Goal: Task Accomplishment & Management: Manage account settings

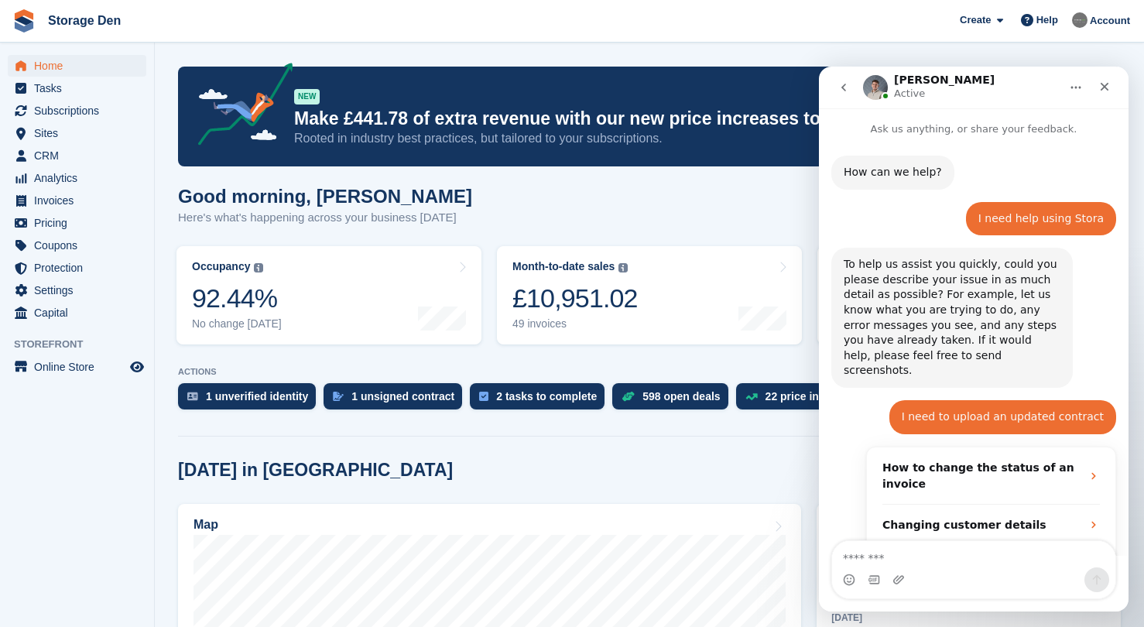
scroll to position [892, 0]
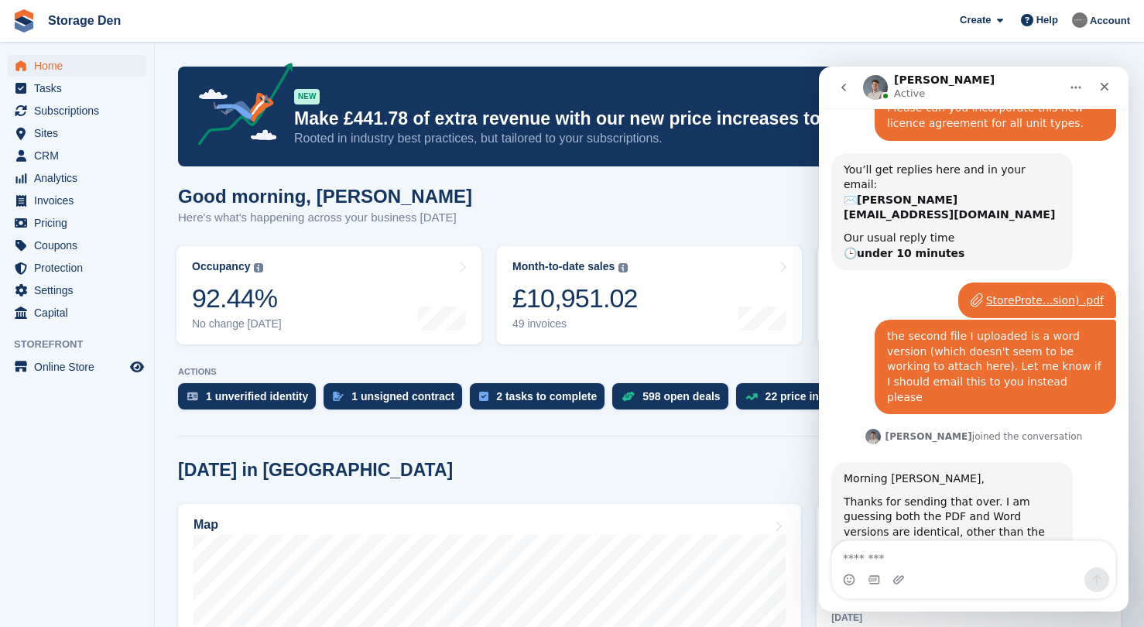
click at [997, 565] on textarea "Message…" at bounding box center [973, 554] width 283 height 26
type textarea "**********"
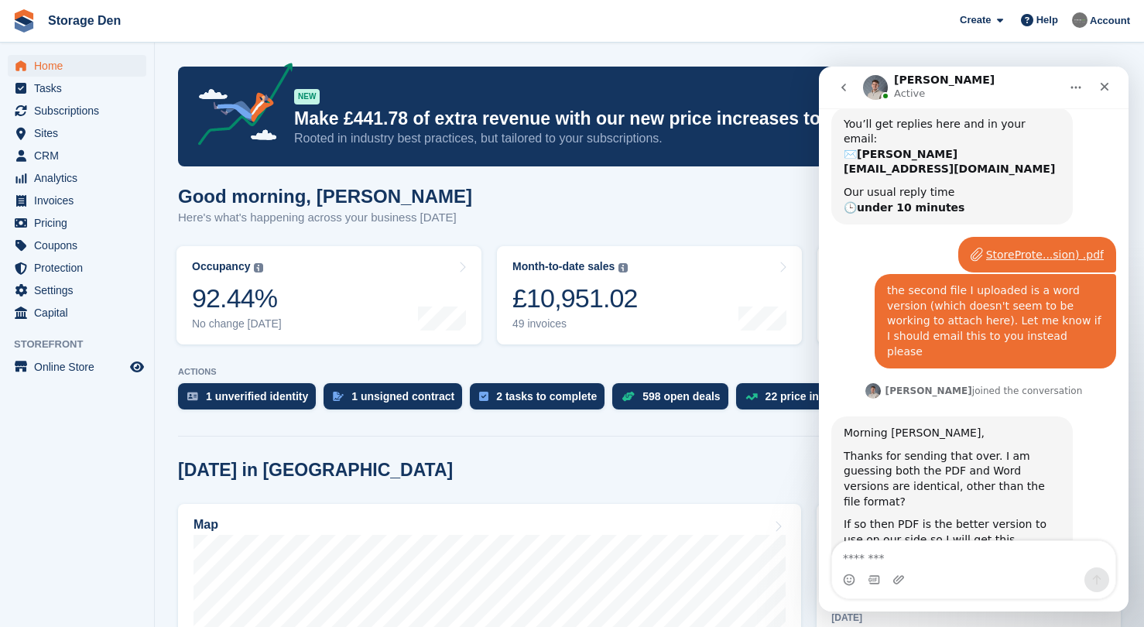
click at [1023, 552] on textarea "Message…" at bounding box center [973, 554] width 283 height 26
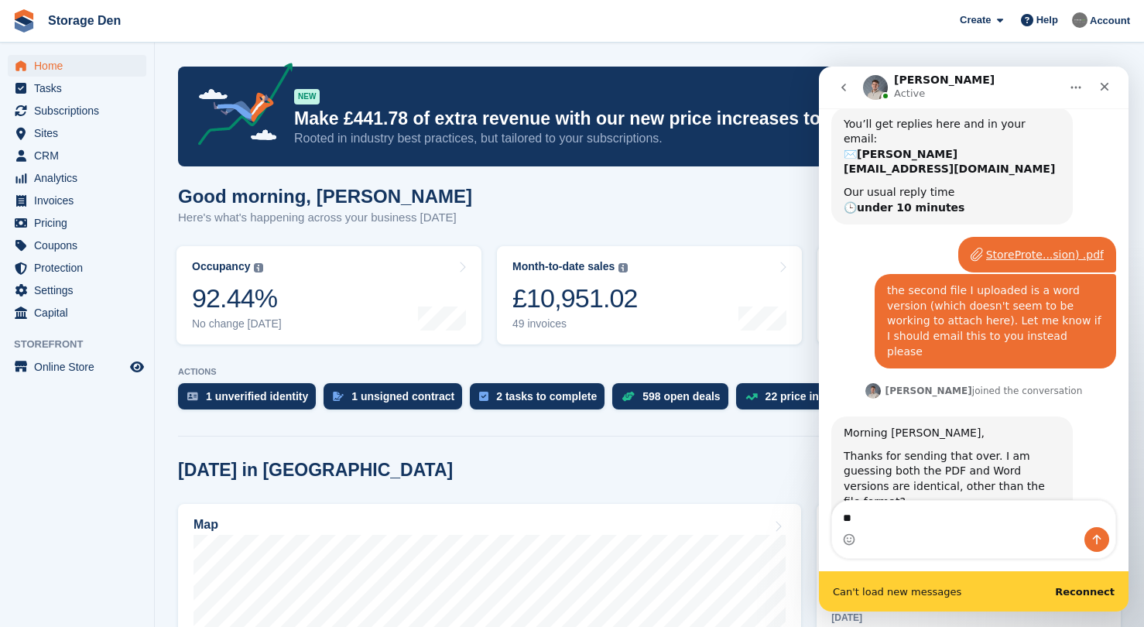
scroll to position [978, 0]
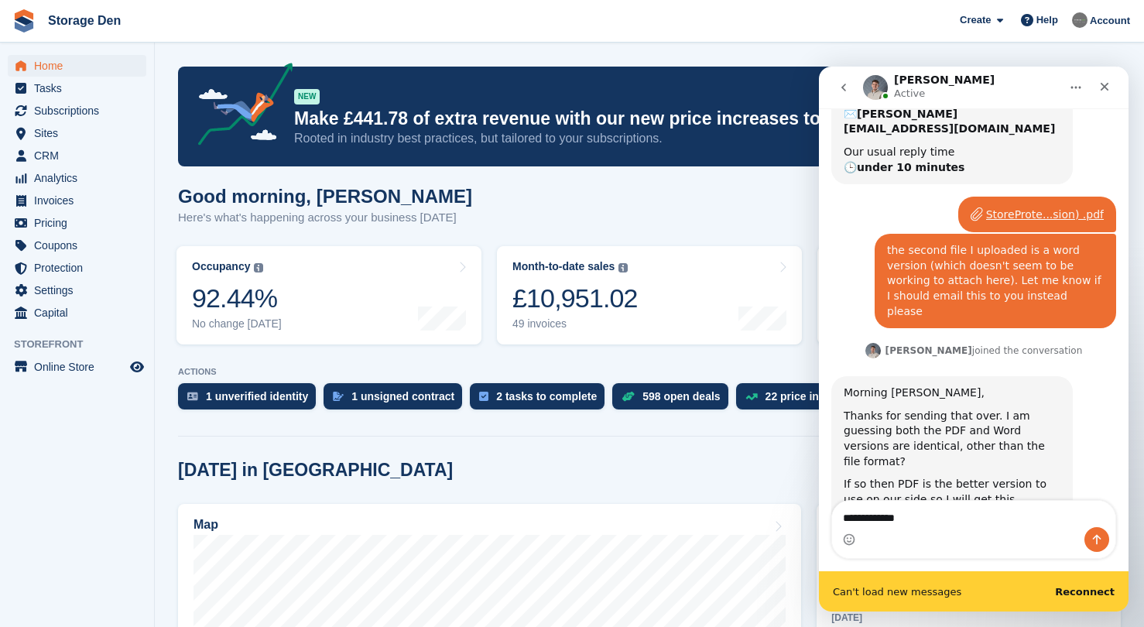
type textarea "**********"
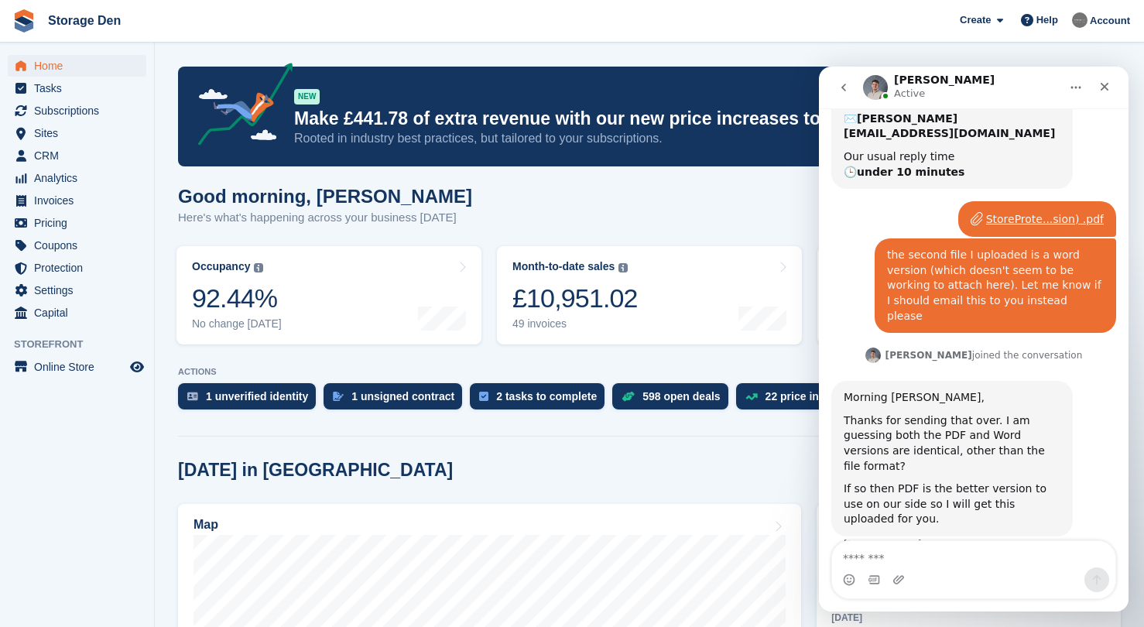
scroll to position [972, 0]
click at [86, 156] on span "CRM" at bounding box center [80, 156] width 93 height 22
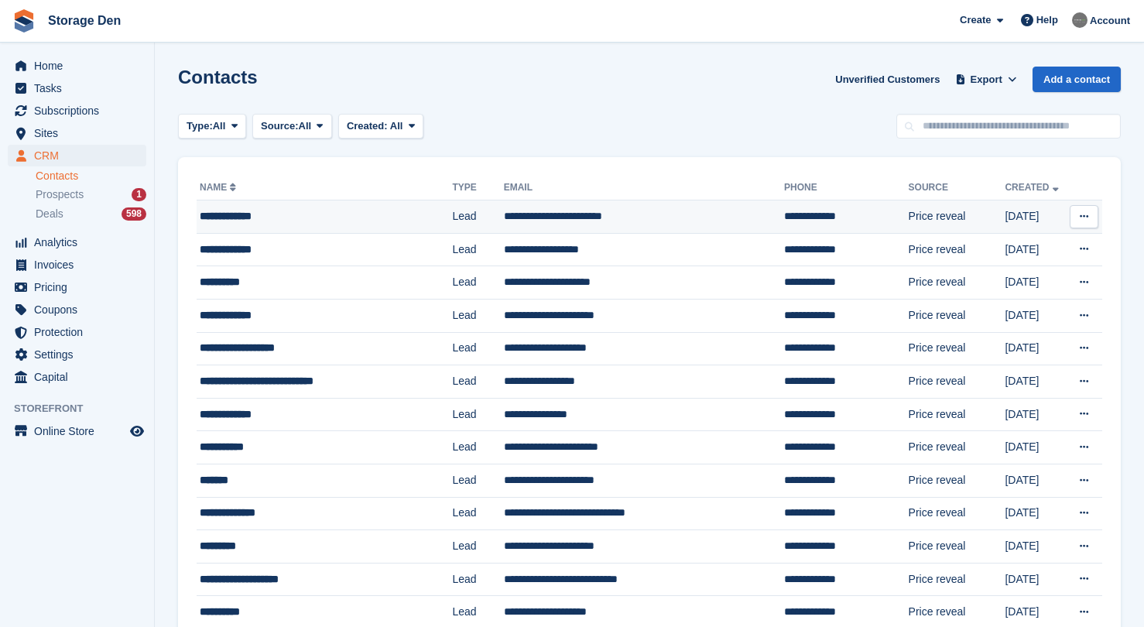
click at [317, 218] on div "**********" at bounding box center [315, 216] width 231 height 16
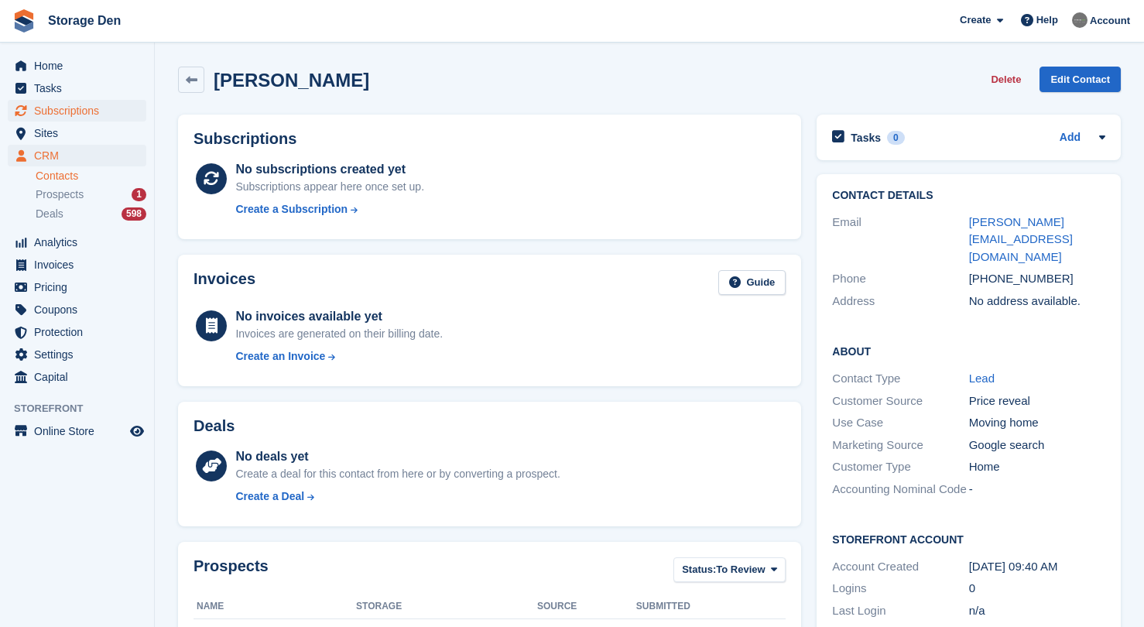
click at [89, 111] on span "Subscriptions" at bounding box center [80, 111] width 93 height 22
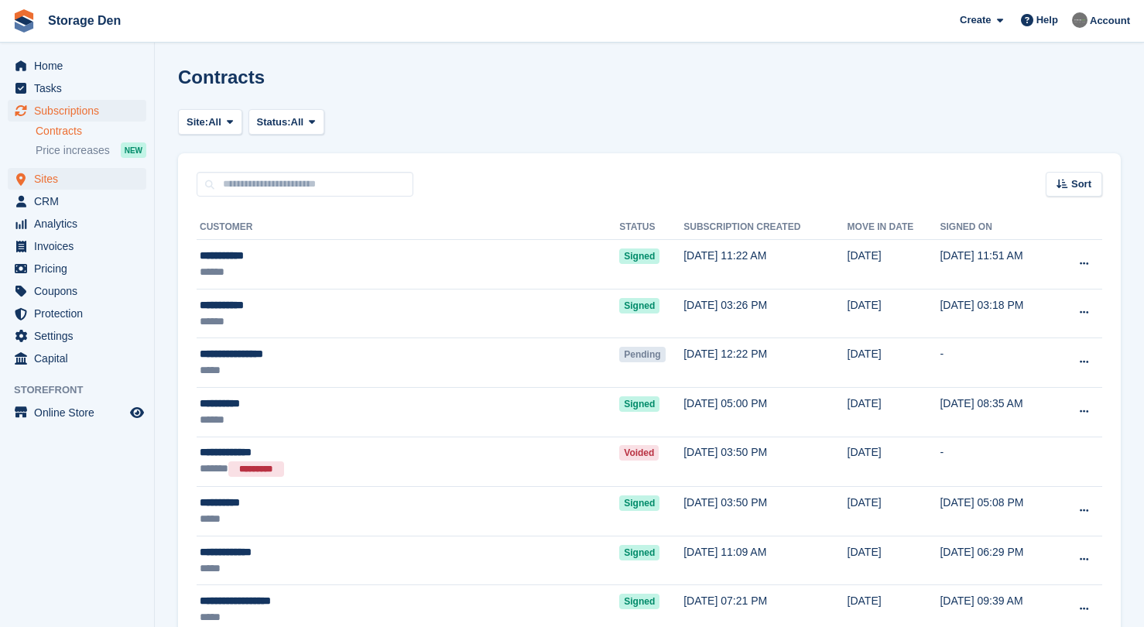
click at [73, 188] on span "Sites" at bounding box center [80, 179] width 93 height 22
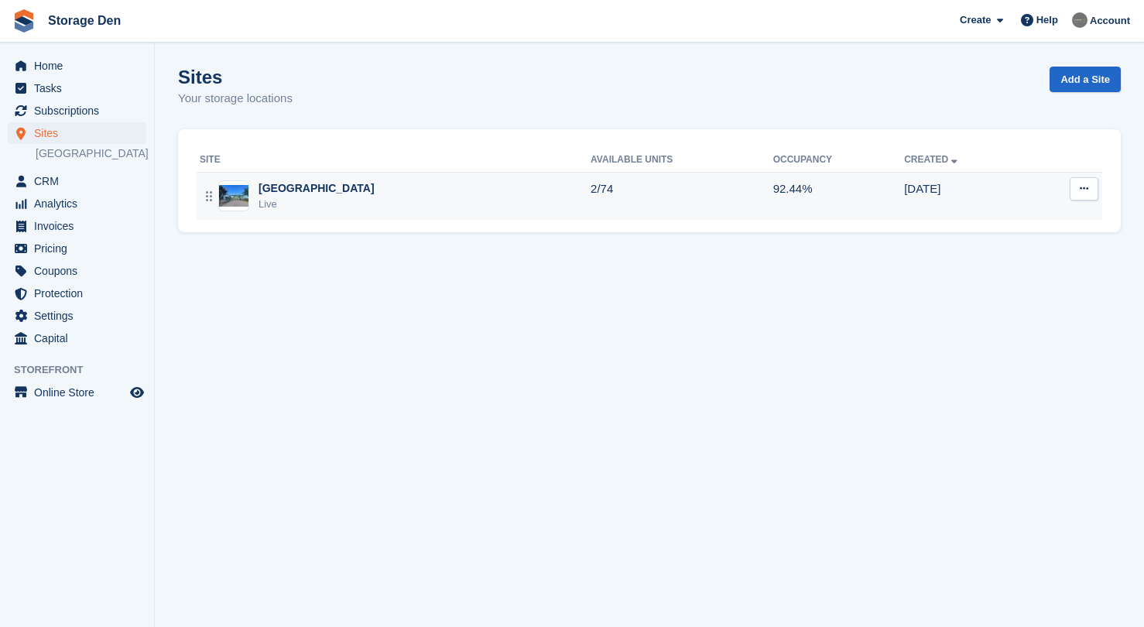
click at [451, 187] on div "Aberdeen Live" at bounding box center [395, 196] width 391 height 32
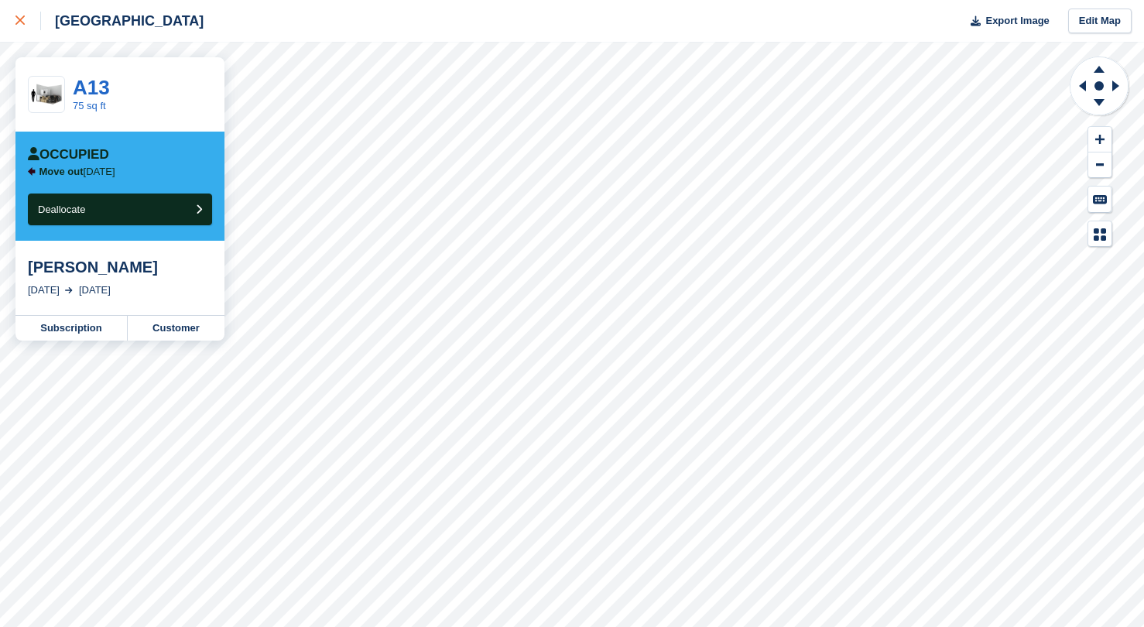
click at [18, 23] on icon at bounding box center [19, 19] width 9 height 9
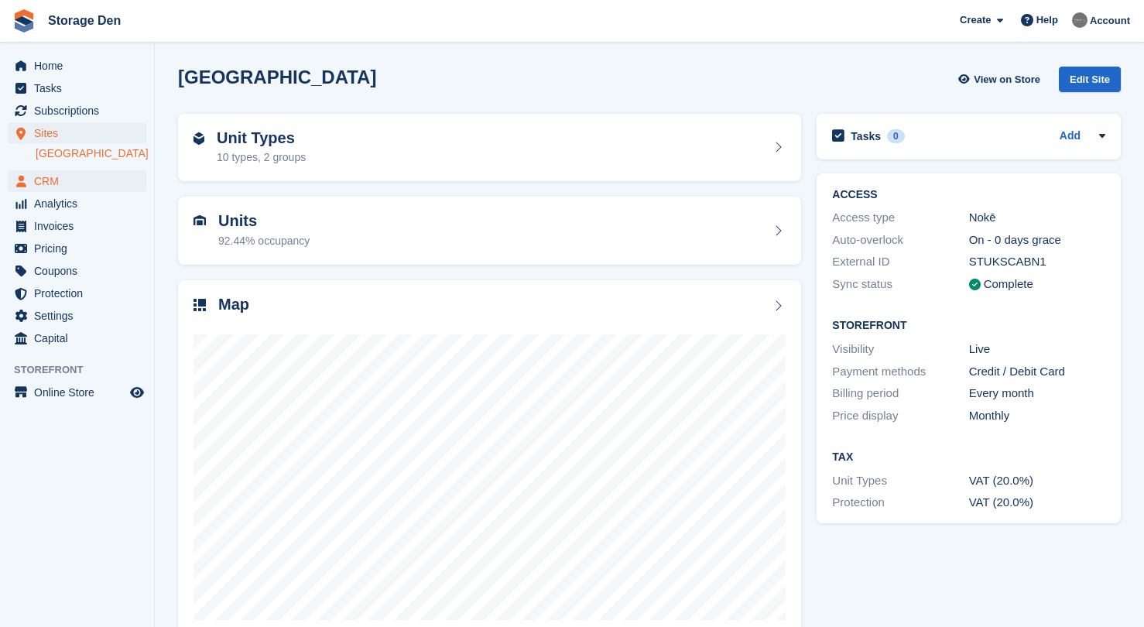
click at [46, 183] on span "CRM" at bounding box center [80, 181] width 93 height 22
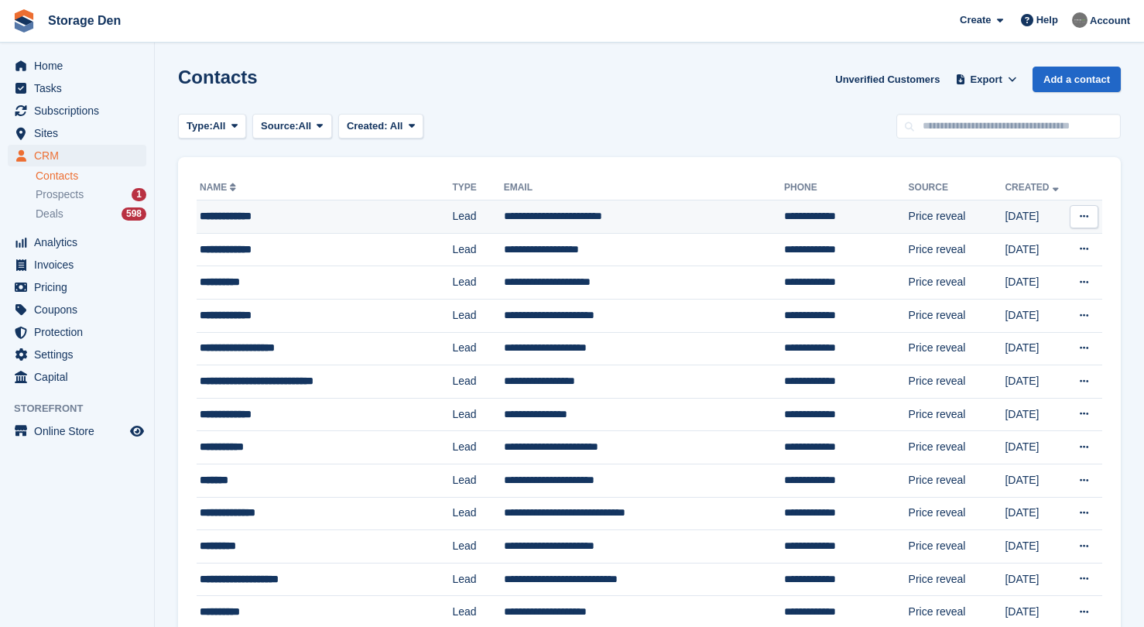
click at [348, 222] on div "**********" at bounding box center [315, 216] width 231 height 16
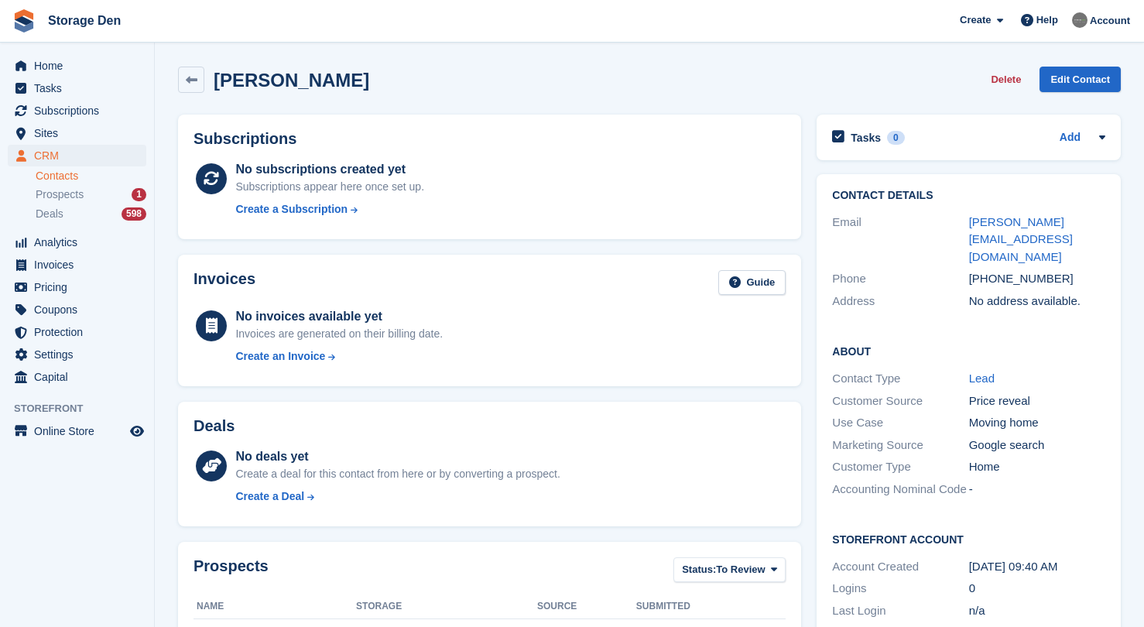
scroll to position [358, 0]
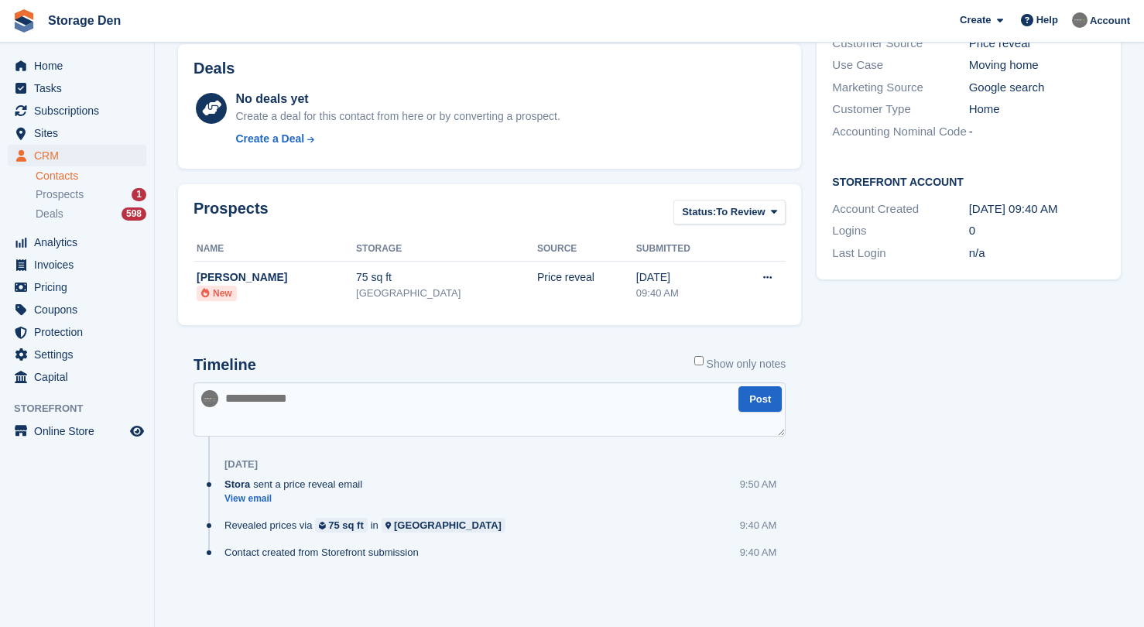
click at [488, 402] on textarea at bounding box center [490, 409] width 592 height 54
type textarea "**********"
click at [770, 401] on button "Post" at bounding box center [759, 399] width 43 height 26
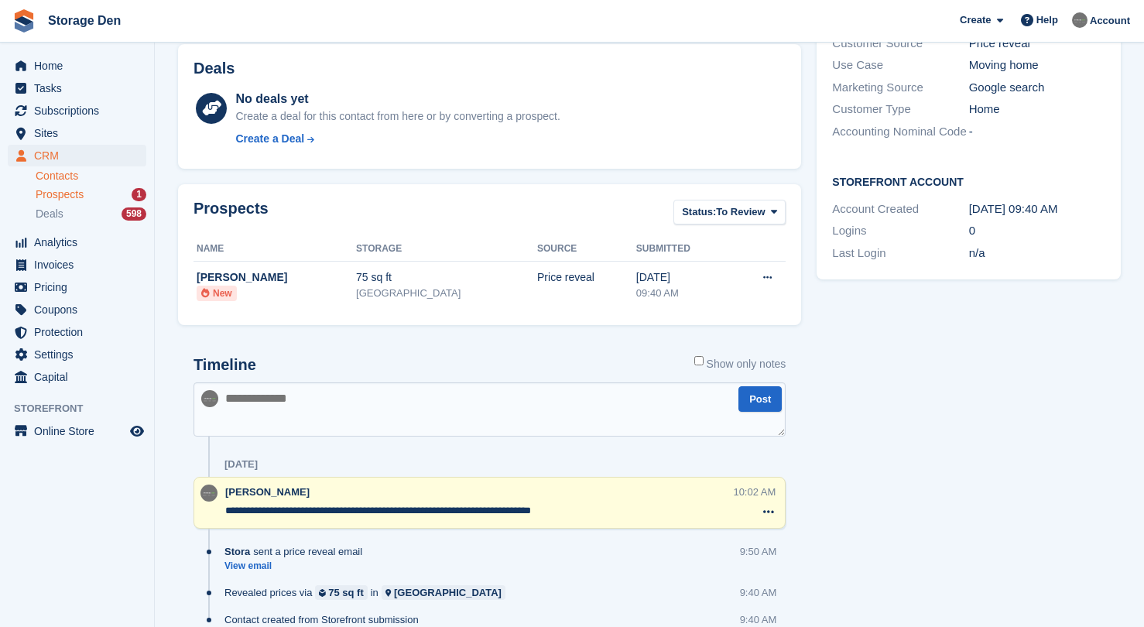
click at [83, 188] on span "Prospects" at bounding box center [60, 194] width 48 height 15
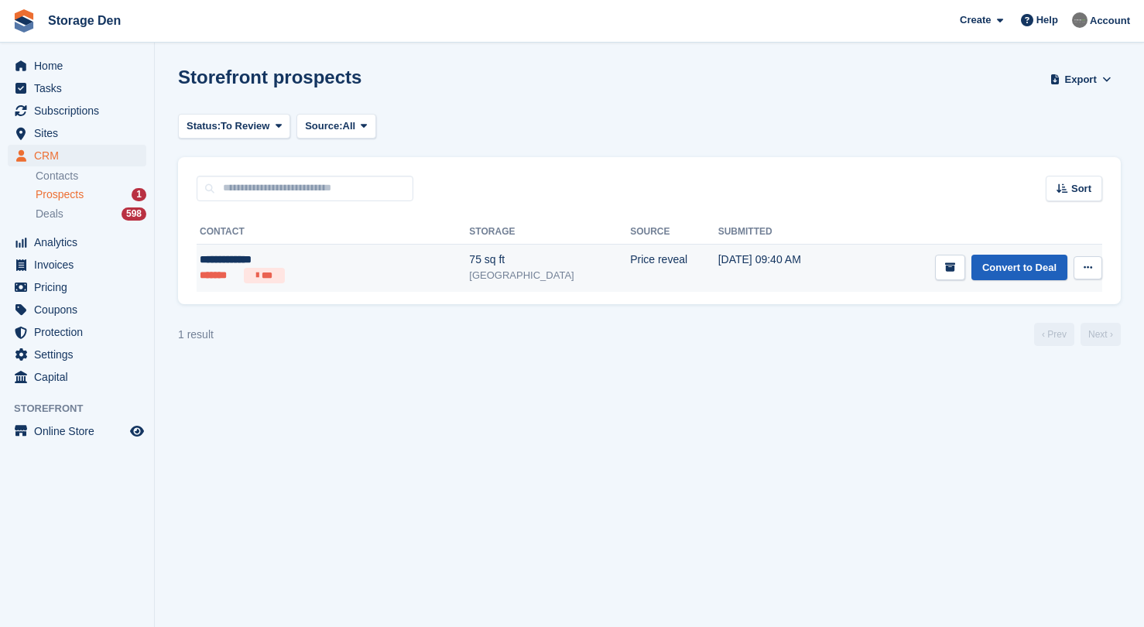
click at [1045, 272] on link "Convert to Deal" at bounding box center [1019, 268] width 96 height 26
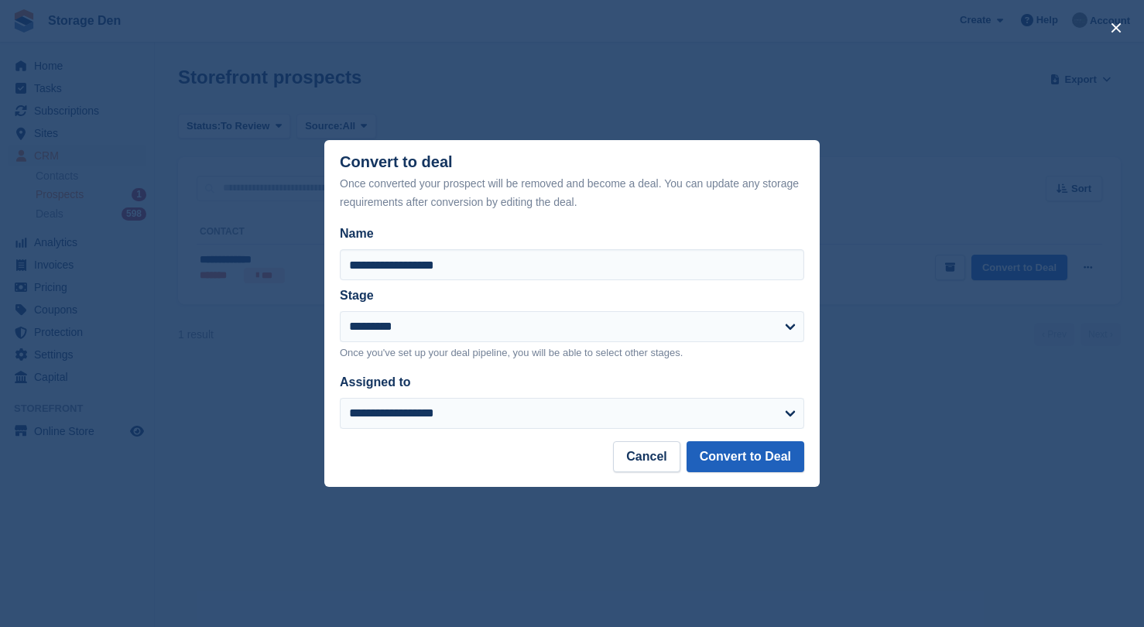
click at [732, 471] on button "Convert to Deal" at bounding box center [746, 456] width 118 height 31
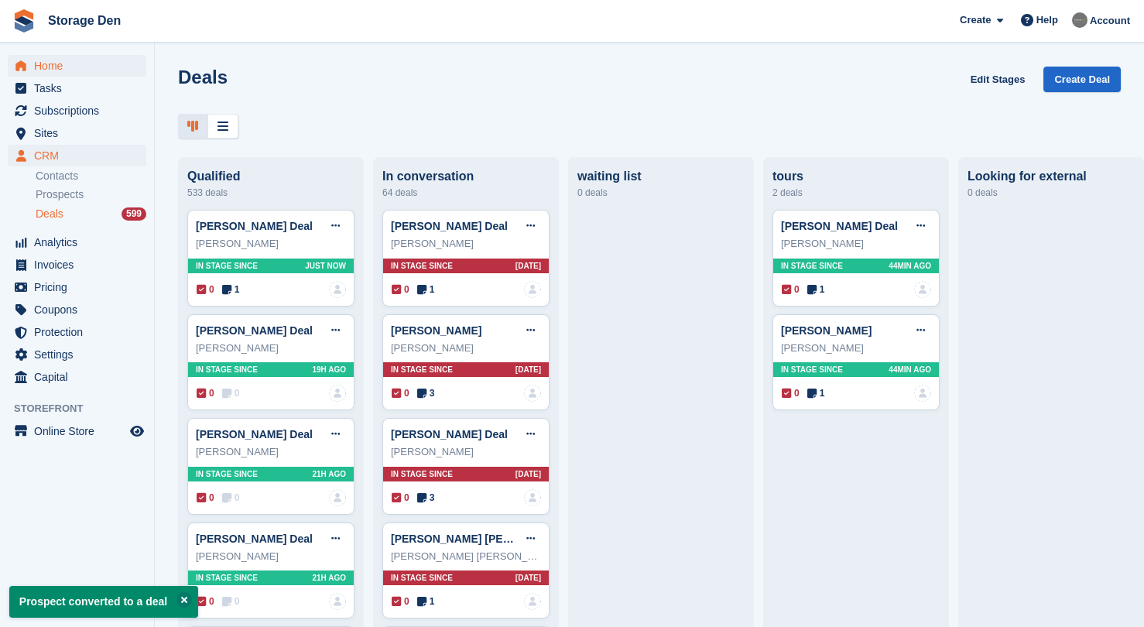
click at [81, 67] on span "Home" at bounding box center [80, 66] width 93 height 22
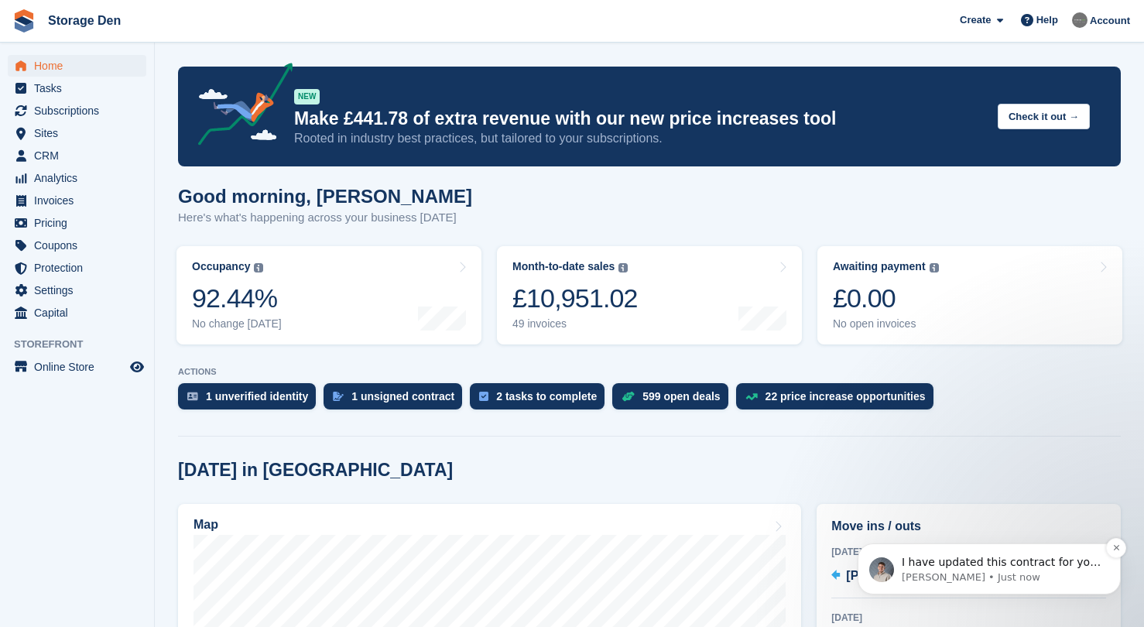
click at [968, 567] on p "I have updated this contract for you. Do you want me to set this as the default…" at bounding box center [1002, 562] width 200 height 15
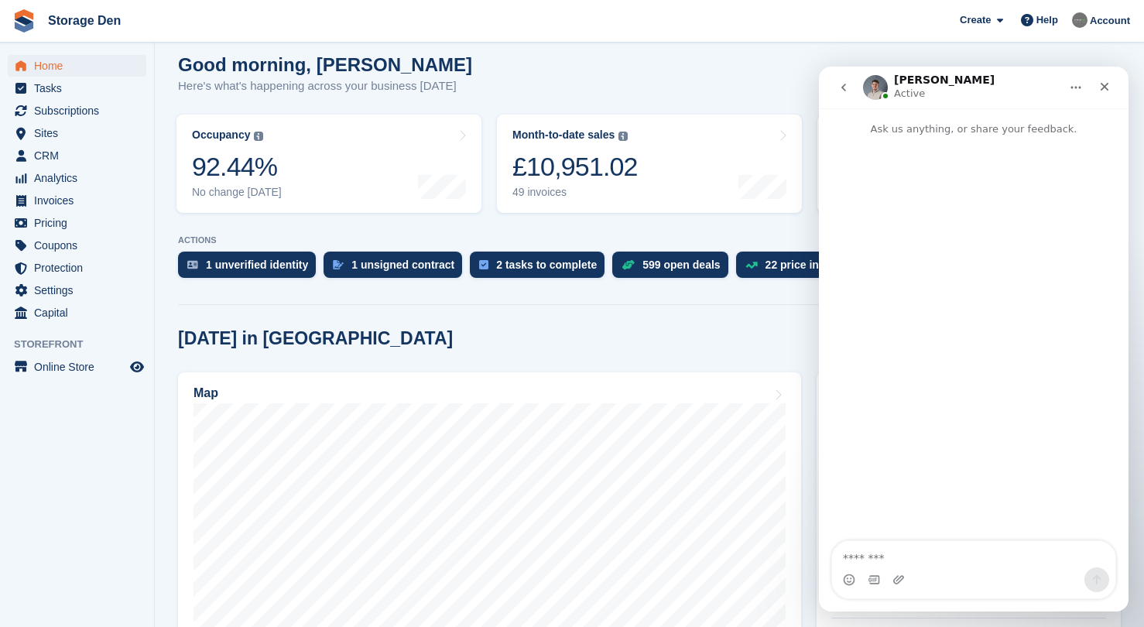
scroll to position [2, 0]
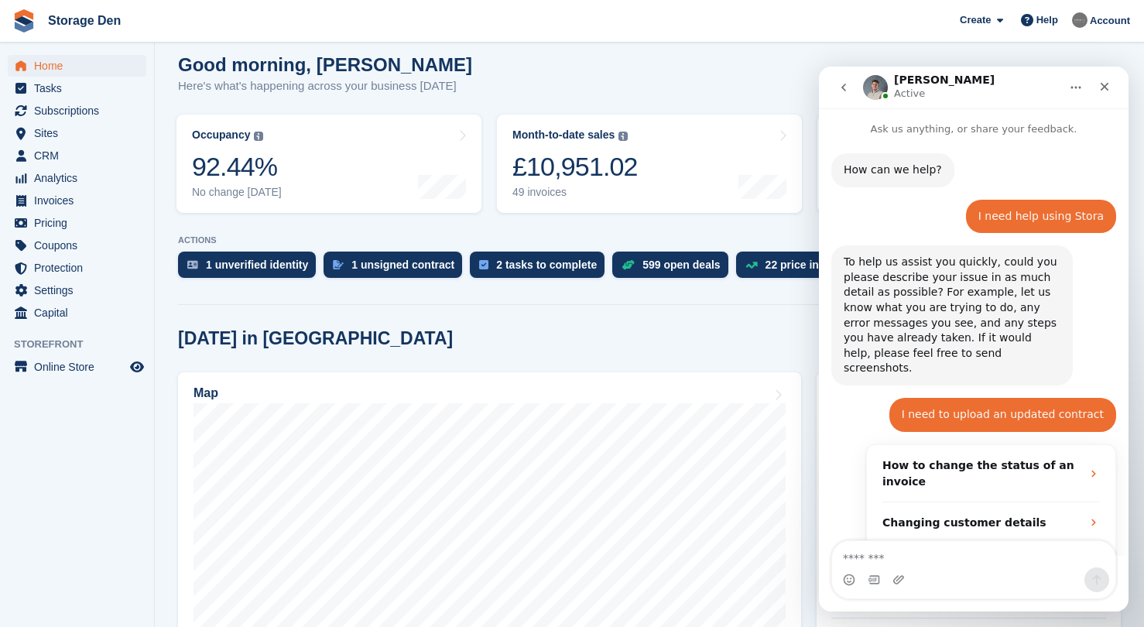
click at [975, 567] on div "Intercom messenger" at bounding box center [973, 579] width 283 height 25
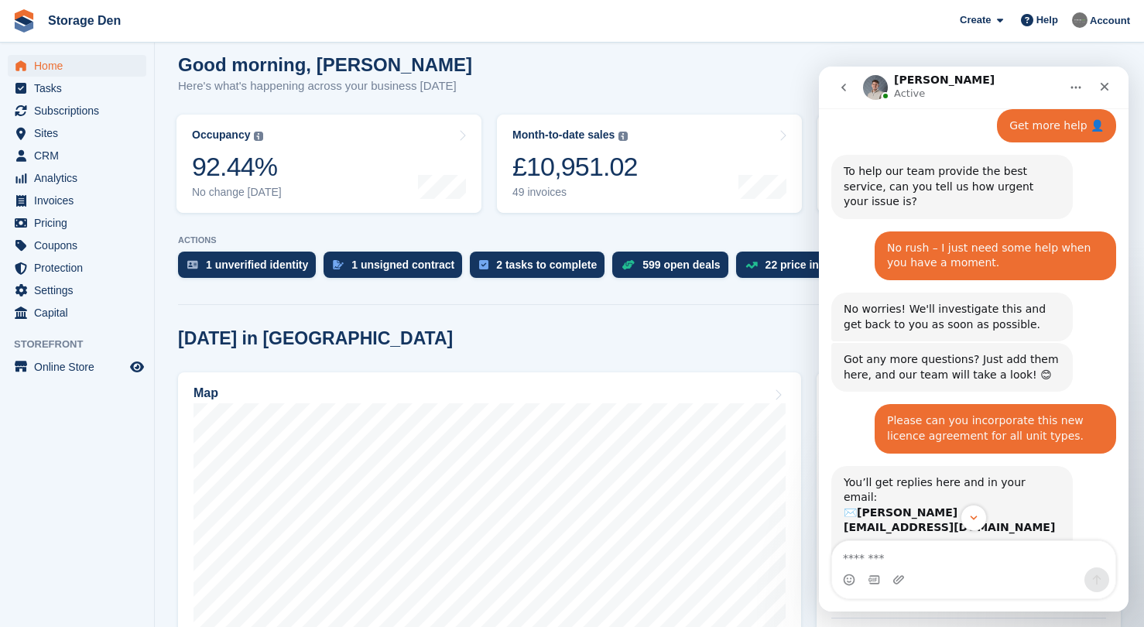
scroll to position [1047, 0]
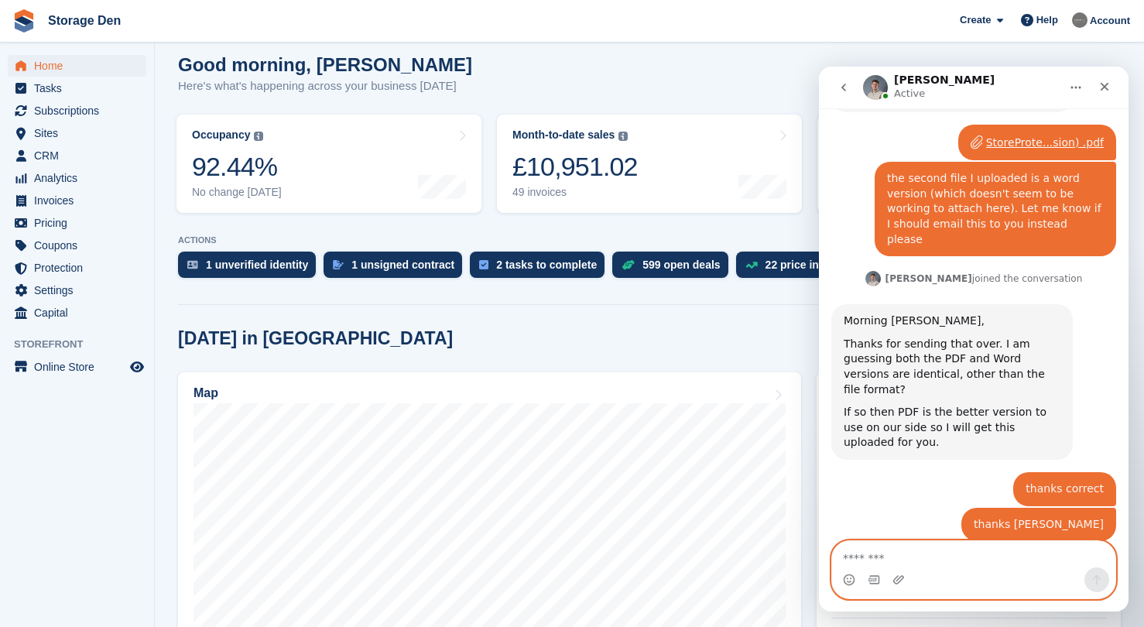
click at [943, 548] on textarea "Message…" at bounding box center [973, 554] width 283 height 26
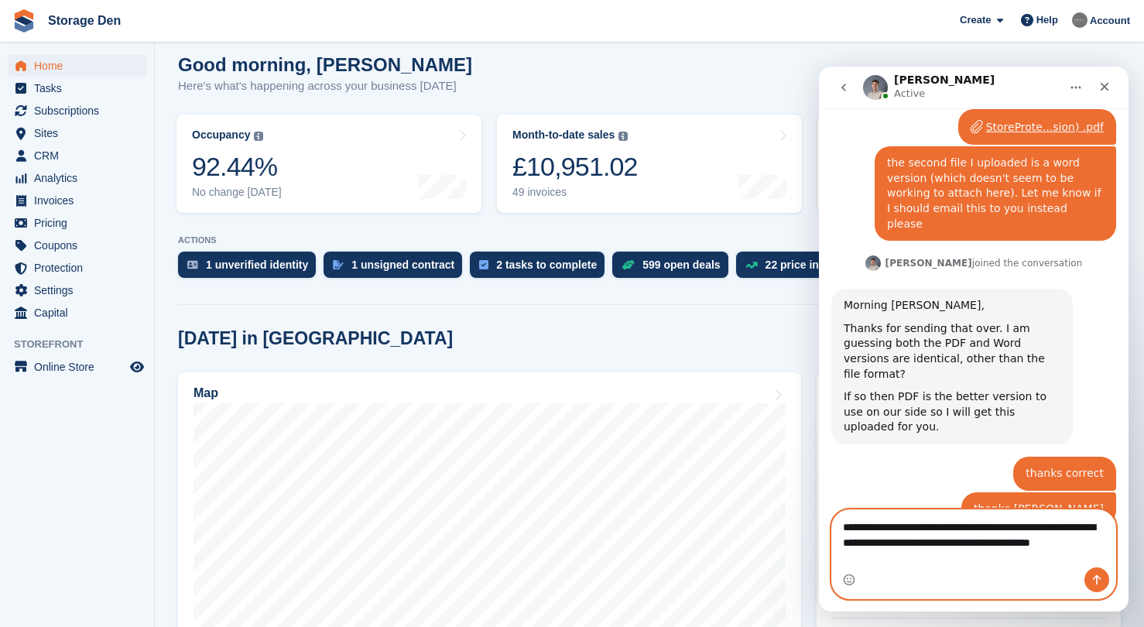
scroll to position [1078, 0]
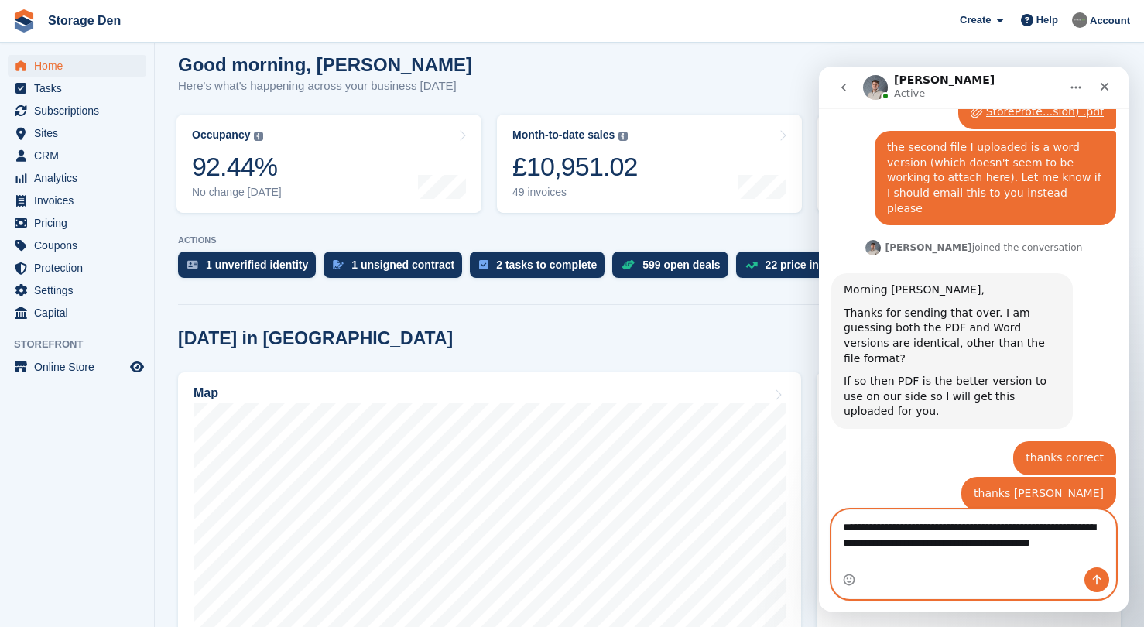
type textarea "**********"
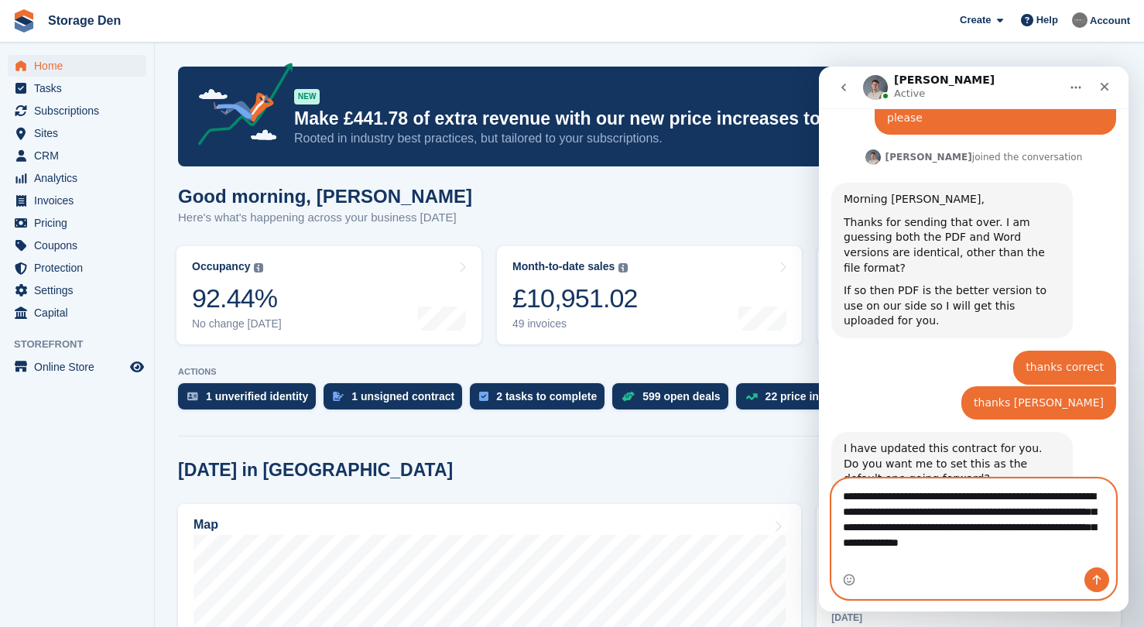
scroll to position [1184, 0]
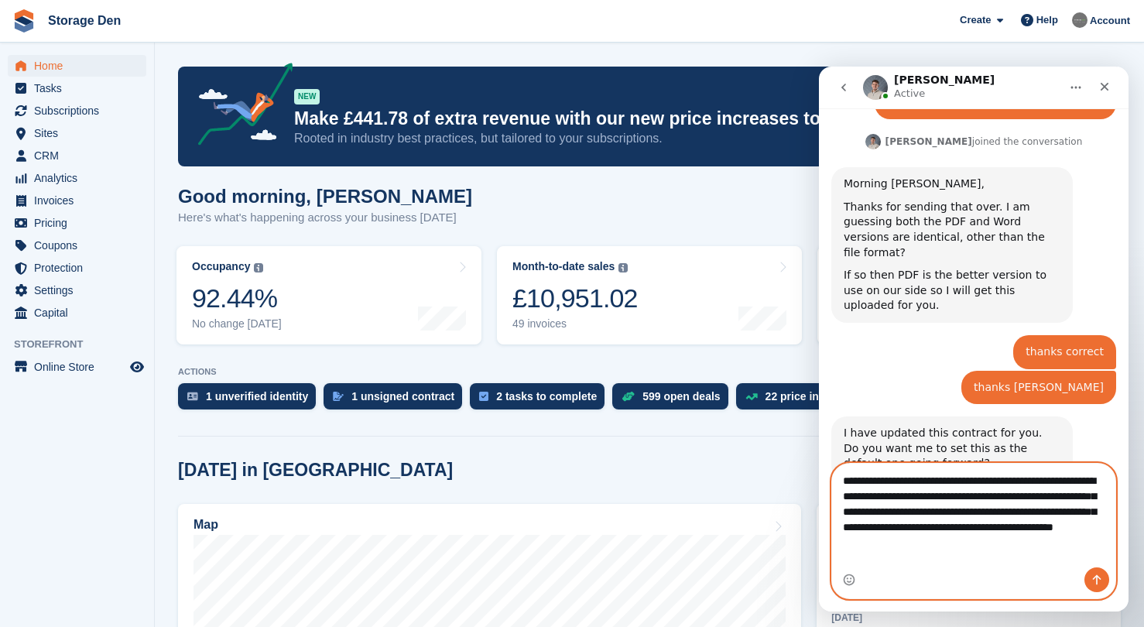
type textarea "**********"
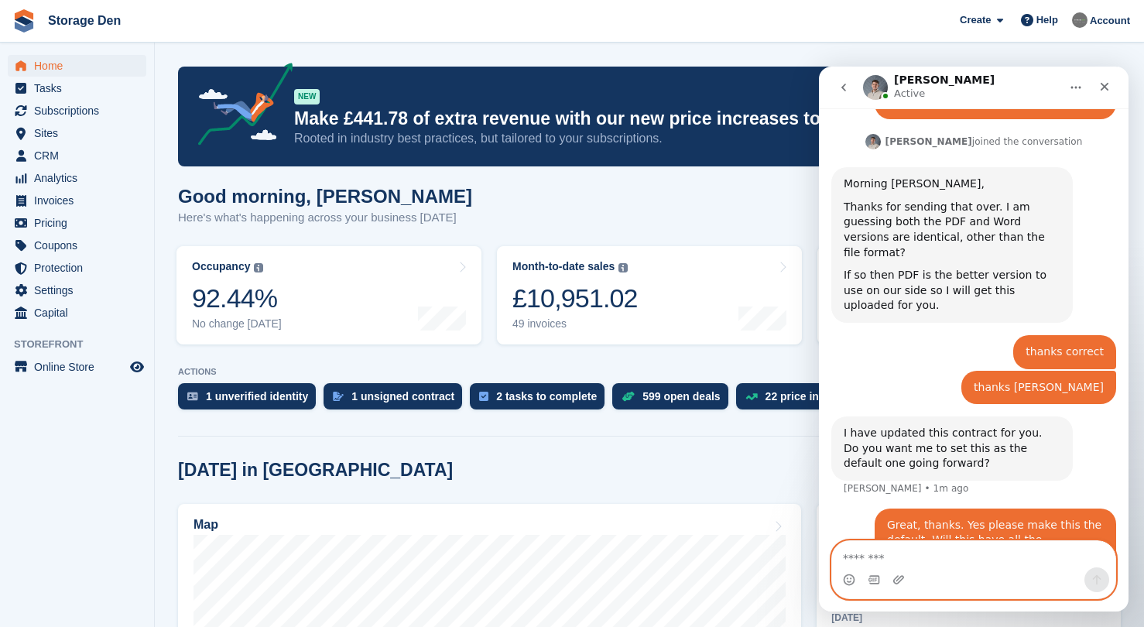
scroll to position [1231, 0]
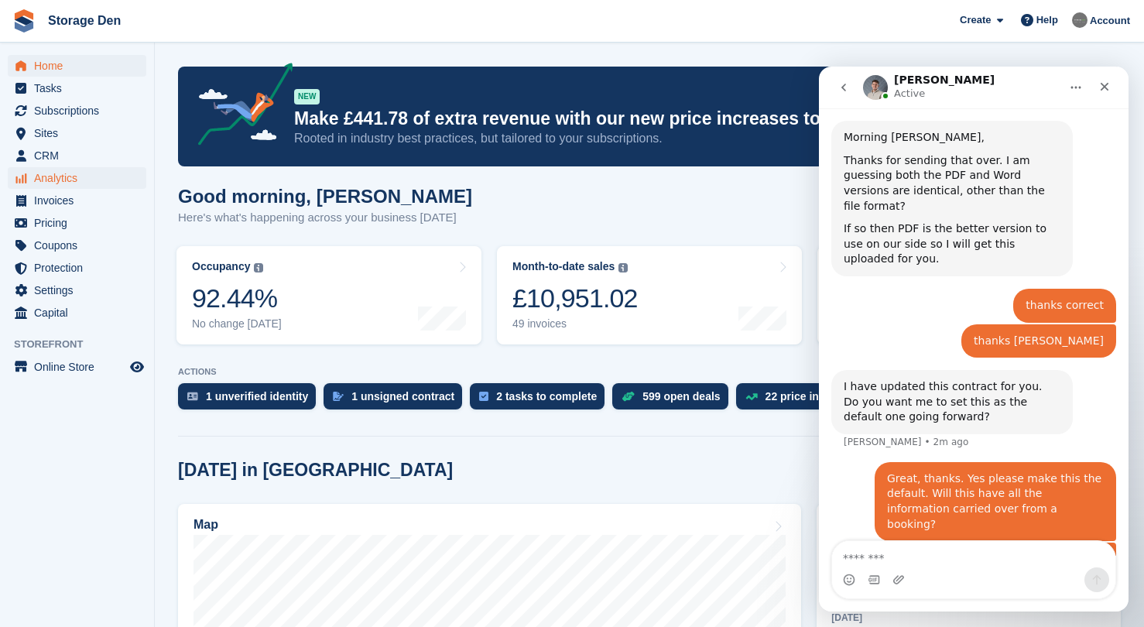
click at [77, 171] on span "Analytics" at bounding box center [80, 178] width 93 height 22
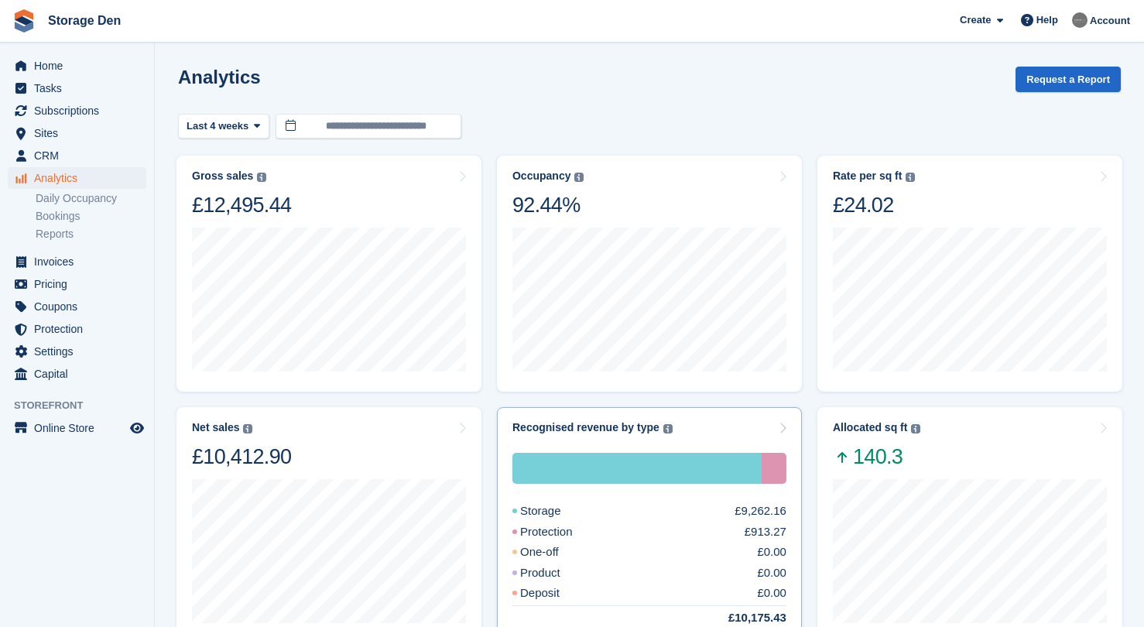
click at [682, 502] on div "Storage £9,262.16 Protection £913.27 One-off £0.00 Product £0.00 Deposit £0.00 …" at bounding box center [649, 539] width 274 height 173
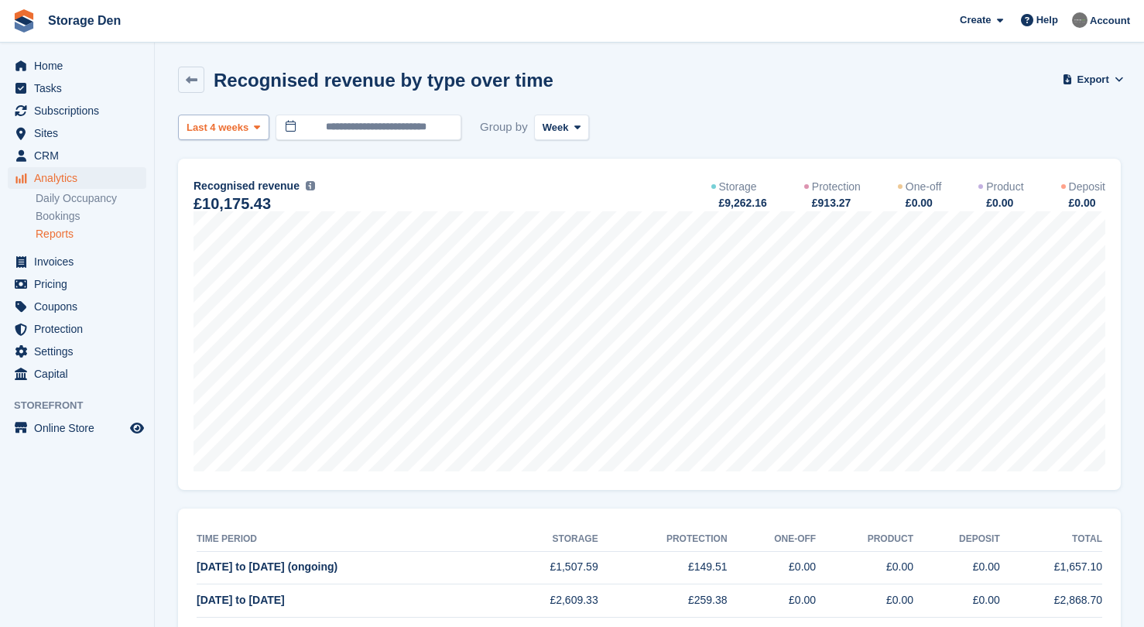
click at [235, 129] on span "Last 4 weeks" at bounding box center [218, 127] width 62 height 15
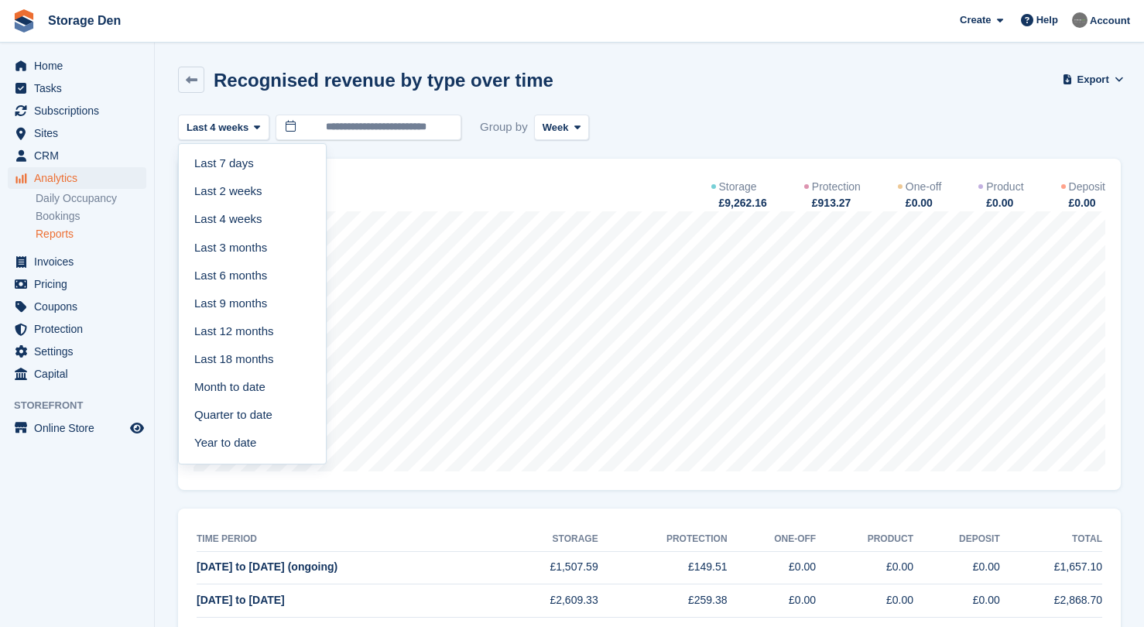
drag, startPoint x: 272, startPoint y: 338, endPoint x: 408, endPoint y: 262, distance: 154.9
click at [273, 338] on link "Last 12 months" at bounding box center [252, 331] width 135 height 28
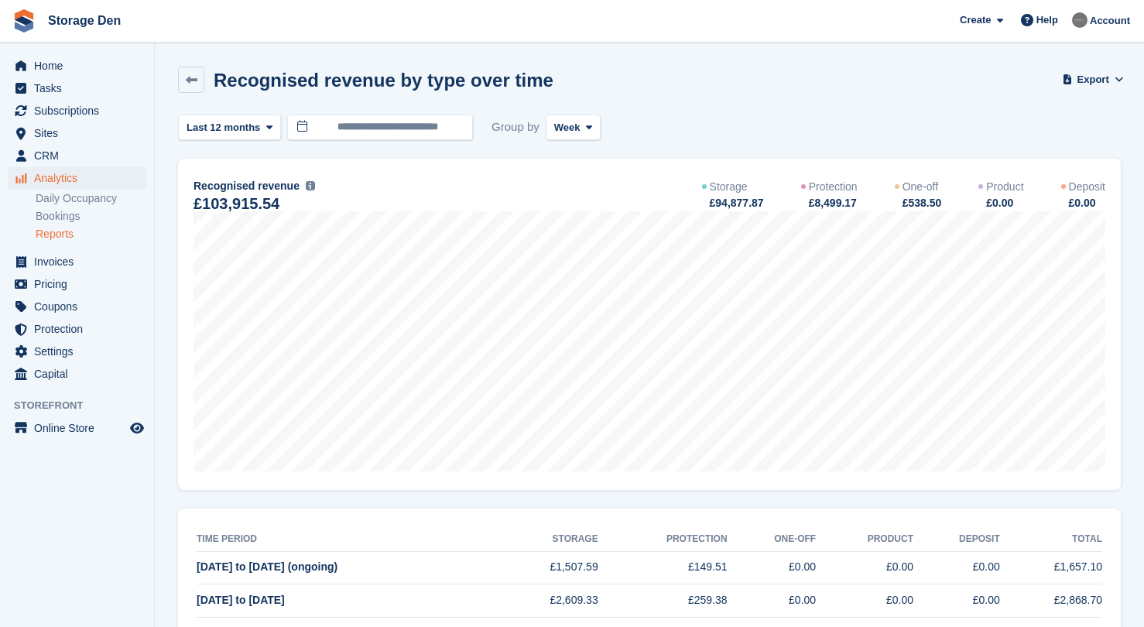
click at [568, 131] on span "Week" at bounding box center [567, 127] width 26 height 15
click at [589, 128] on icon at bounding box center [589, 127] width 6 height 10
click at [622, 227] on link "Month" at bounding box center [620, 220] width 135 height 28
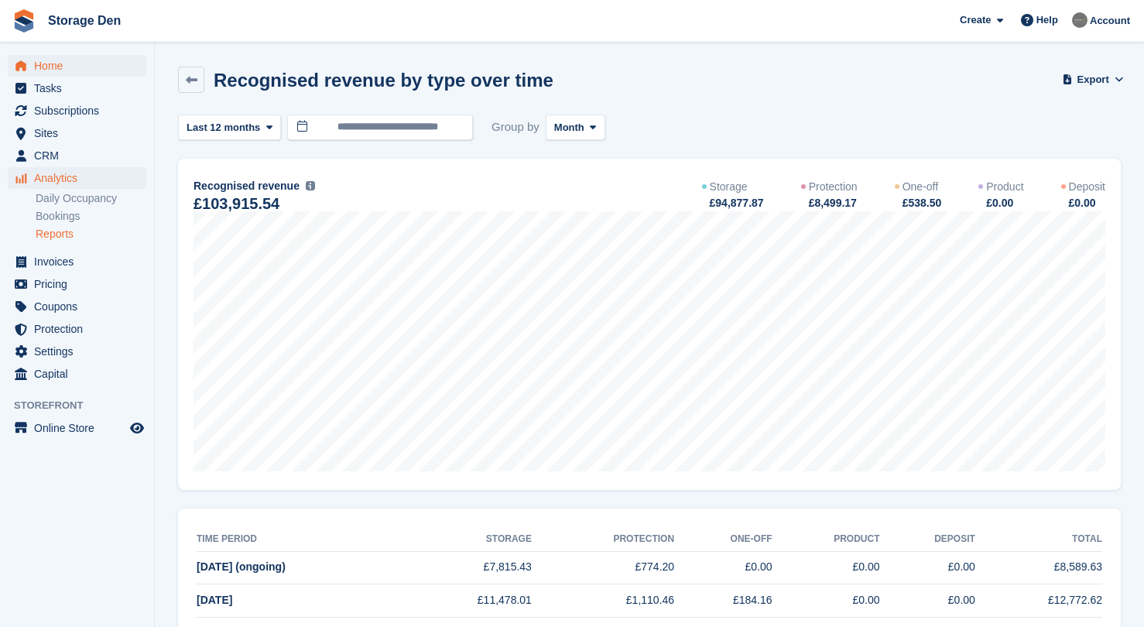
click at [73, 60] on span "Home" at bounding box center [80, 66] width 93 height 22
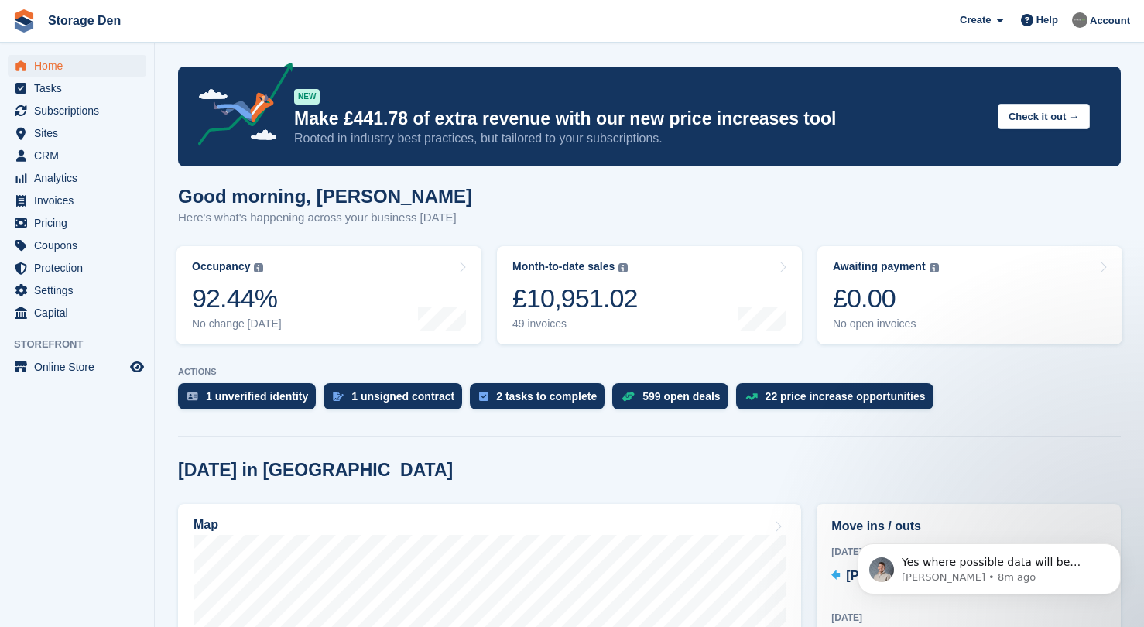
click at [970, 613] on body "Yes where possible data will be autopopulated from Stora, just like the old con…" at bounding box center [989, 565] width 297 height 96
click at [979, 584] on p "Bradley • 8m ago" at bounding box center [1002, 578] width 200 height 14
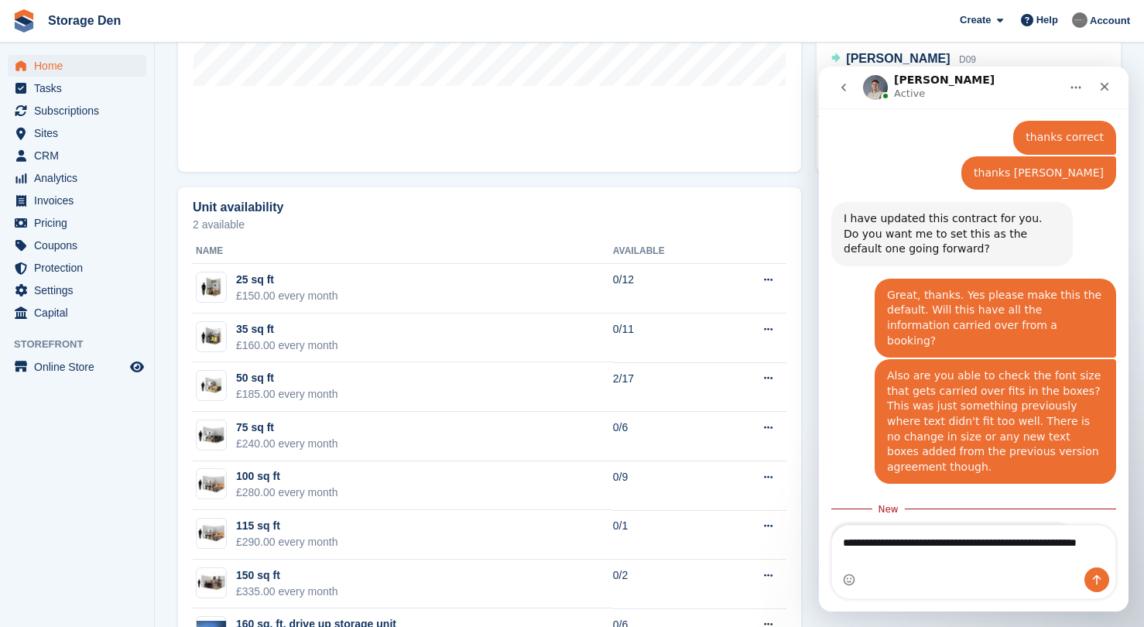
scroll to position [777, 0]
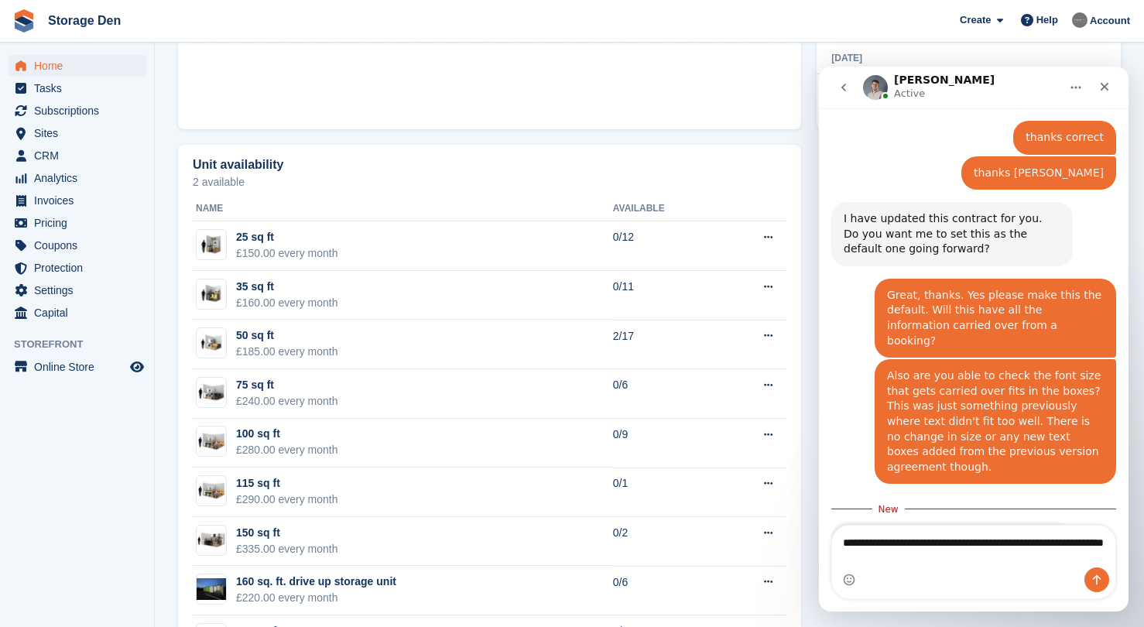
click at [844, 546] on textarea "**********" at bounding box center [973, 547] width 283 height 42
click at [990, 553] on textarea "**********" at bounding box center [973, 547] width 283 height 42
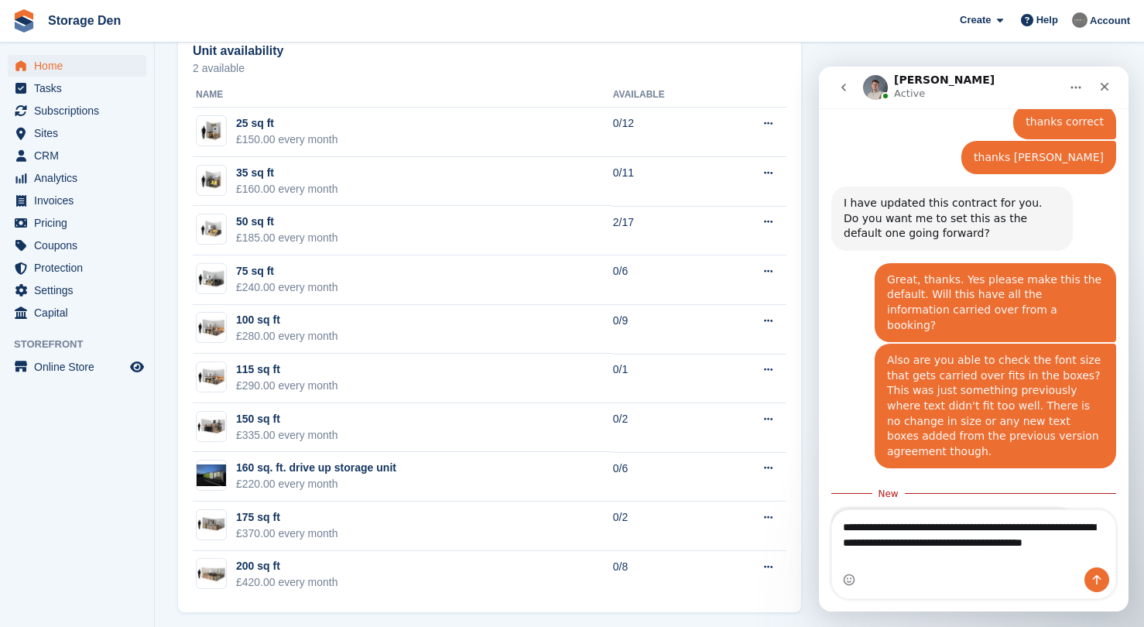
scroll to position [899, 0]
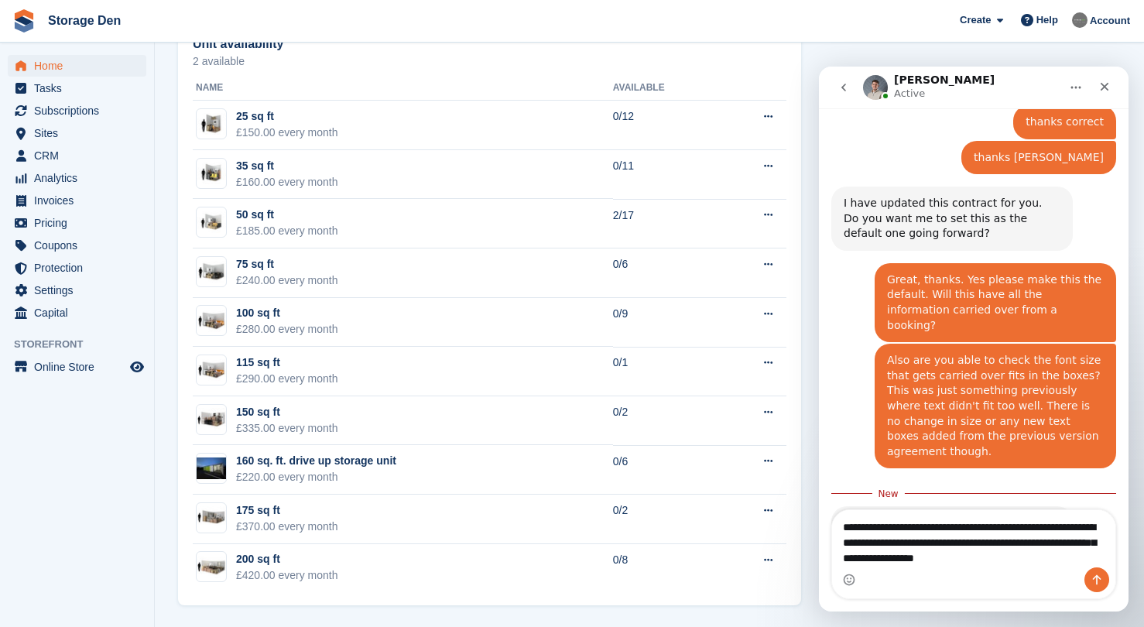
type textarea "**********"
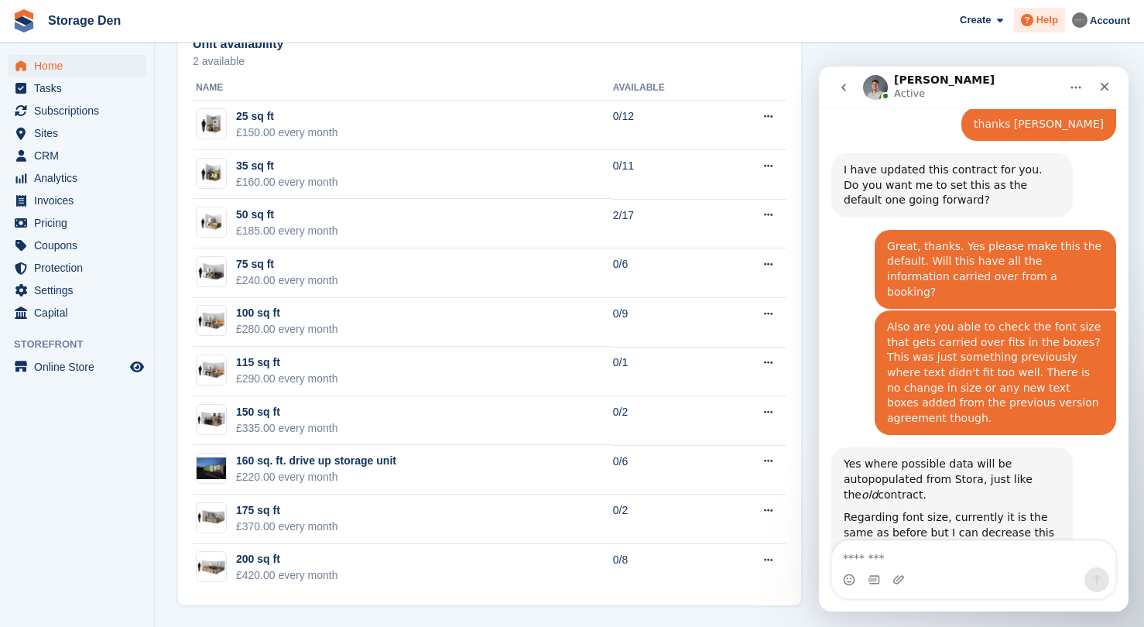
scroll to position [828, 0]
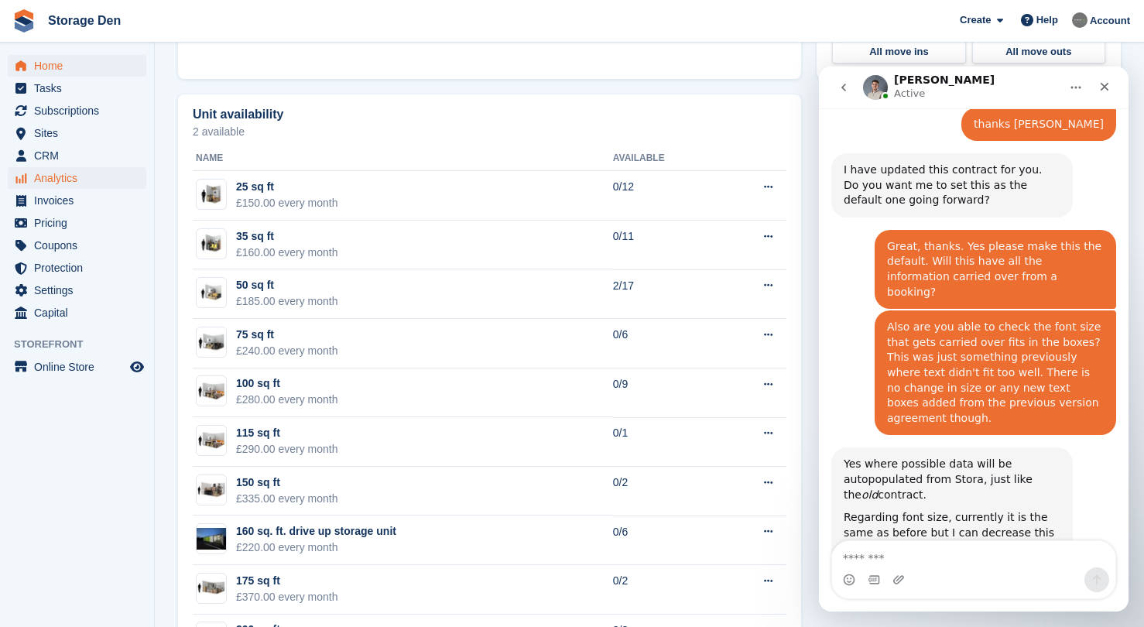
click at [81, 177] on span "Analytics" at bounding box center [80, 178] width 93 height 22
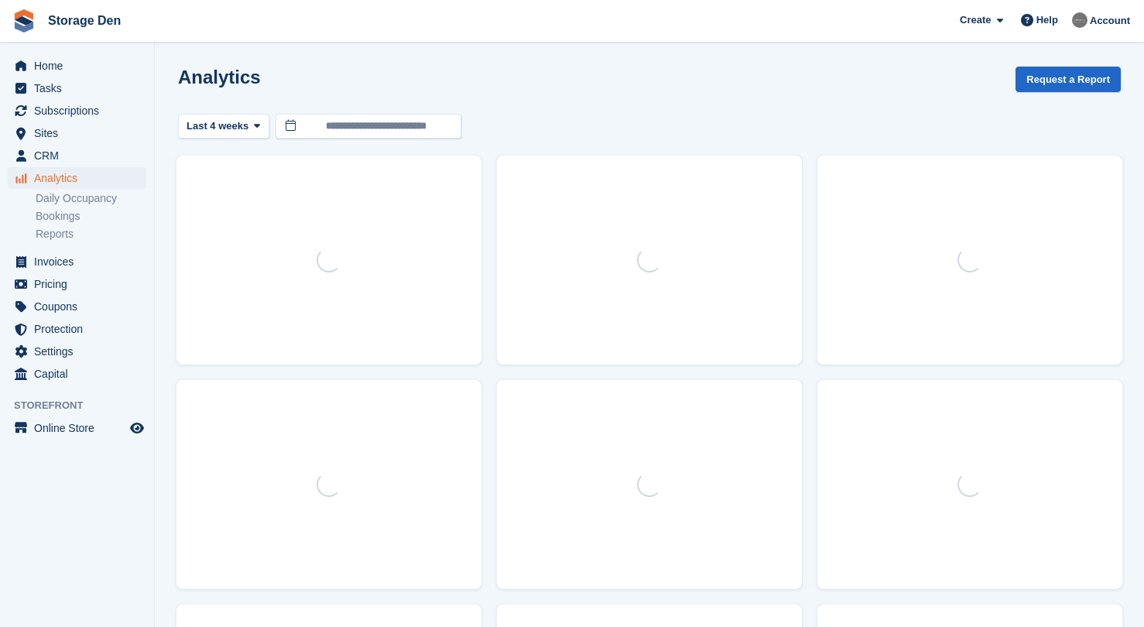
click at [82, 155] on span "CRM" at bounding box center [80, 156] width 93 height 22
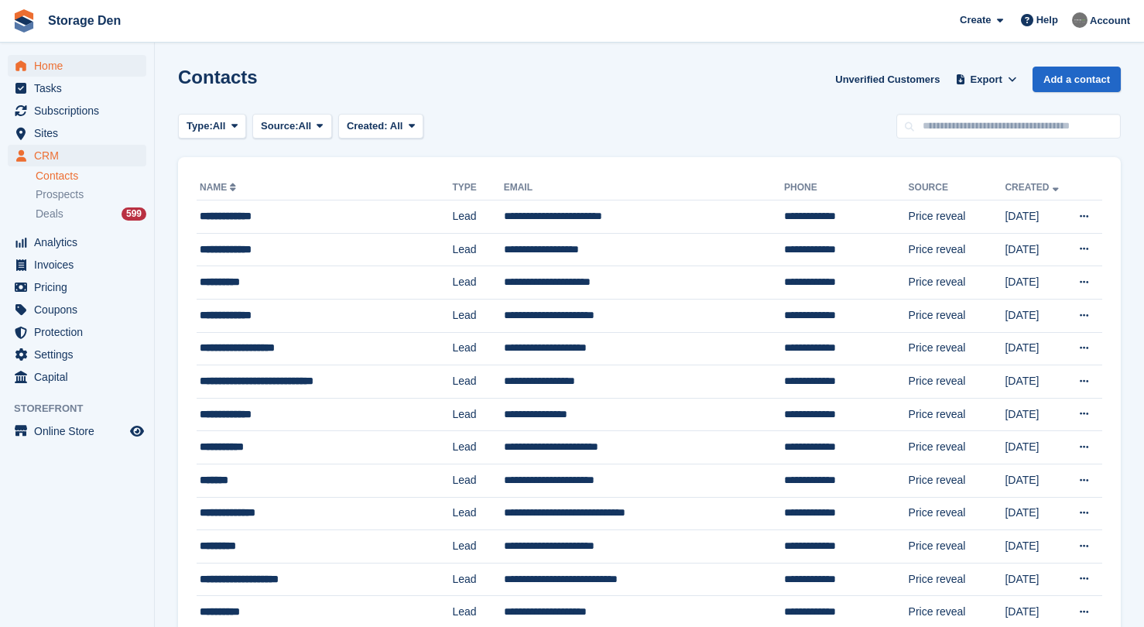
click at [84, 66] on span "Home" at bounding box center [80, 66] width 93 height 22
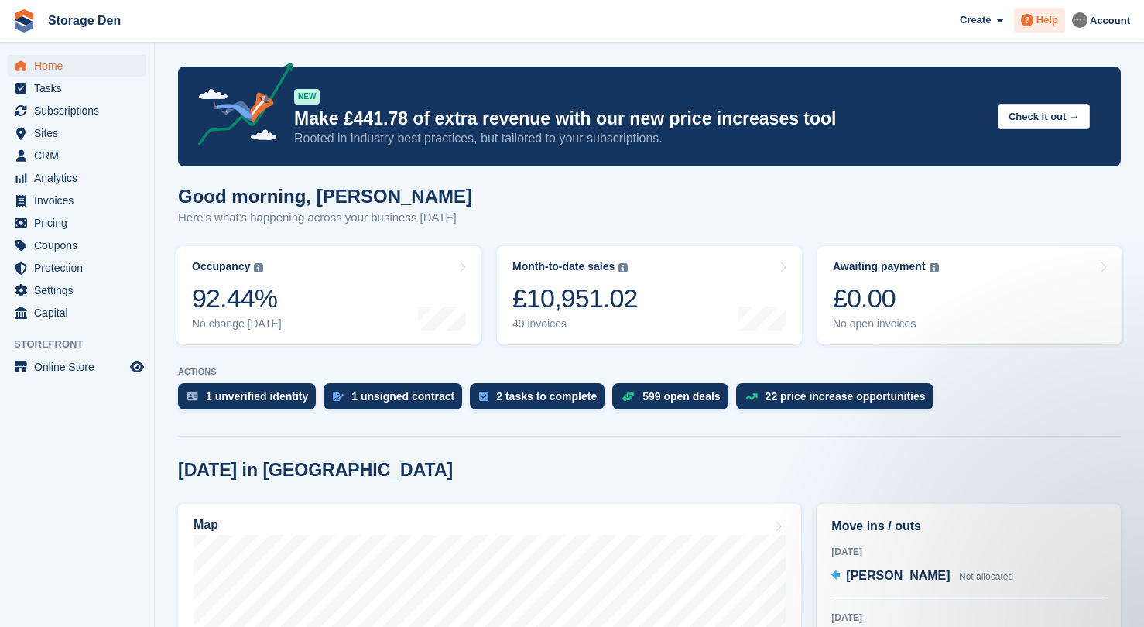
click at [1064, 20] on div "Help" at bounding box center [1039, 20] width 51 height 25
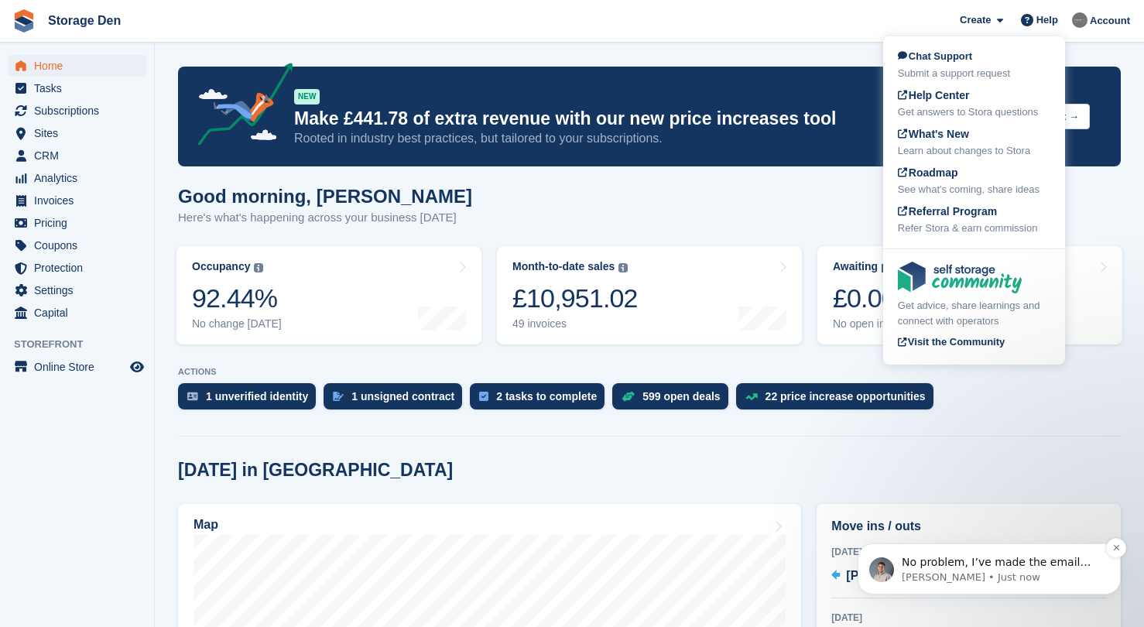
click at [992, 564] on p "No problem, I’ve made the email address text slightly smaller while keeping it …" at bounding box center [1002, 562] width 200 height 15
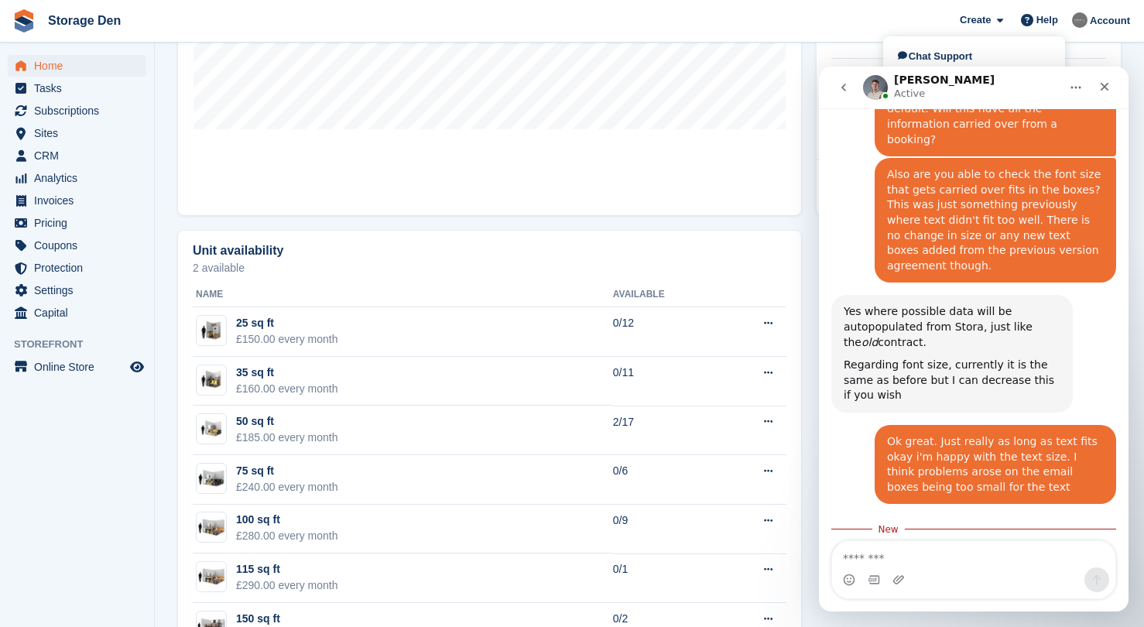
scroll to position [734, 0]
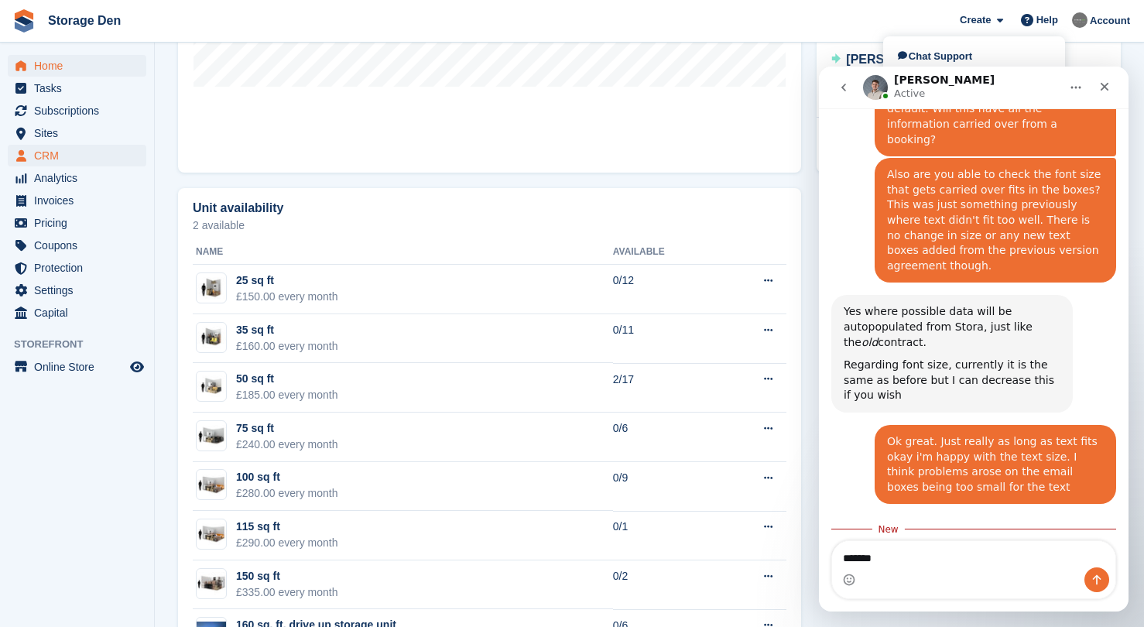
type textarea "*******"
click at [111, 152] on span "CRM" at bounding box center [80, 156] width 93 height 22
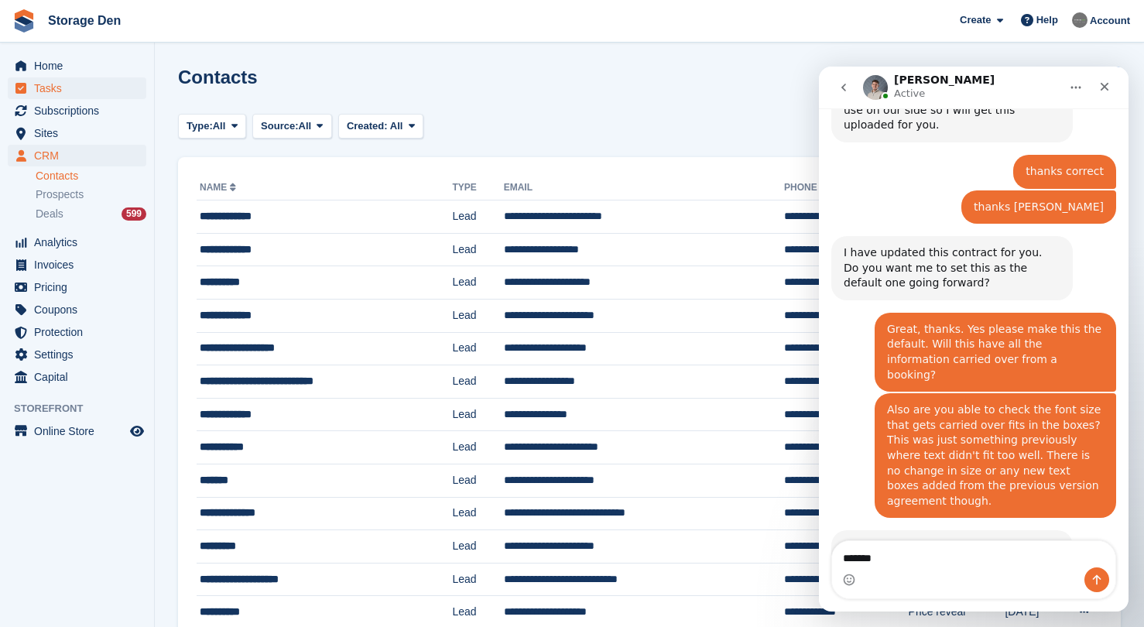
scroll to position [1574, 0]
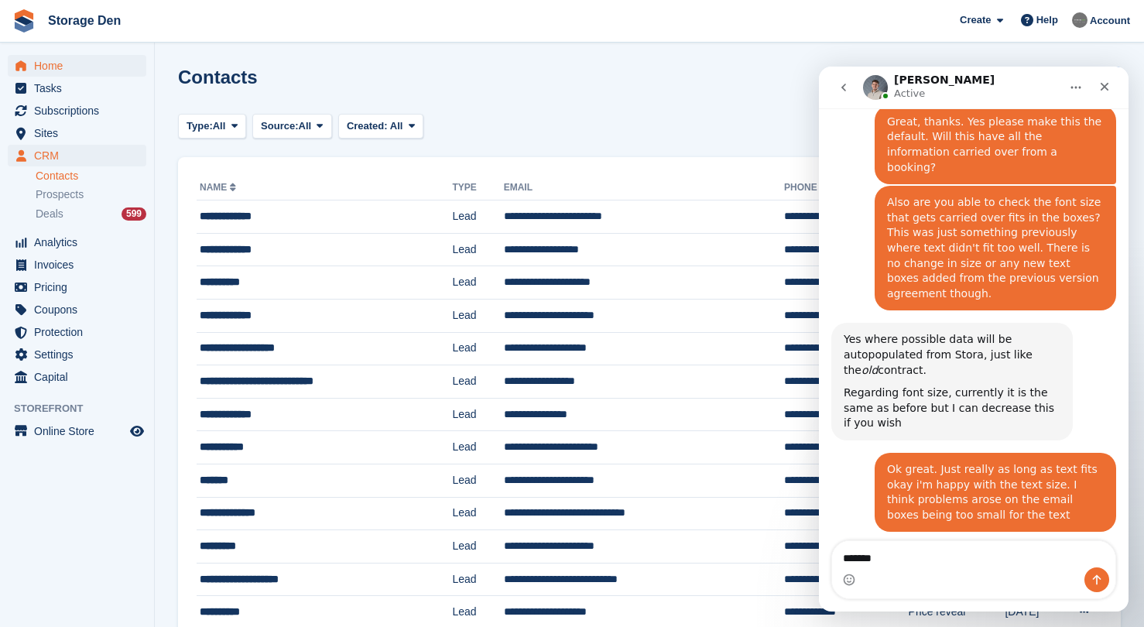
click at [100, 73] on span "Home" at bounding box center [80, 66] width 93 height 22
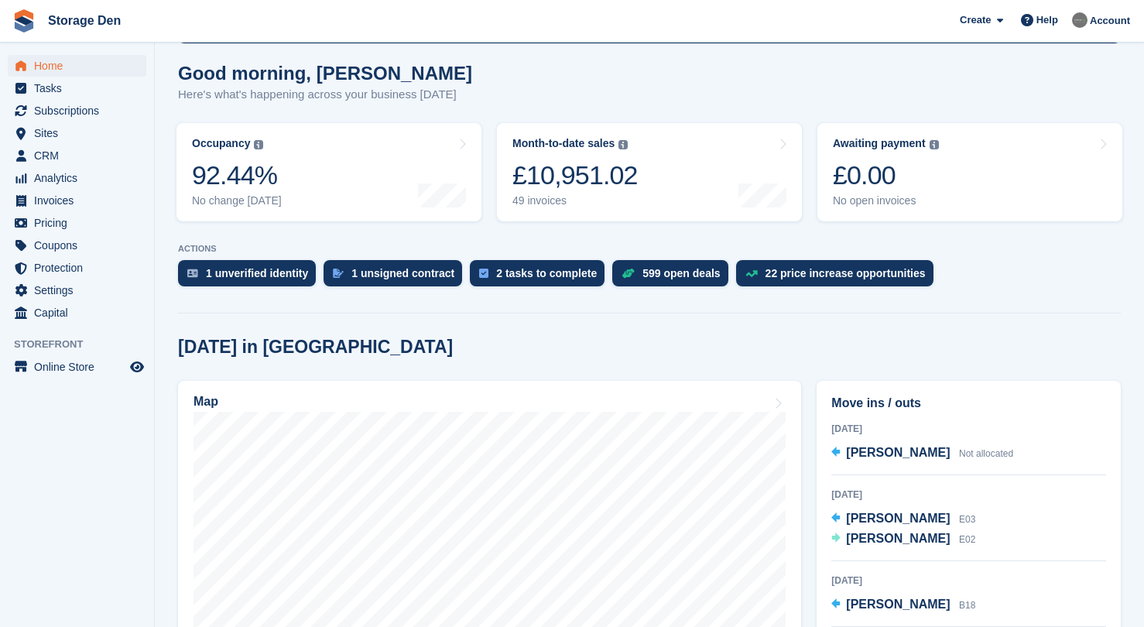
scroll to position [238, 0]
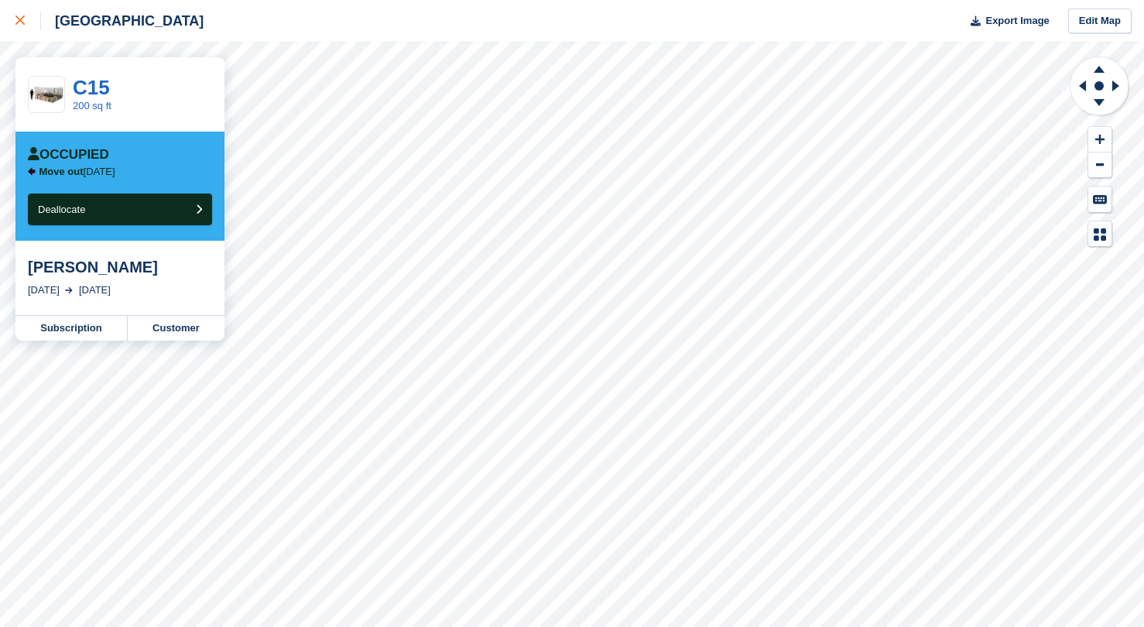
click at [12, 18] on link at bounding box center [20, 21] width 41 height 42
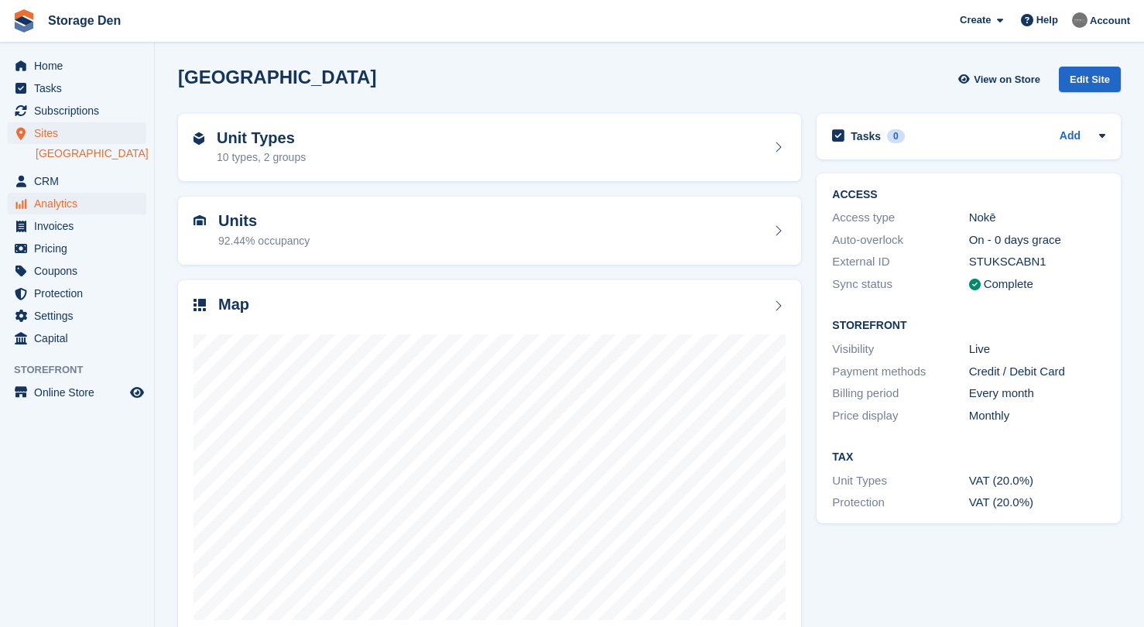
click at [110, 200] on span "Analytics" at bounding box center [80, 204] width 93 height 22
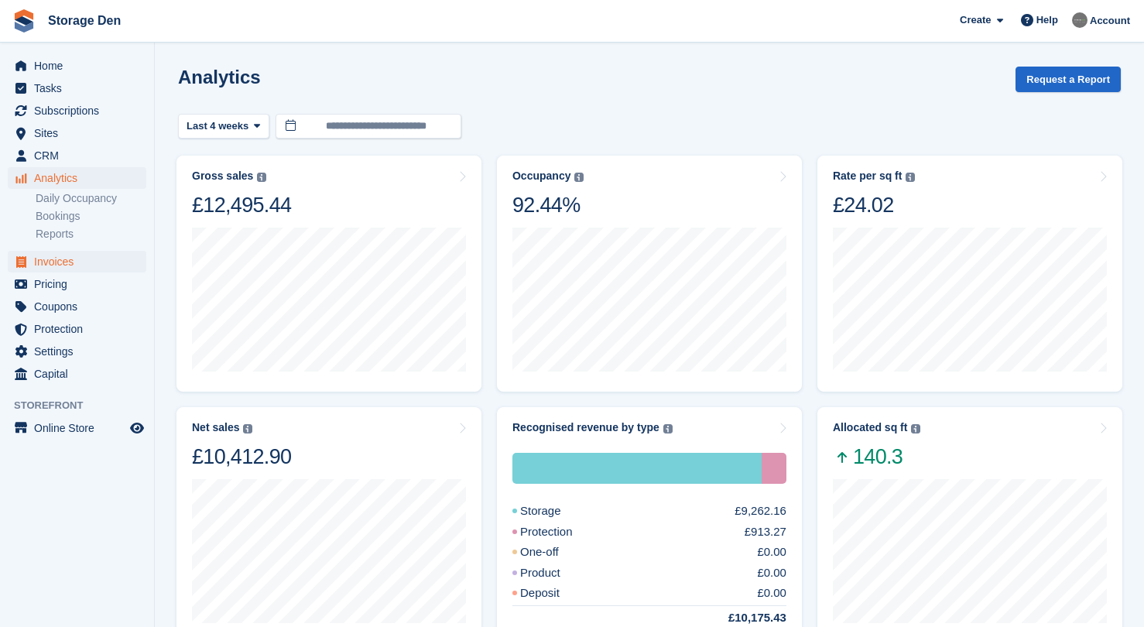
click at [101, 262] on span "Invoices" at bounding box center [80, 262] width 93 height 22
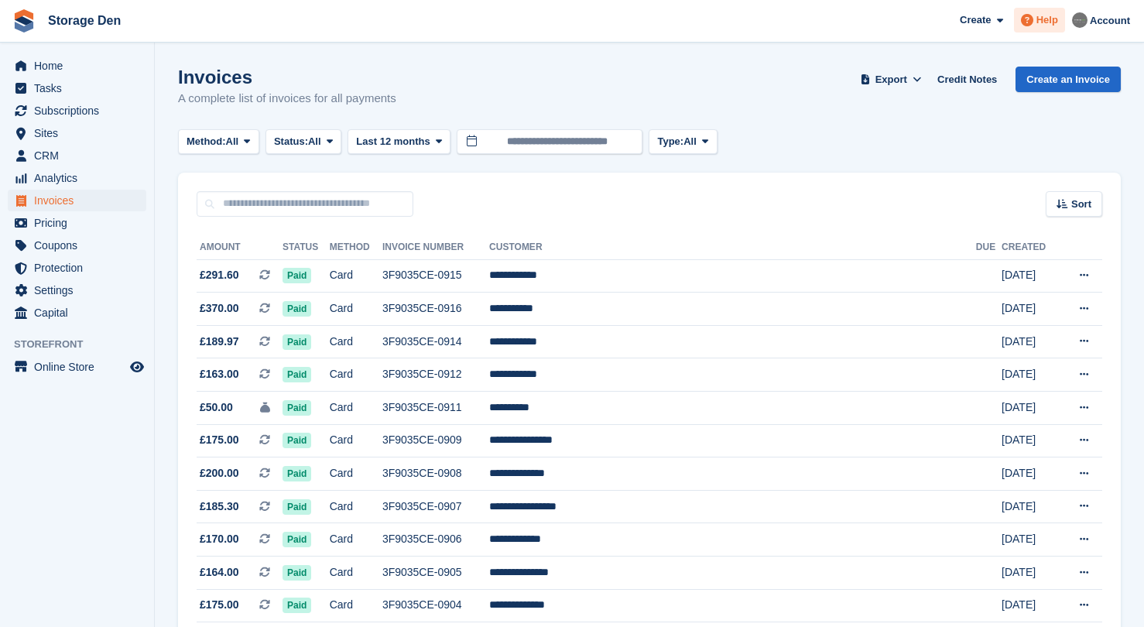
click at [1039, 26] on span "Help" at bounding box center [1048, 19] width 22 height 15
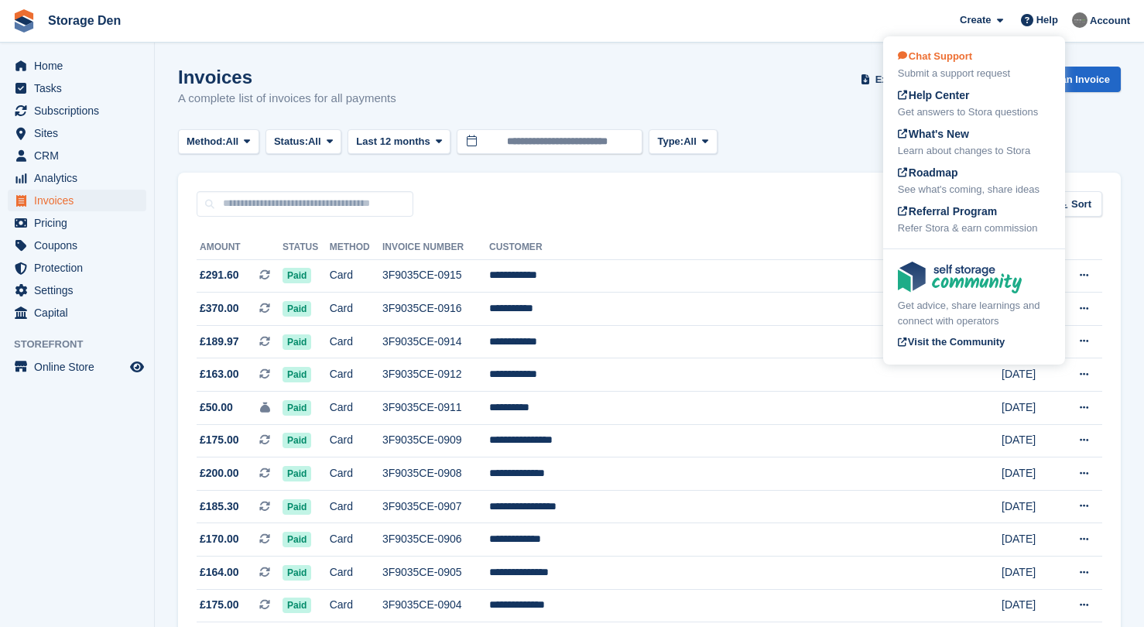
click at [1013, 54] on div "Chat Support Submit a support request" at bounding box center [974, 65] width 152 height 33
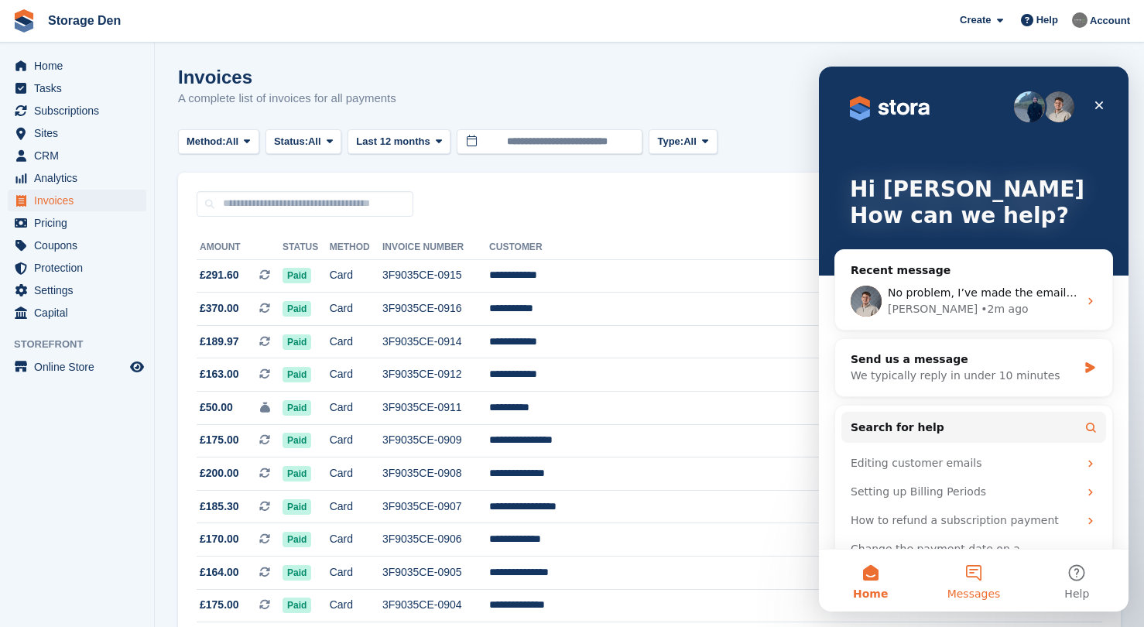
click at [970, 557] on button "Messages" at bounding box center [973, 581] width 103 height 62
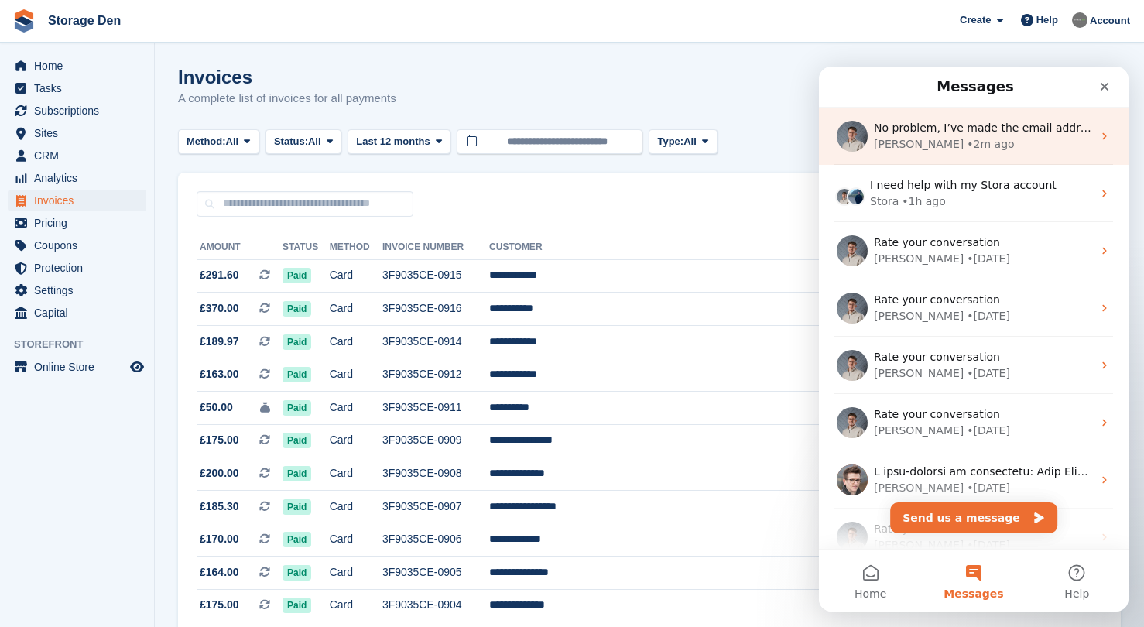
click at [997, 152] on div "Bradley • 2m ago" at bounding box center [983, 144] width 218 height 16
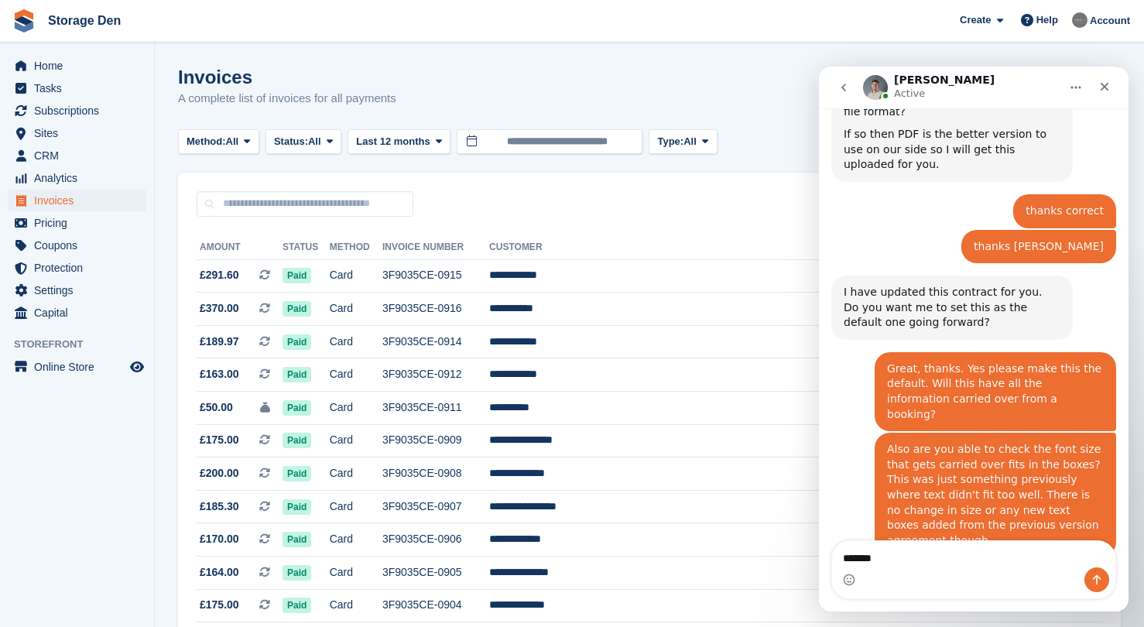
scroll to position [1574, 0]
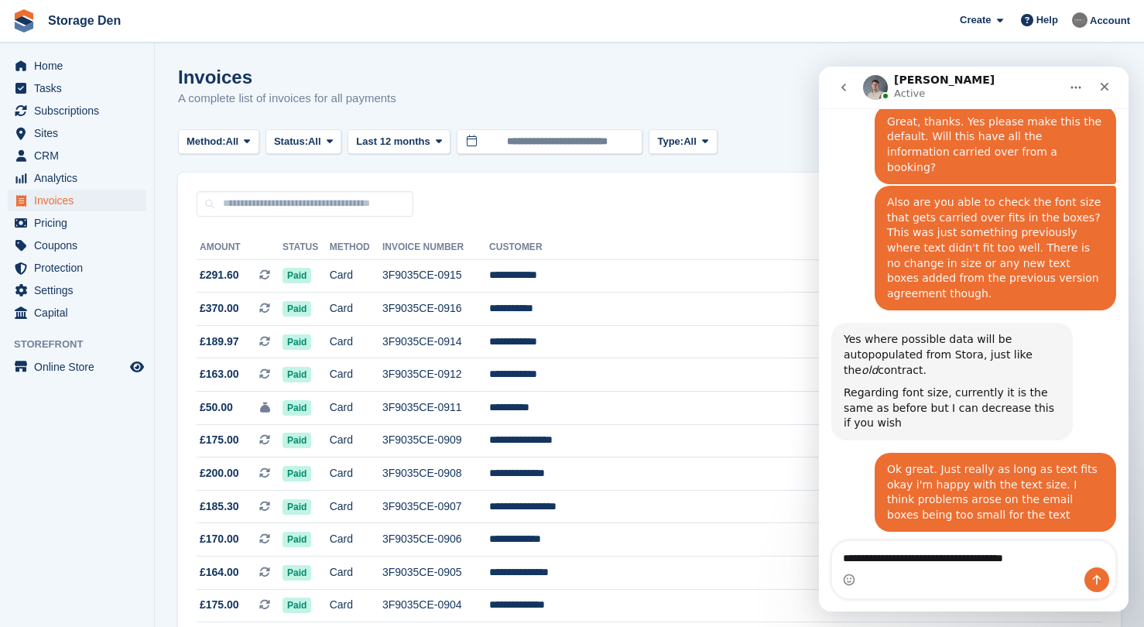
type textarea "**********"
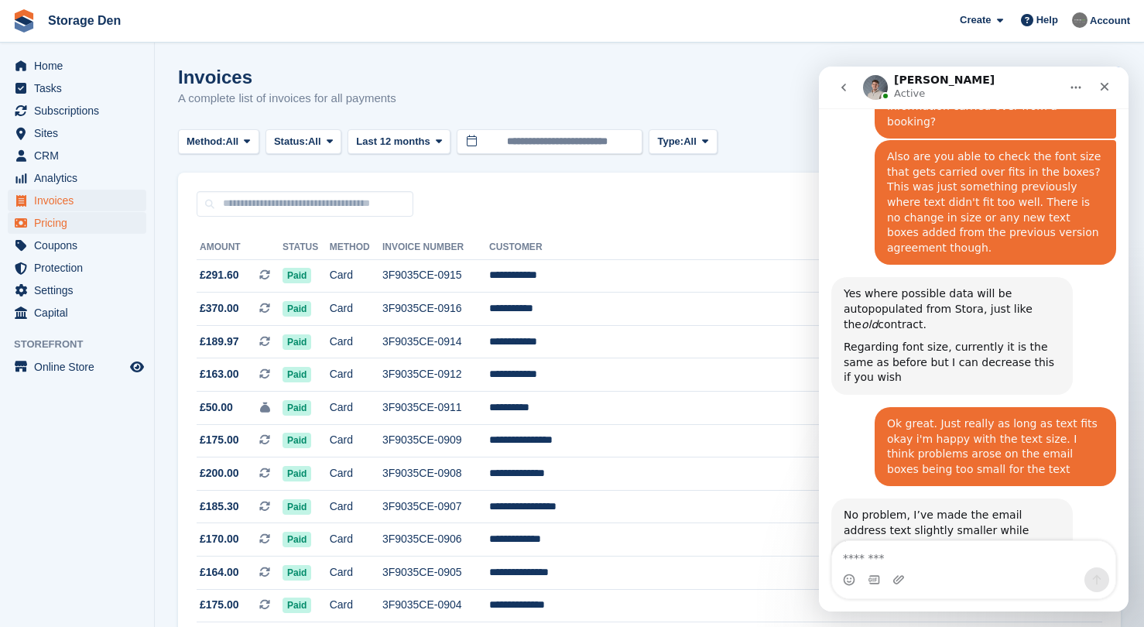
click at [63, 224] on span "Pricing" at bounding box center [80, 223] width 93 height 22
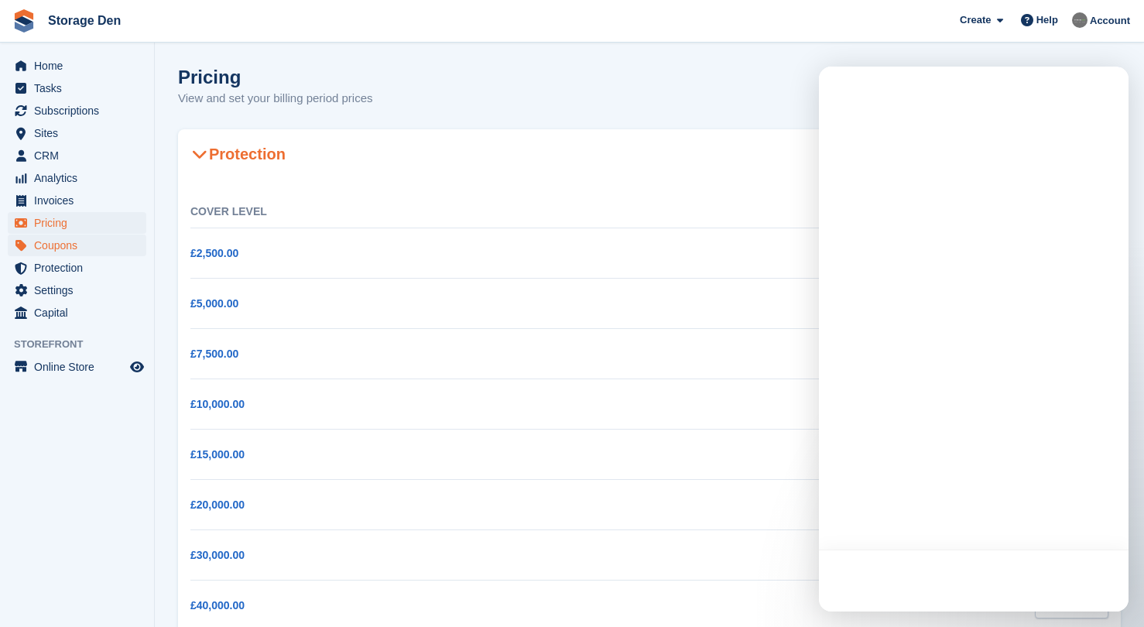
click at [63, 241] on span "Coupons" at bounding box center [80, 246] width 93 height 22
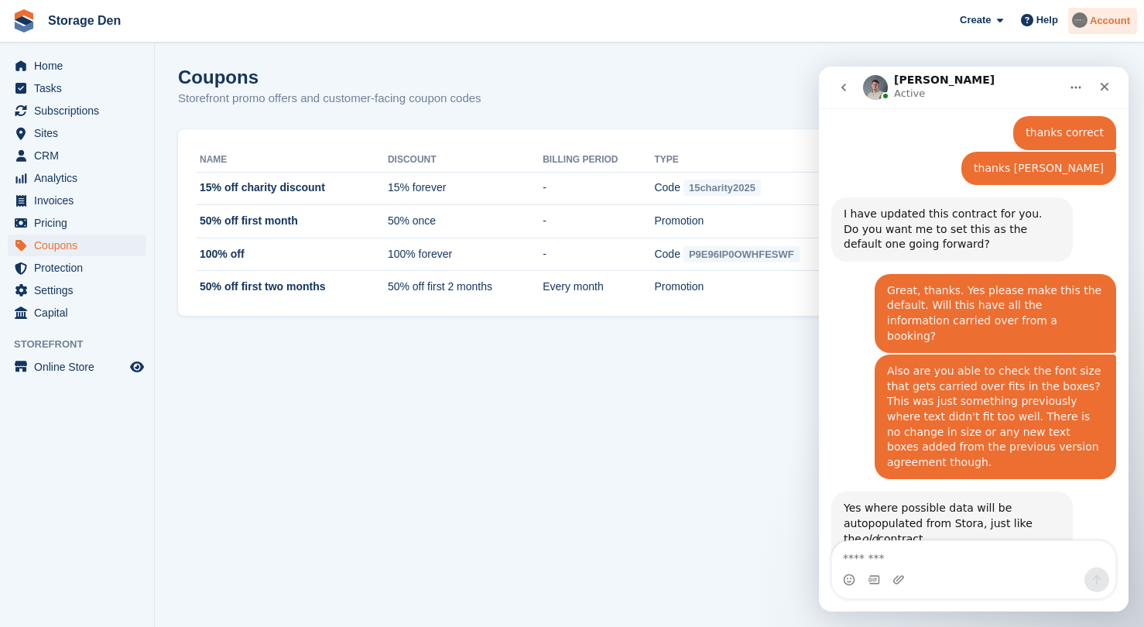
scroll to position [1620, 0]
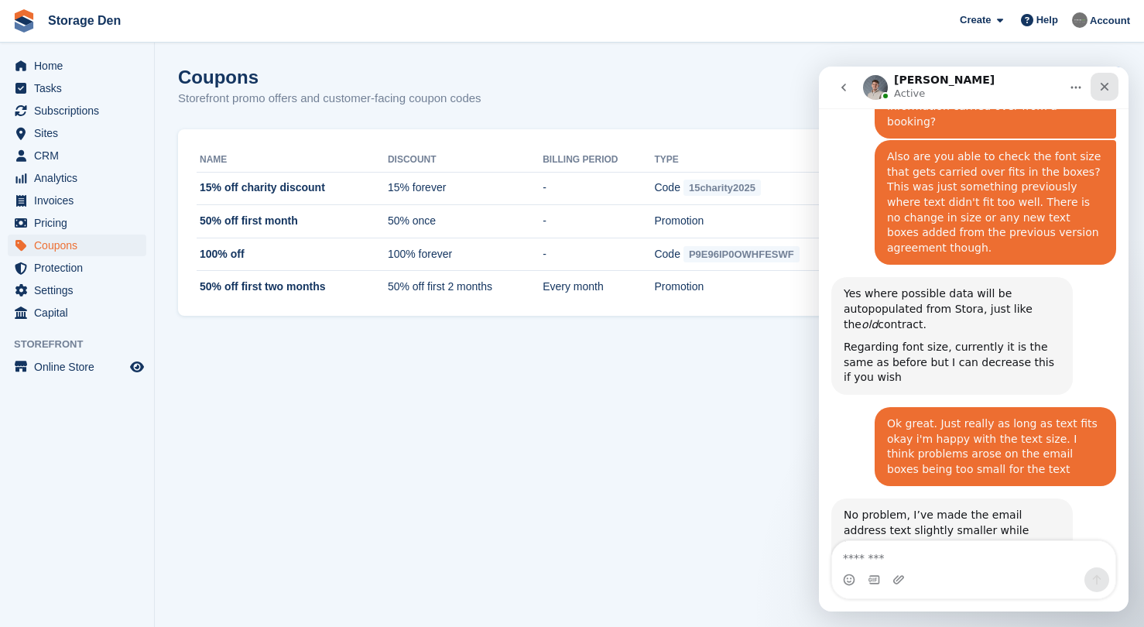
click at [1102, 94] on div "Close" at bounding box center [1105, 87] width 28 height 28
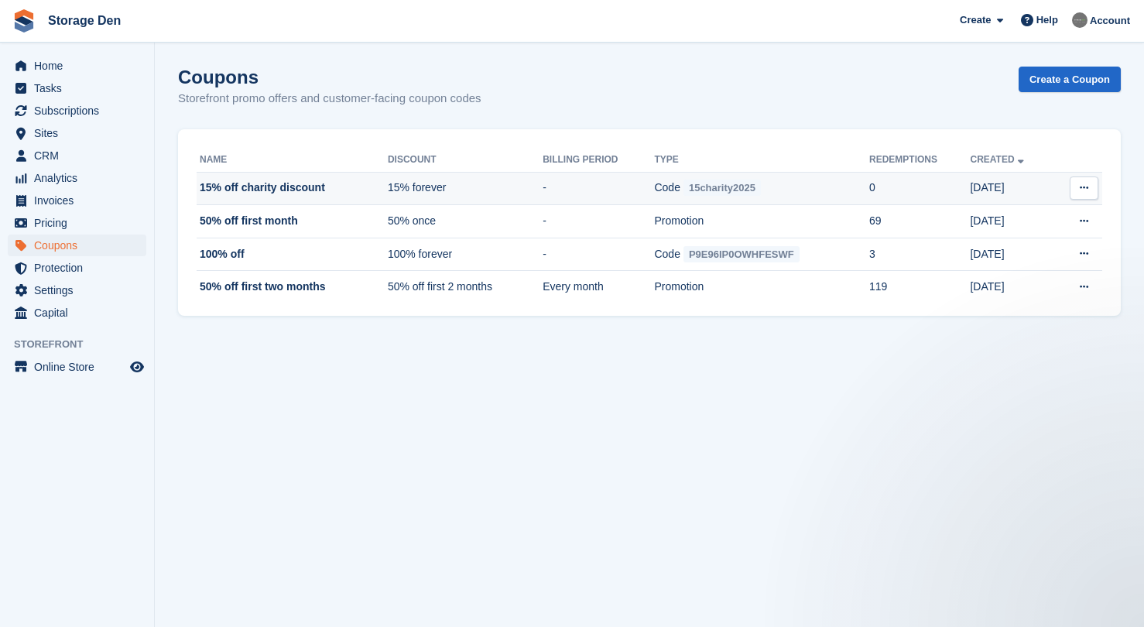
scroll to position [0, 0]
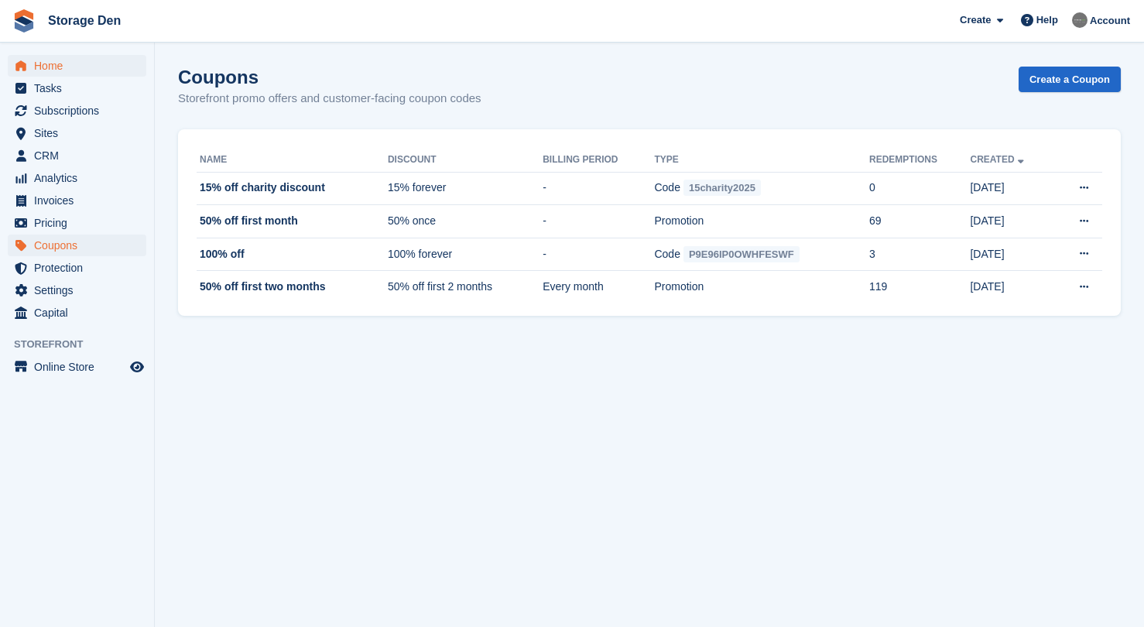
click at [79, 70] on span "Home" at bounding box center [80, 66] width 93 height 22
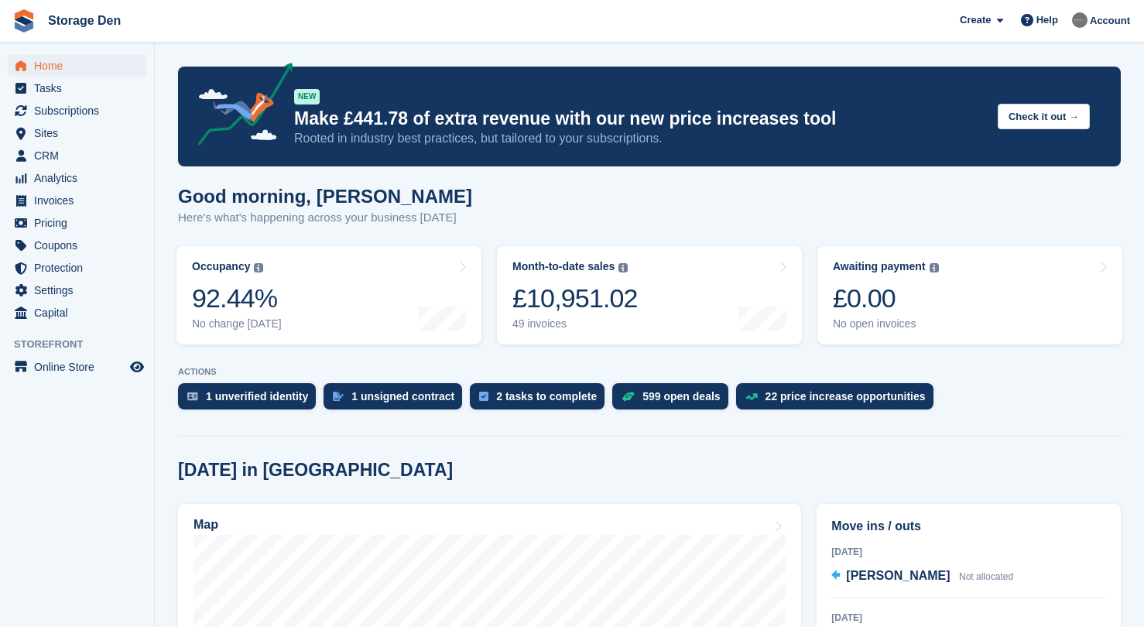
scroll to position [107, 0]
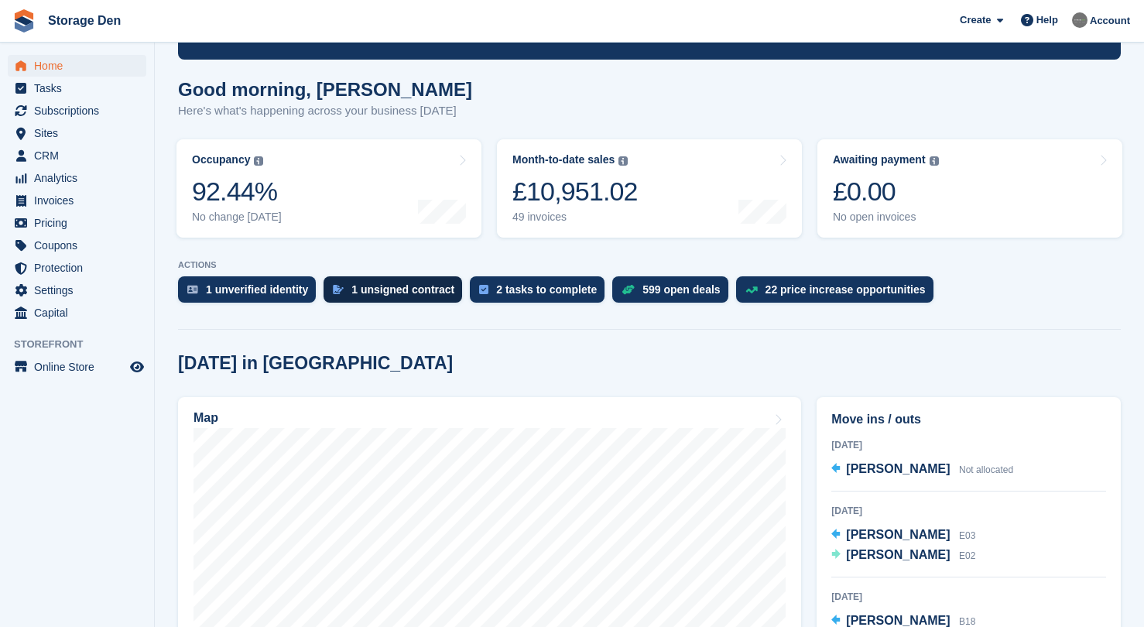
click at [395, 292] on div "1 unsigned contract" at bounding box center [402, 289] width 103 height 12
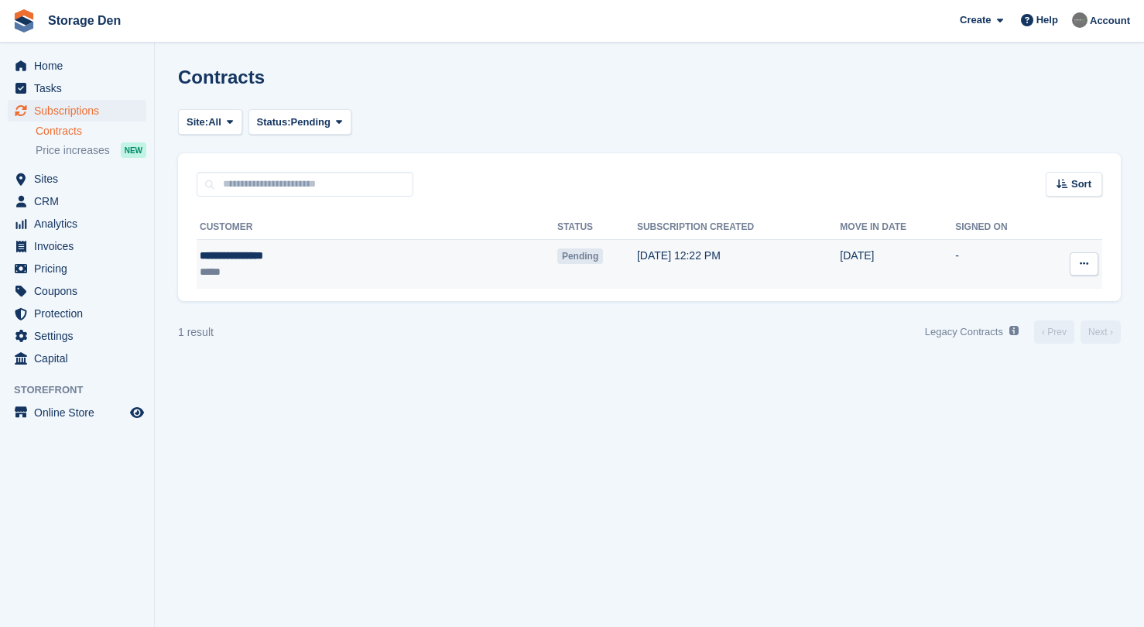
click at [345, 268] on div "*****" at bounding box center [302, 272] width 204 height 16
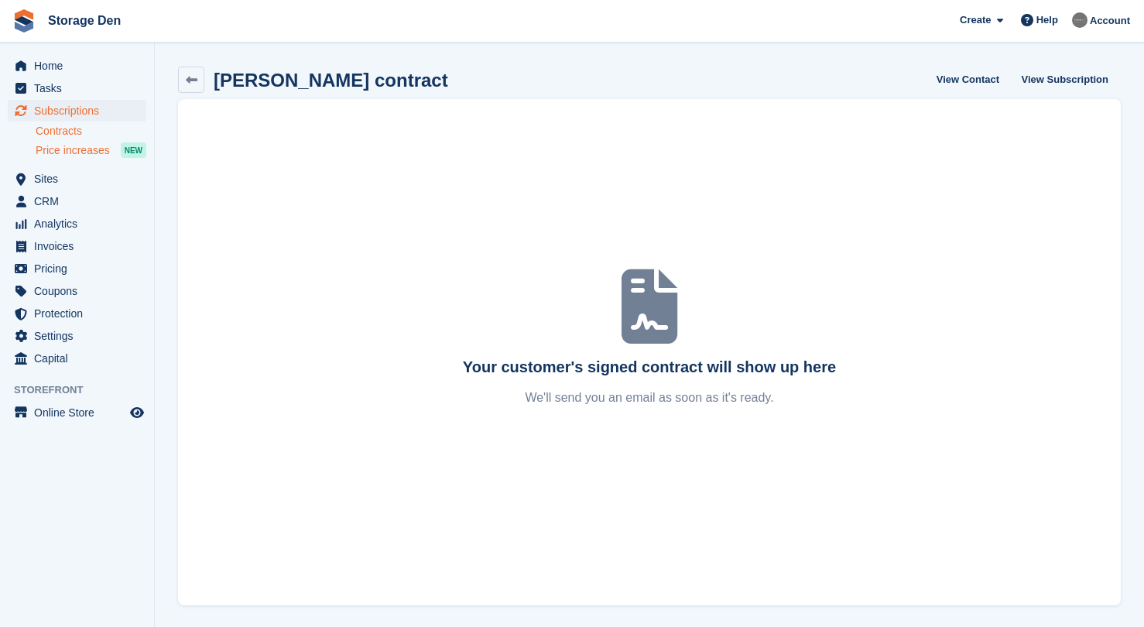
click at [58, 149] on span "Price increases" at bounding box center [73, 150] width 74 height 15
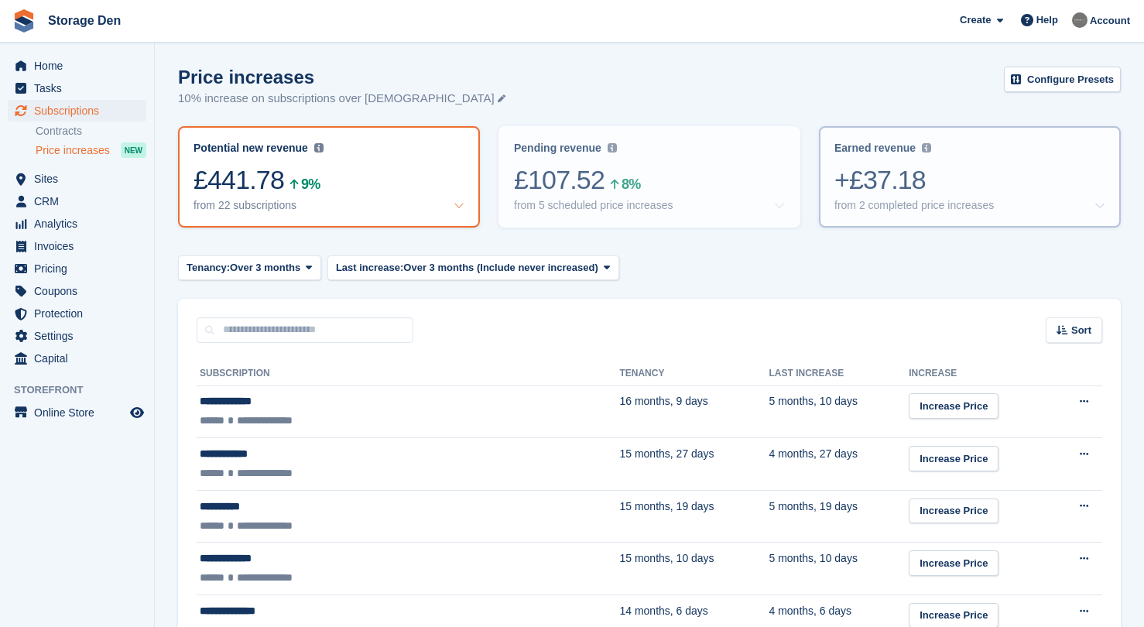
click at [861, 173] on div "+£37.18" at bounding box center [969, 180] width 271 height 32
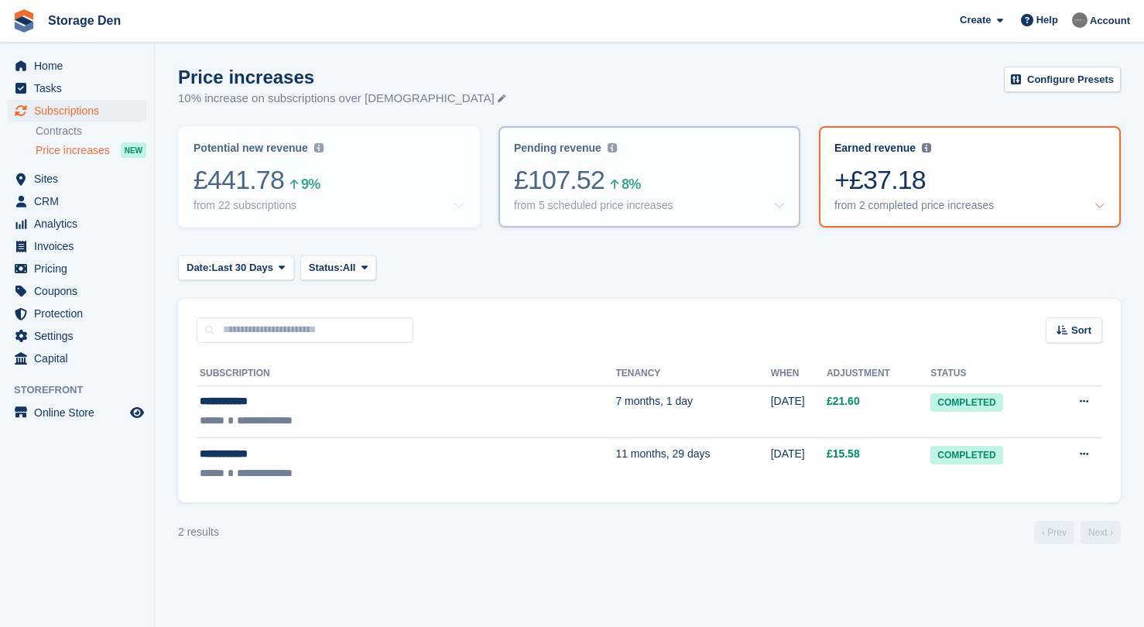
click at [647, 164] on div "£107.52 8%" at bounding box center [649, 180] width 271 height 32
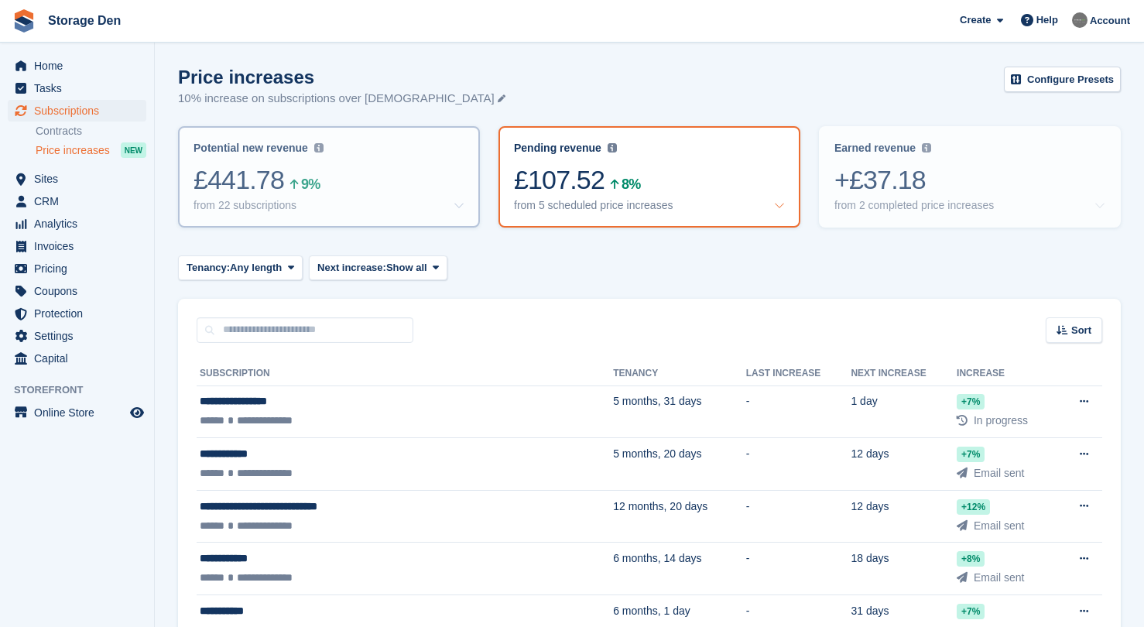
click at [388, 182] on div "£441.78 9%" at bounding box center [329, 180] width 271 height 32
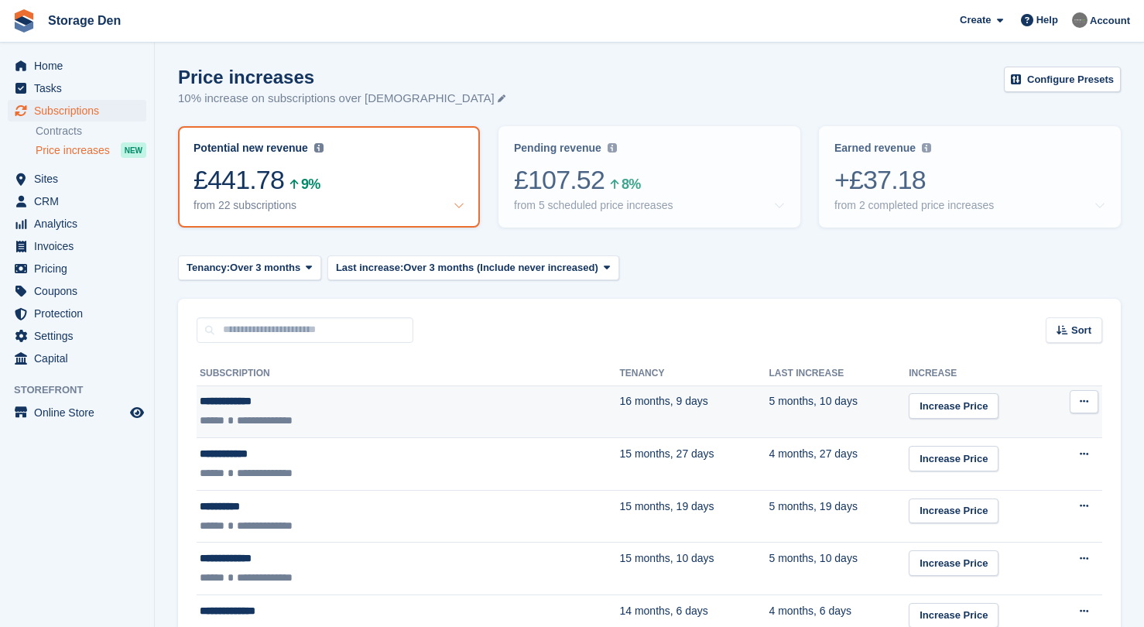
click at [379, 393] on div "**********" at bounding box center [332, 401] width 265 height 16
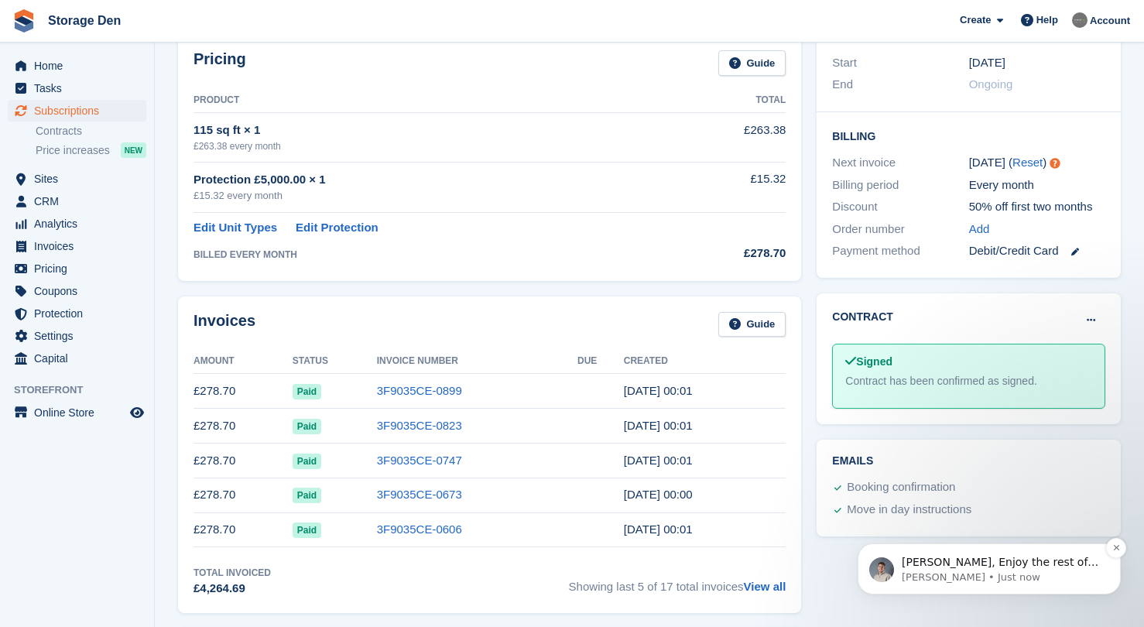
click at [1017, 577] on p "[PERSON_NAME] • Just now" at bounding box center [1002, 578] width 200 height 14
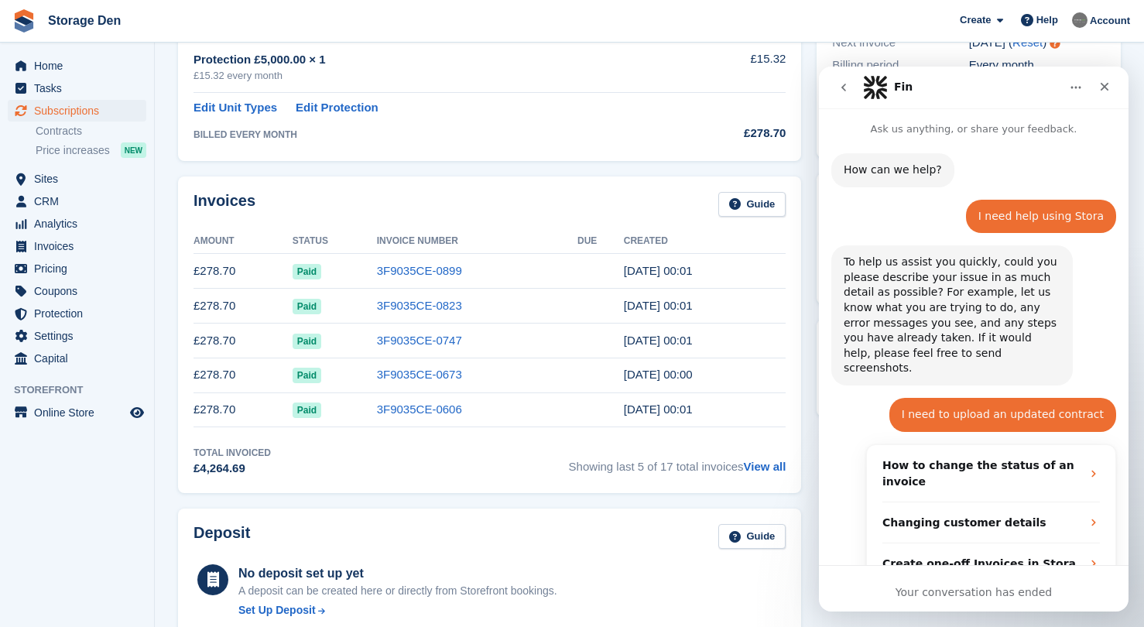
click at [856, 91] on button "go back" at bounding box center [843, 87] width 29 height 29
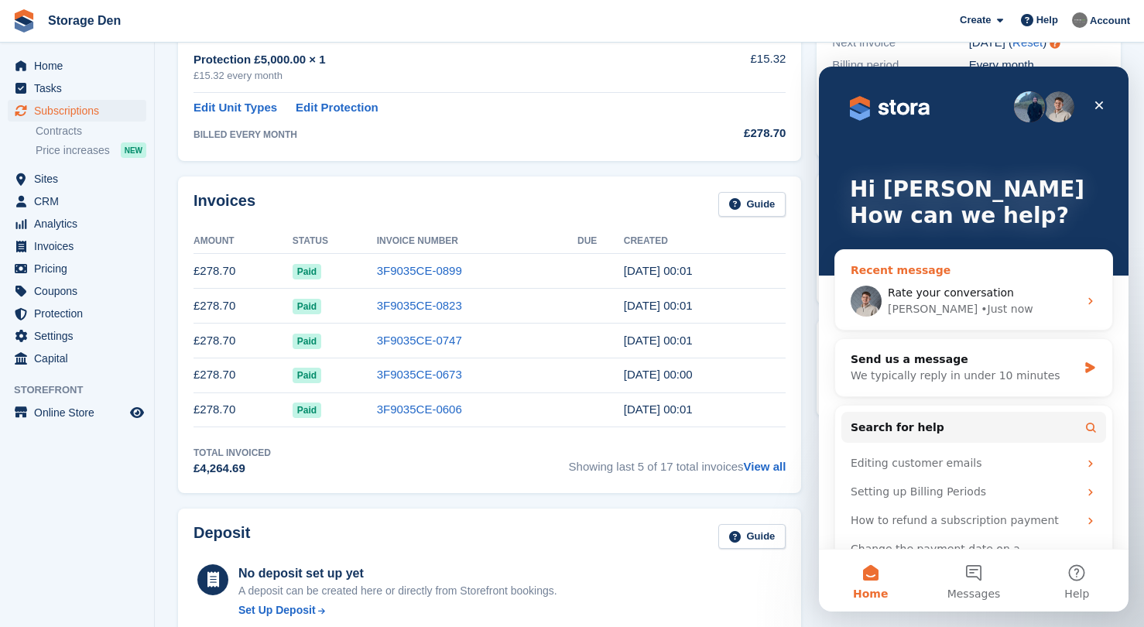
click at [1002, 286] on div "Rate your conversation" at bounding box center [983, 293] width 190 height 16
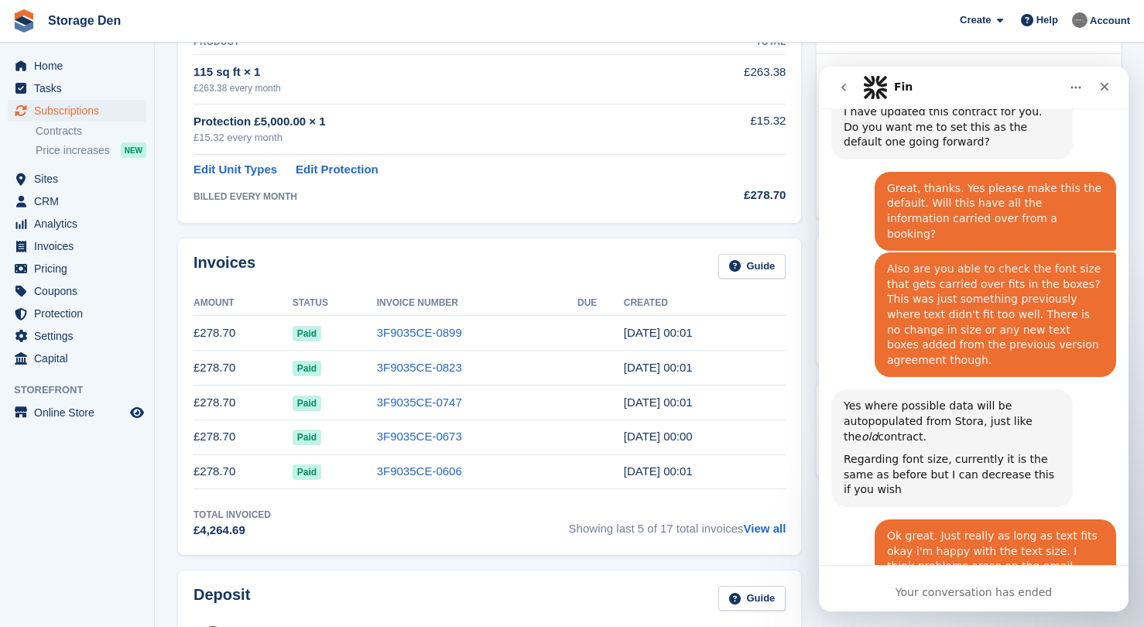
scroll to position [1790, 0]
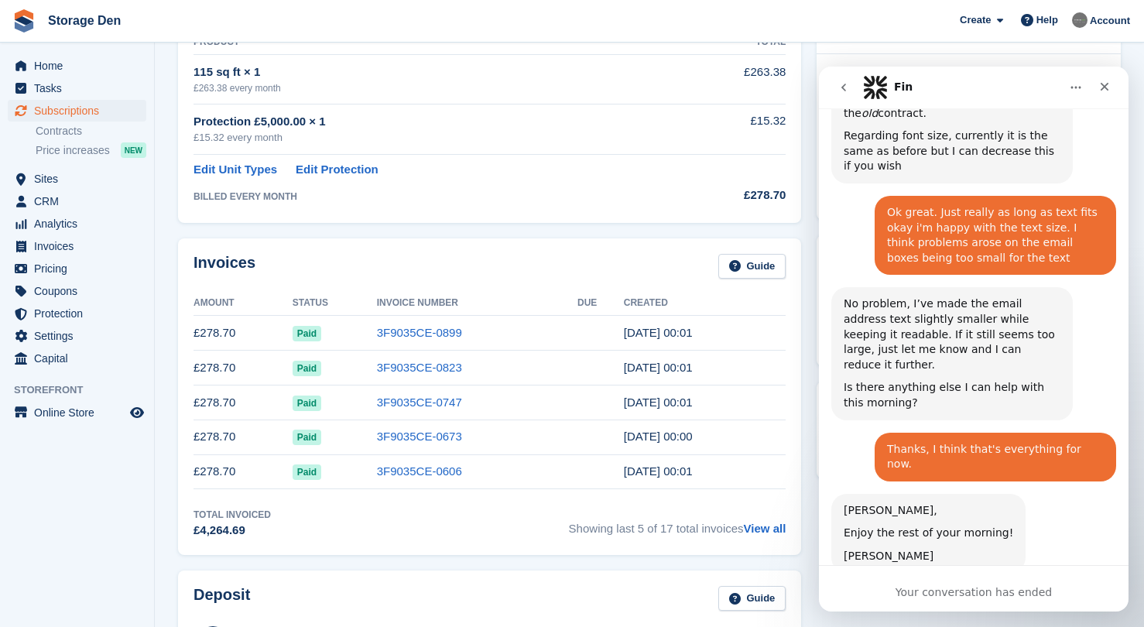
click at [918, 574] on div "Your conversation has ended" at bounding box center [974, 588] width 310 height 46
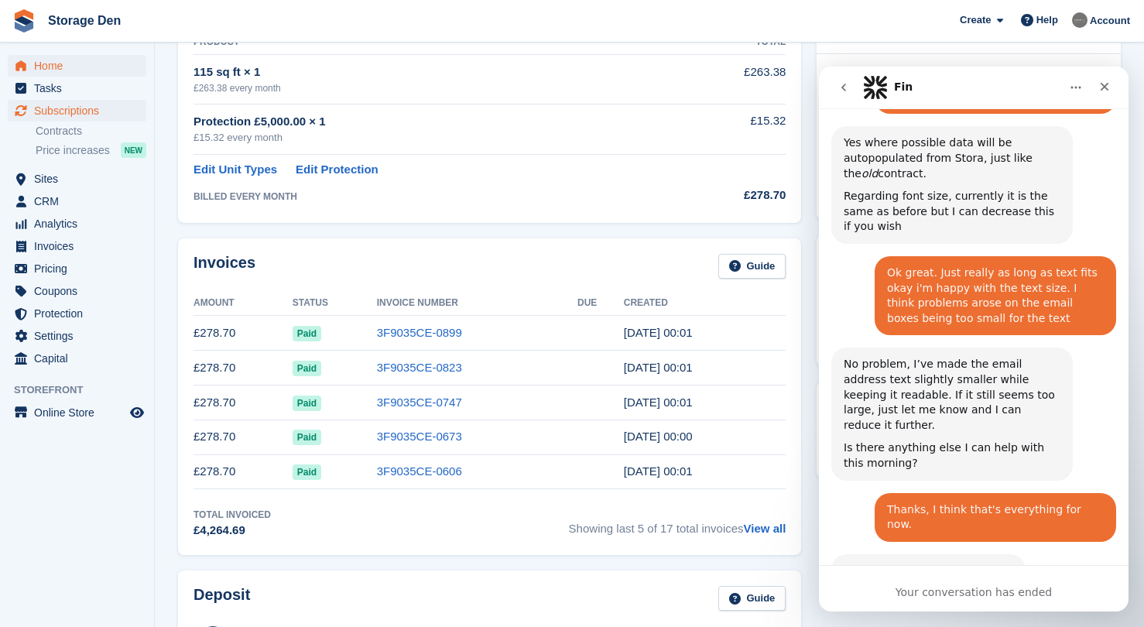
click at [75, 68] on span "Home" at bounding box center [80, 66] width 93 height 22
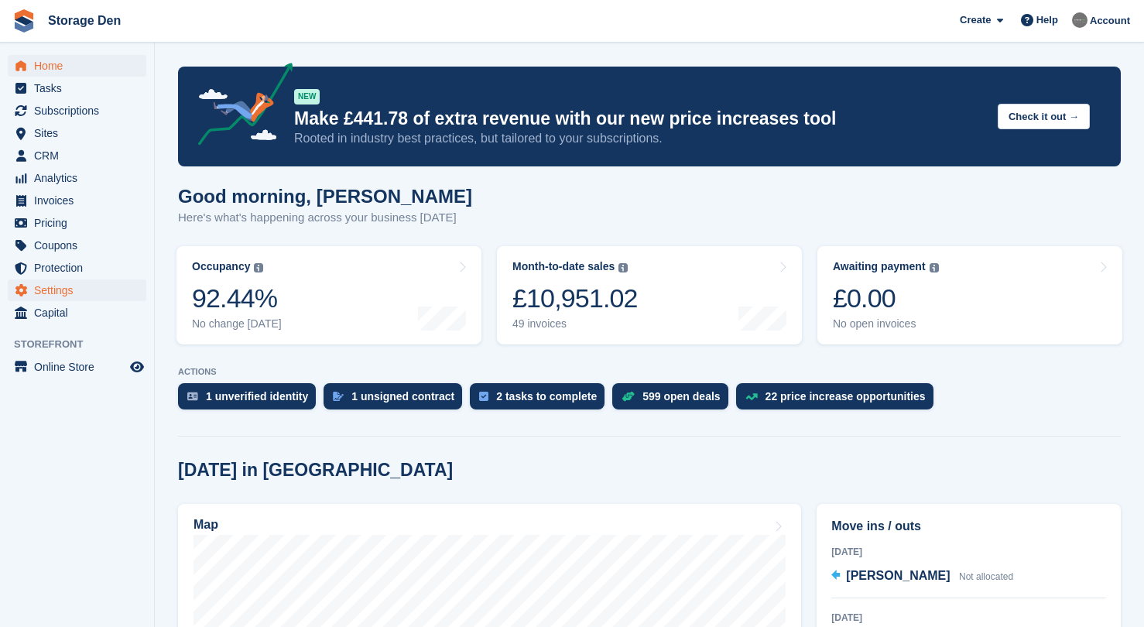
click at [79, 295] on span "Settings" at bounding box center [80, 290] width 93 height 22
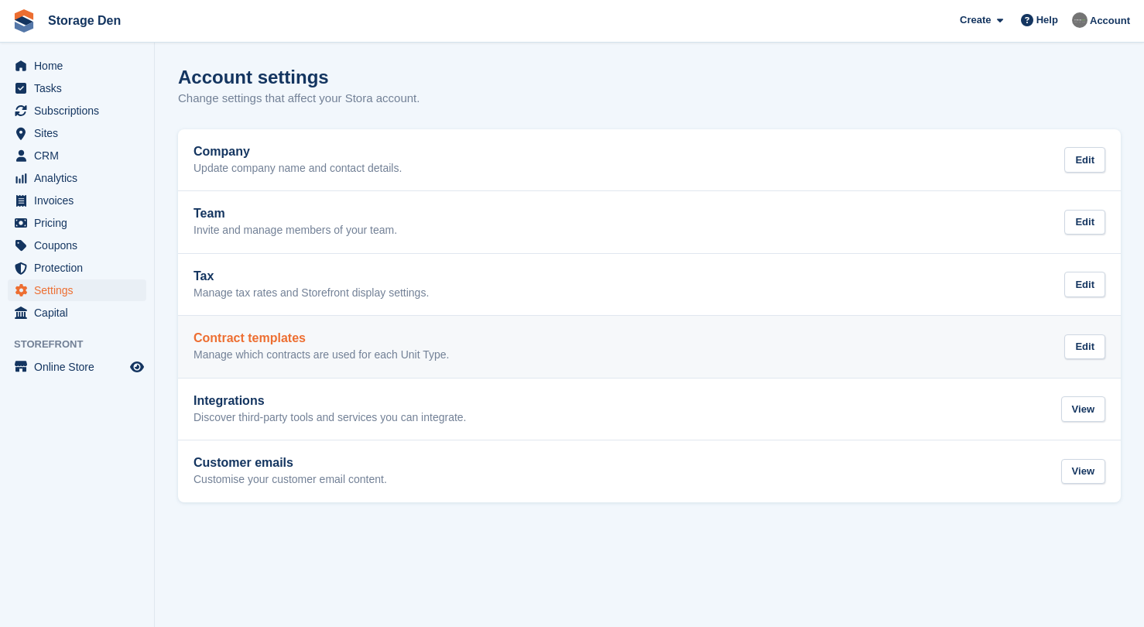
click at [367, 334] on h2 "Contract templates" at bounding box center [321, 338] width 255 height 14
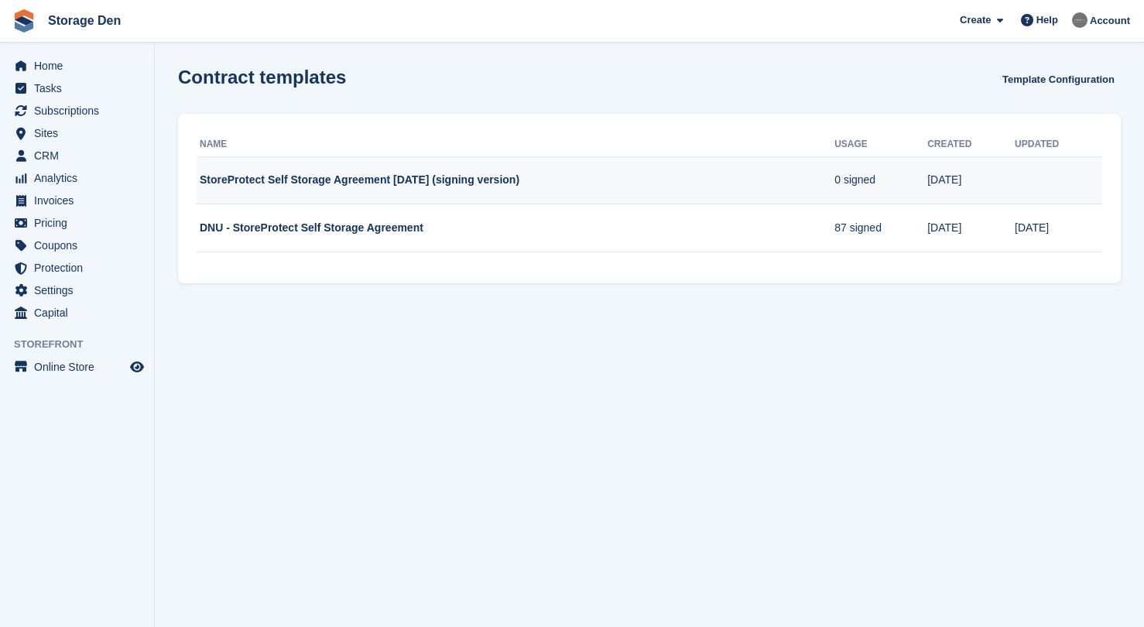
click at [467, 174] on td "StoreProtect Self Storage Agreement [DATE] (signing version)" at bounding box center [516, 180] width 638 height 48
click at [255, 188] on td "StoreProtect Self Storage Agreement [DATE] (signing version)" at bounding box center [516, 180] width 638 height 48
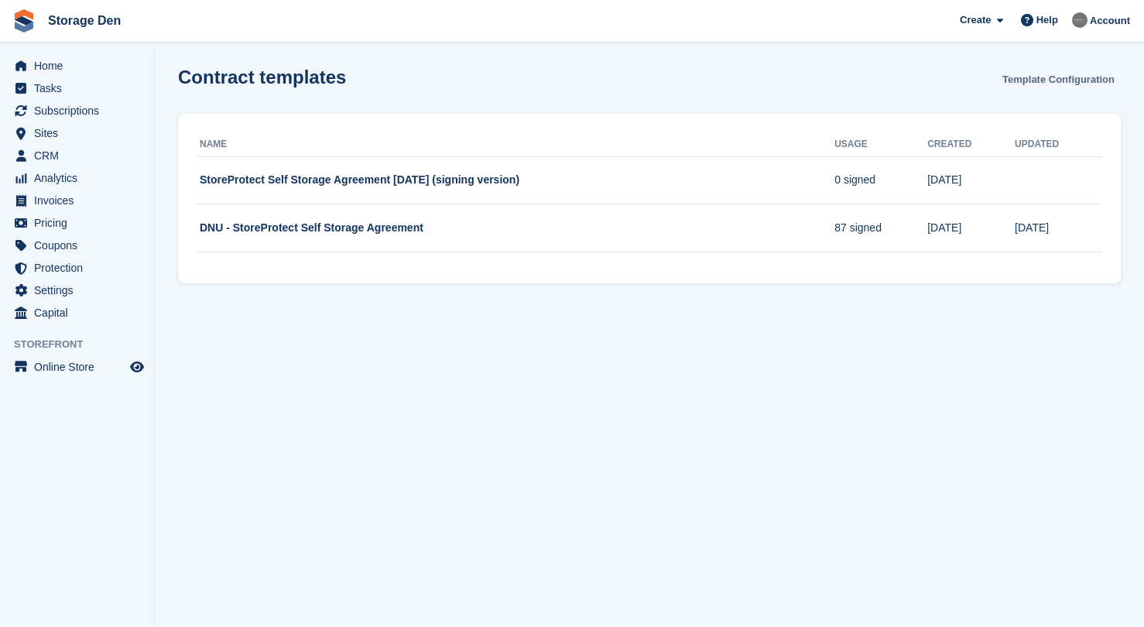
click at [1059, 80] on link "Template Configuration" at bounding box center [1058, 80] width 125 height 26
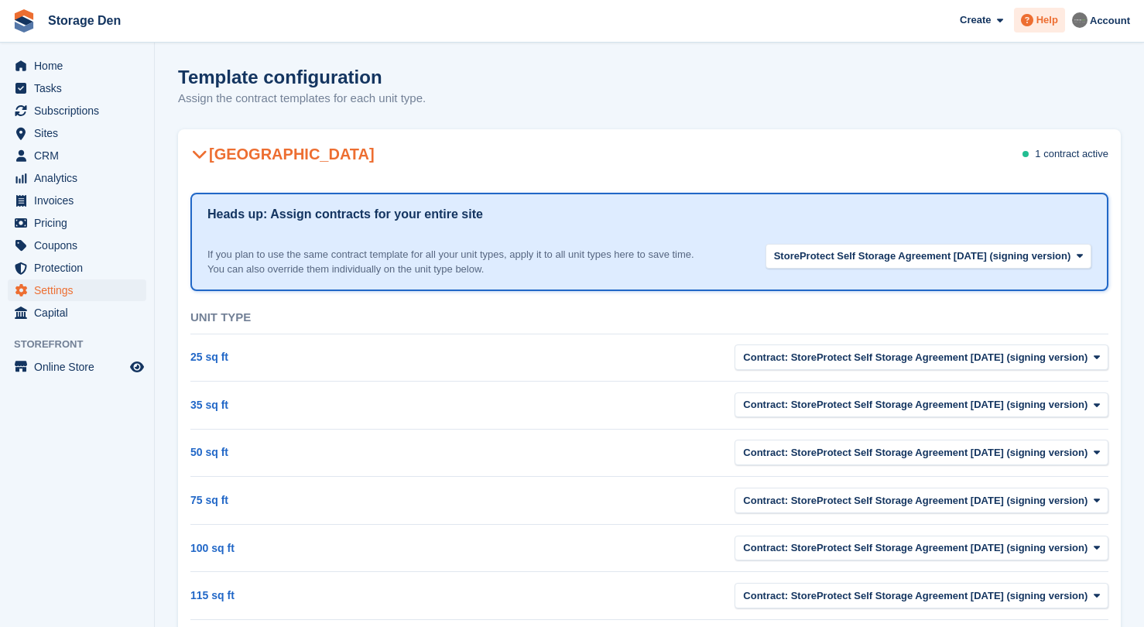
click at [1040, 26] on span "Help" at bounding box center [1048, 19] width 22 height 15
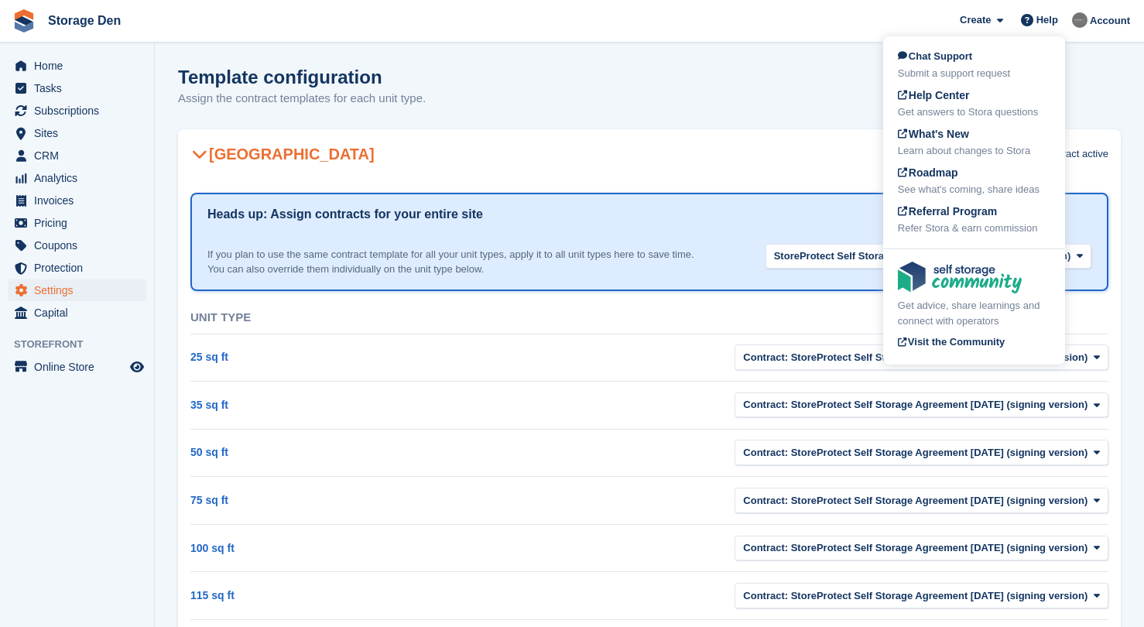
click at [1006, 77] on div "Submit a support request" at bounding box center [974, 73] width 152 height 15
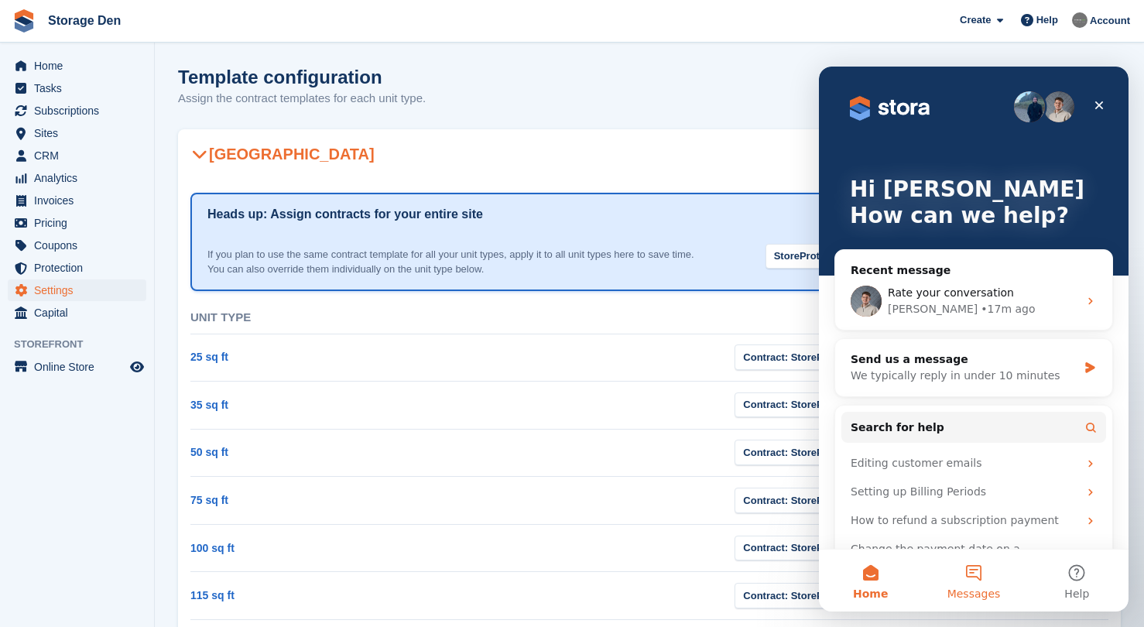
click at [978, 581] on button "Messages" at bounding box center [973, 581] width 103 height 62
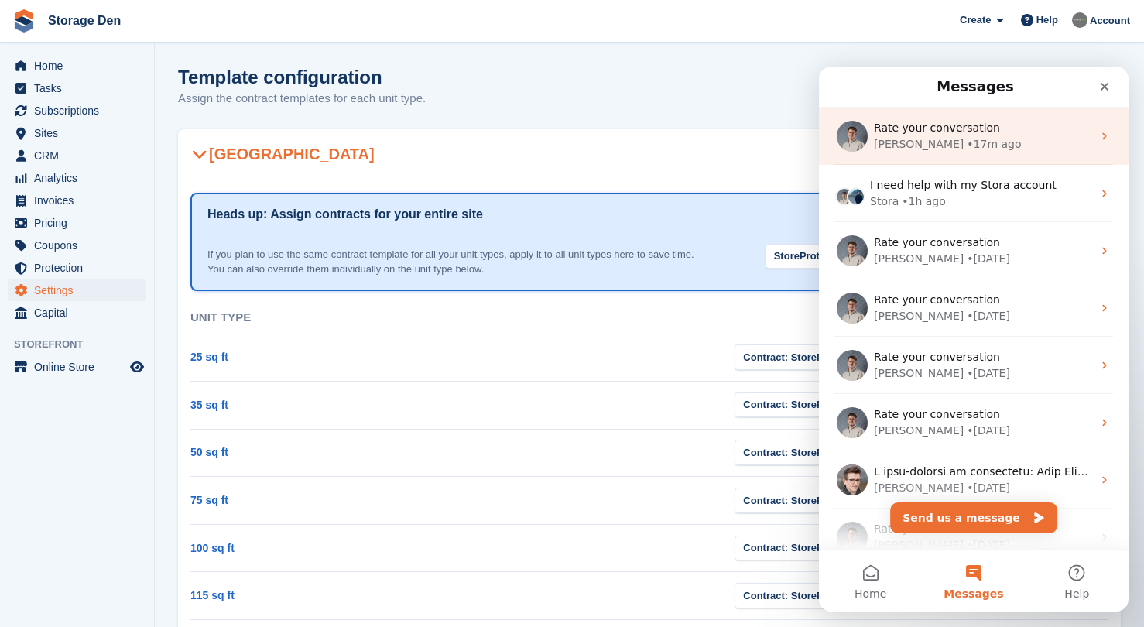
click at [983, 145] on div "Bradley • 17m ago" at bounding box center [983, 144] width 218 height 16
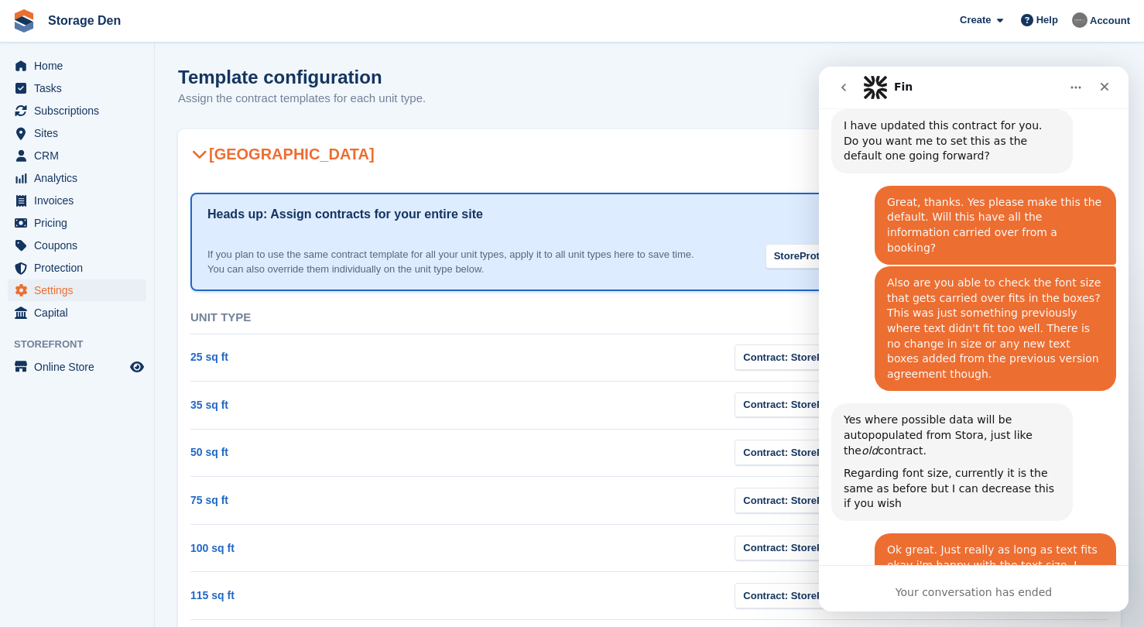
scroll to position [1831, 0]
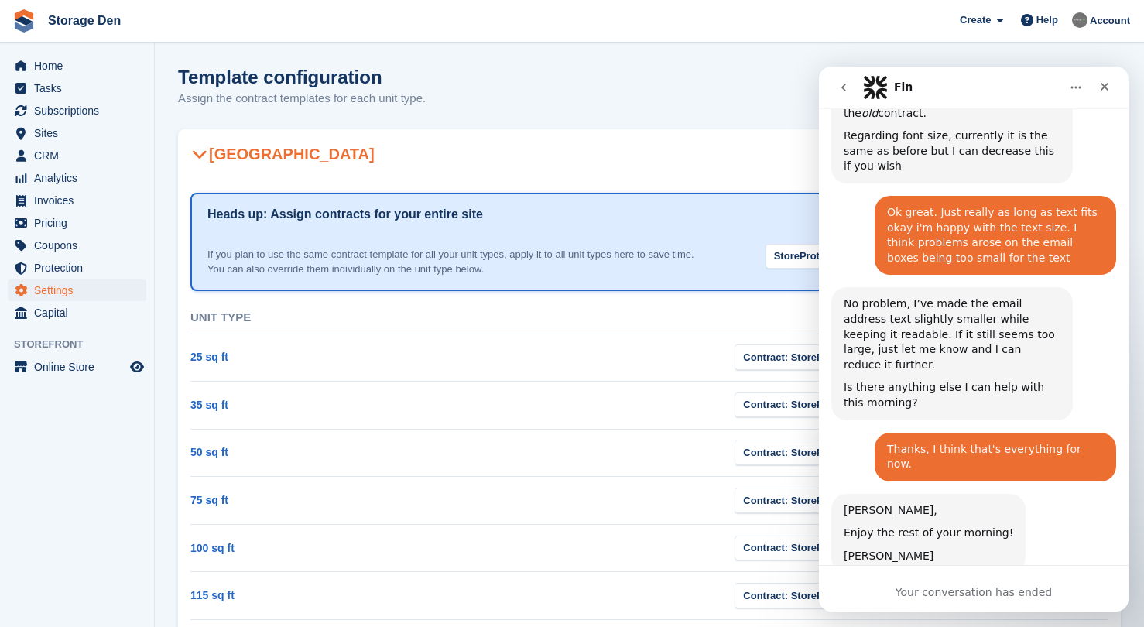
click at [1117, 87] on div "Close" at bounding box center [1105, 87] width 28 height 28
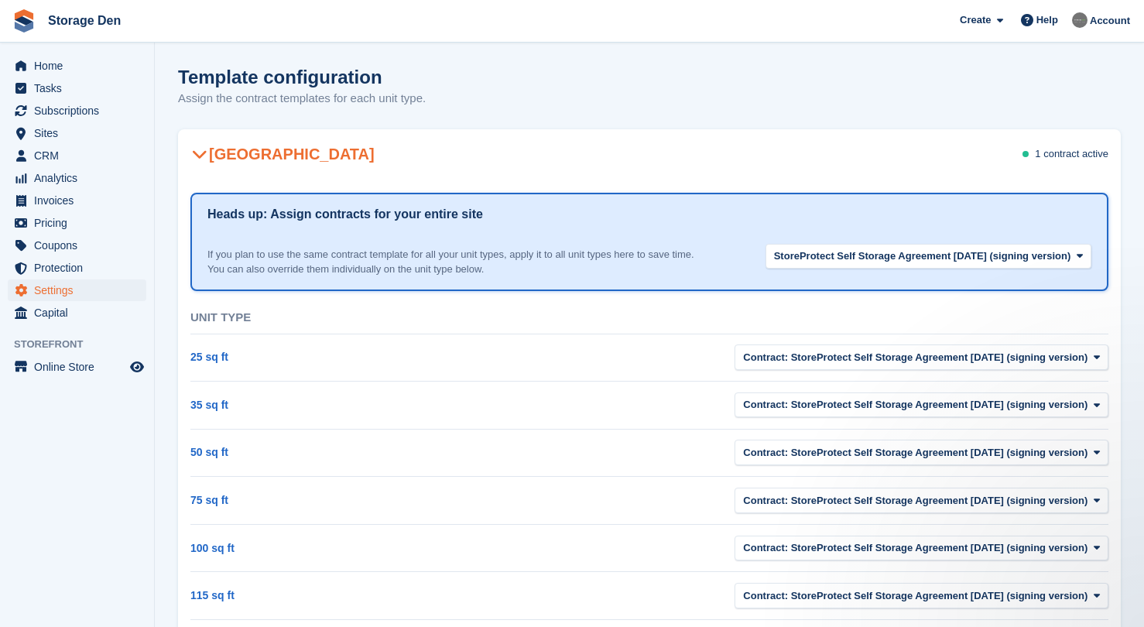
scroll to position [0, 0]
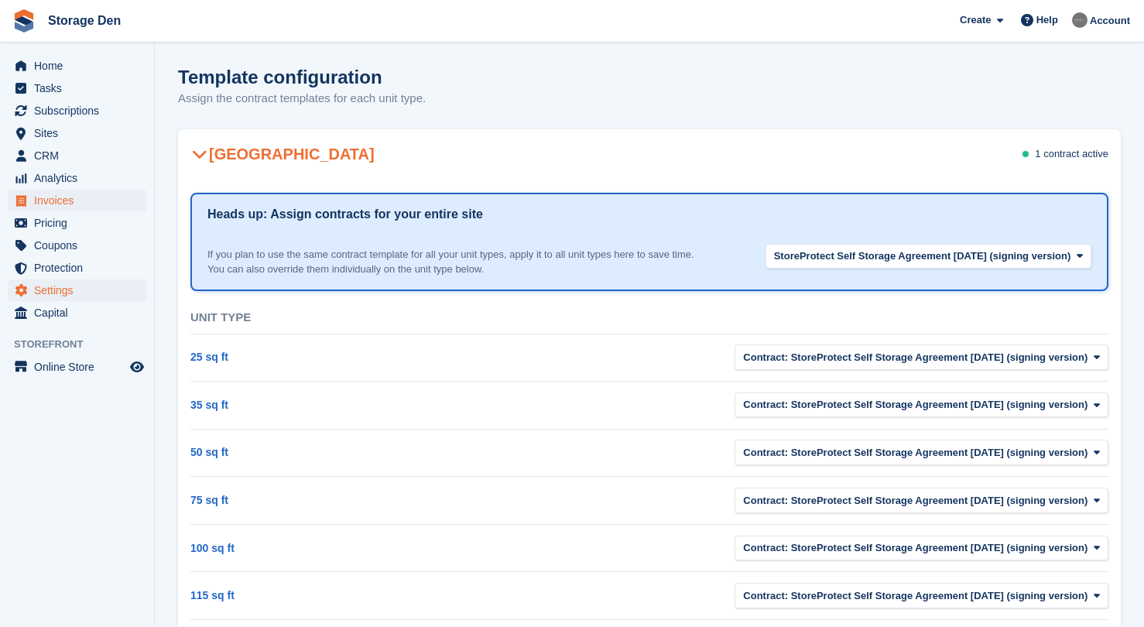
click at [100, 205] on span "Invoices" at bounding box center [80, 201] width 93 height 22
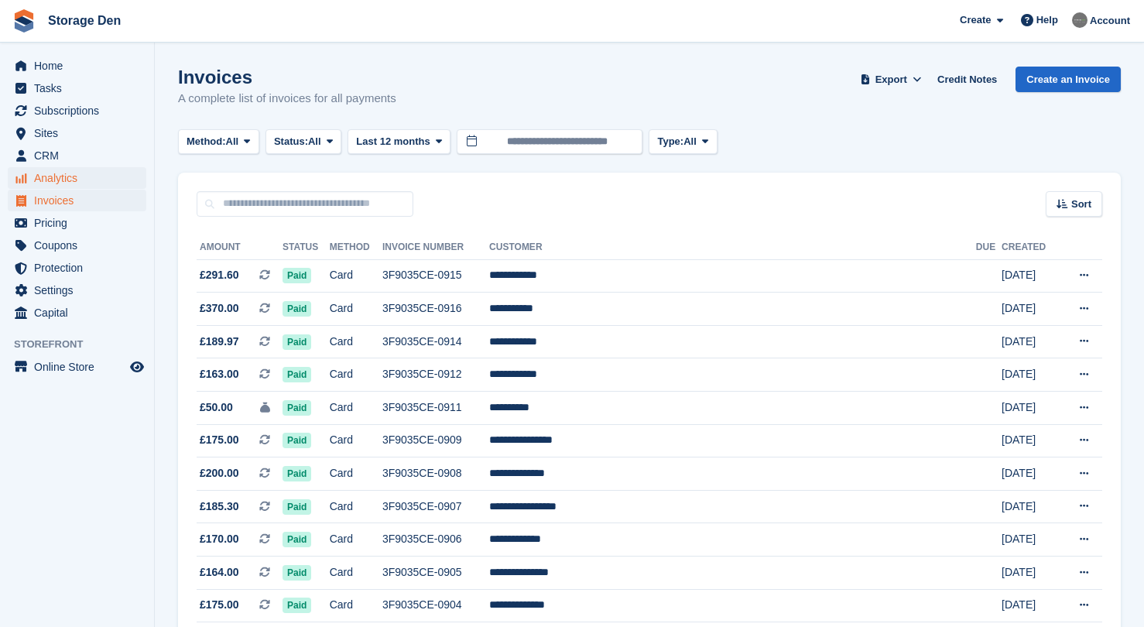
click at [107, 185] on span "Analytics" at bounding box center [80, 178] width 93 height 22
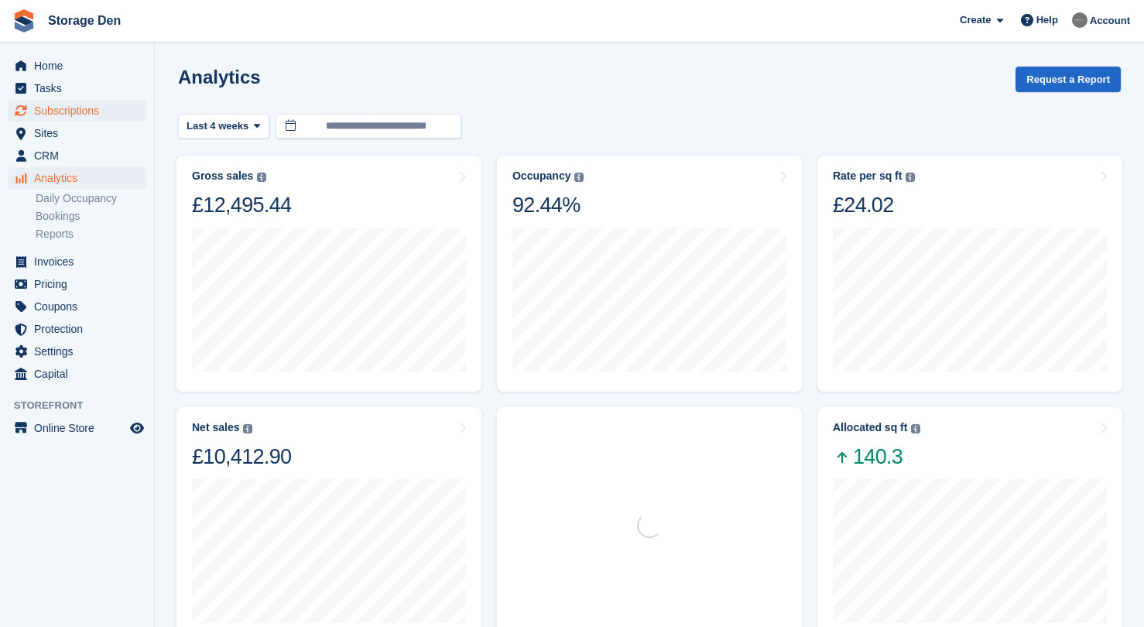
click at [114, 116] on span "Subscriptions" at bounding box center [80, 111] width 93 height 22
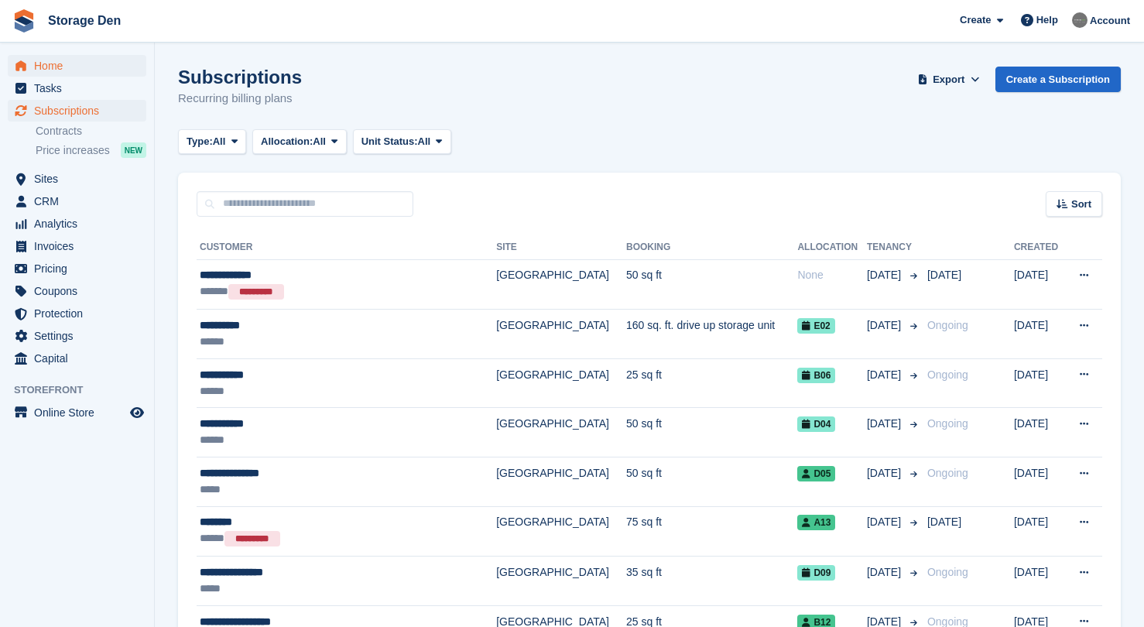
click at [58, 68] on span "Home" at bounding box center [80, 66] width 93 height 22
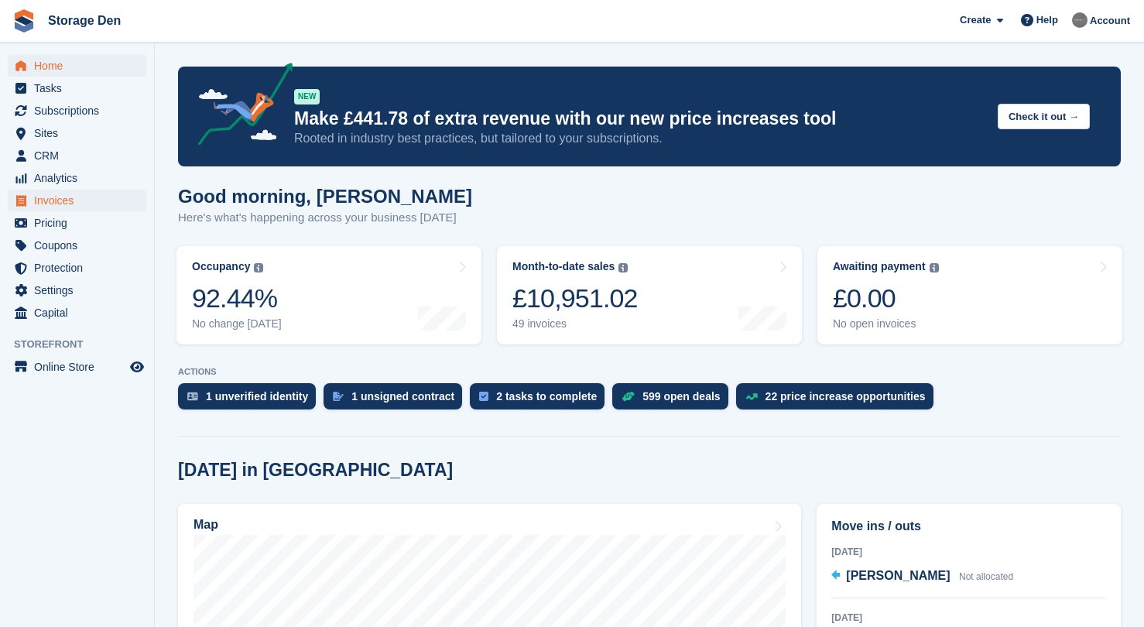
click at [45, 200] on span "Invoices" at bounding box center [80, 201] width 93 height 22
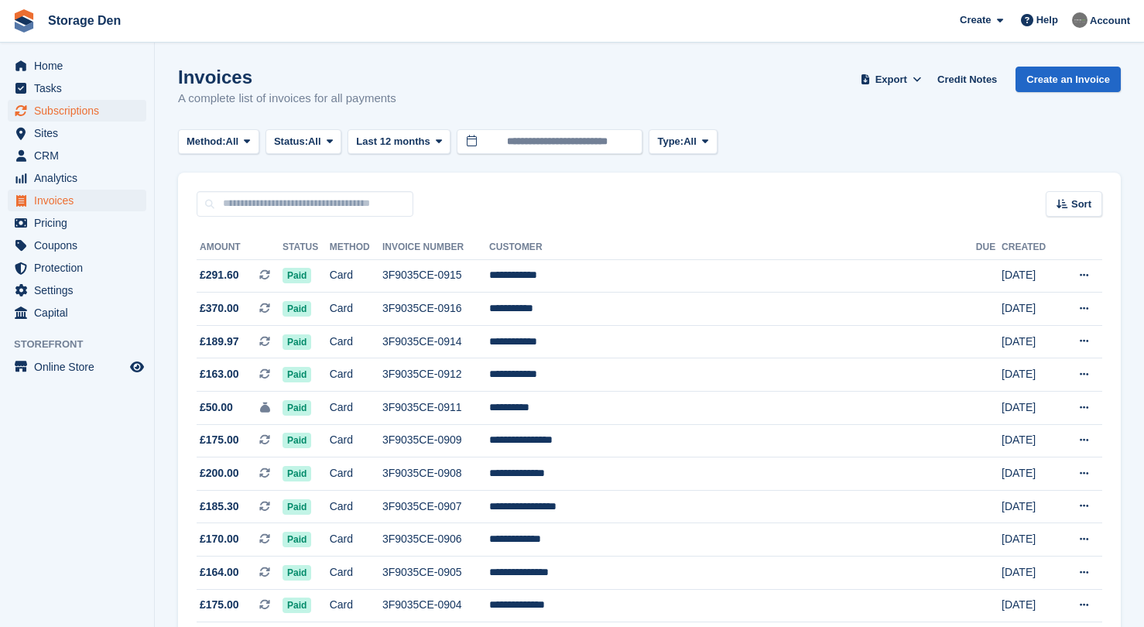
click at [98, 115] on span "Subscriptions" at bounding box center [80, 111] width 93 height 22
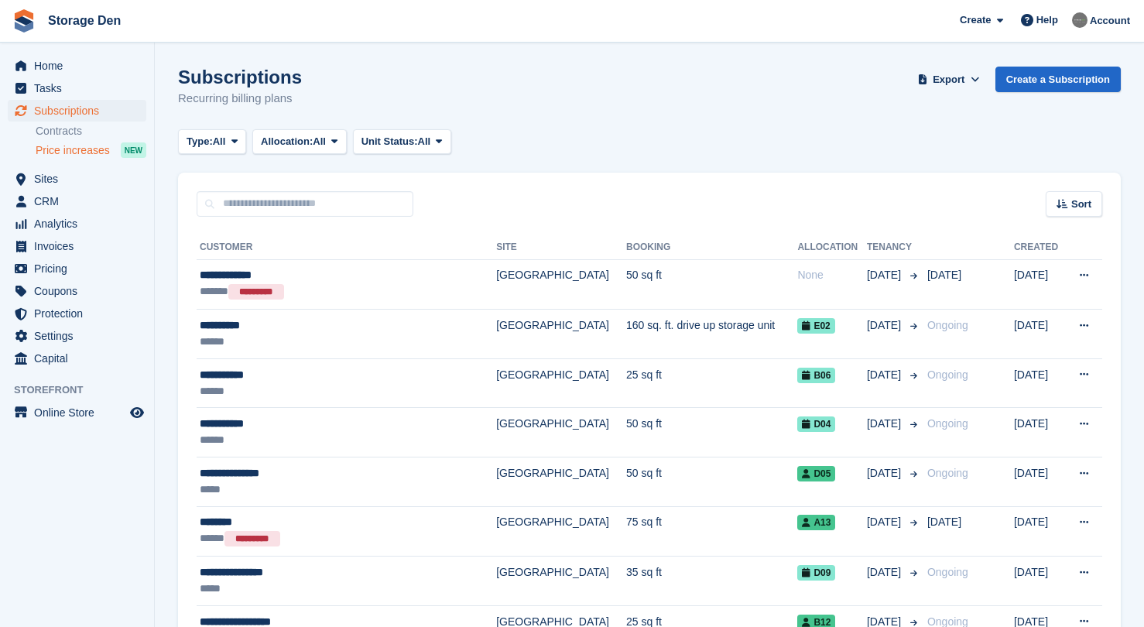
click at [100, 155] on span "Price increases" at bounding box center [73, 150] width 74 height 15
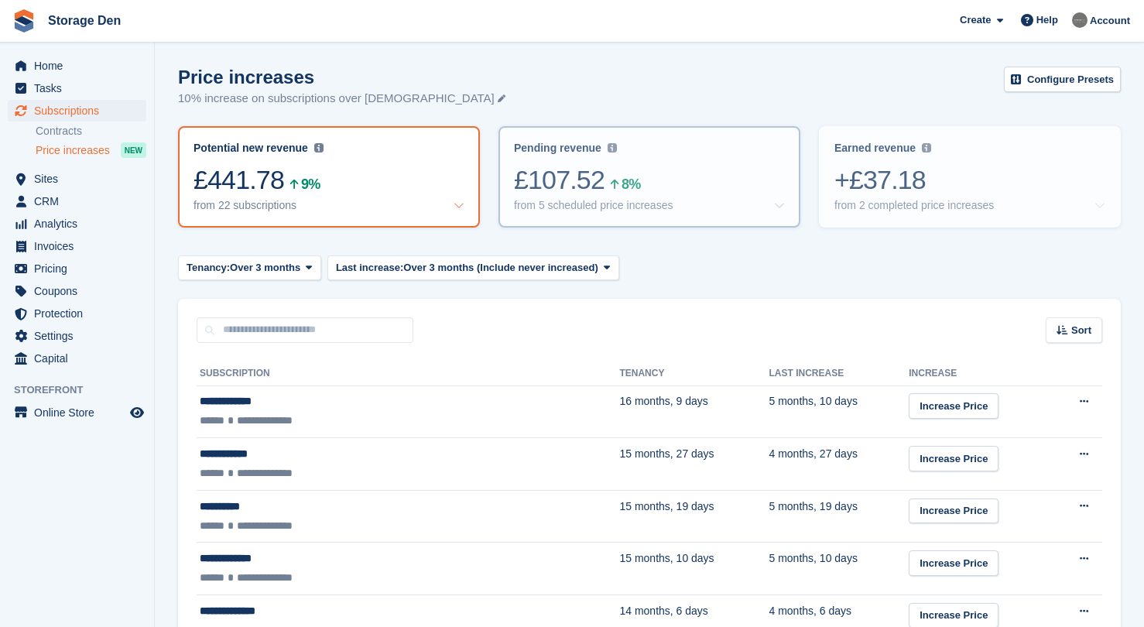
click at [591, 208] on div "from 5 scheduled price increases" at bounding box center [593, 205] width 159 height 13
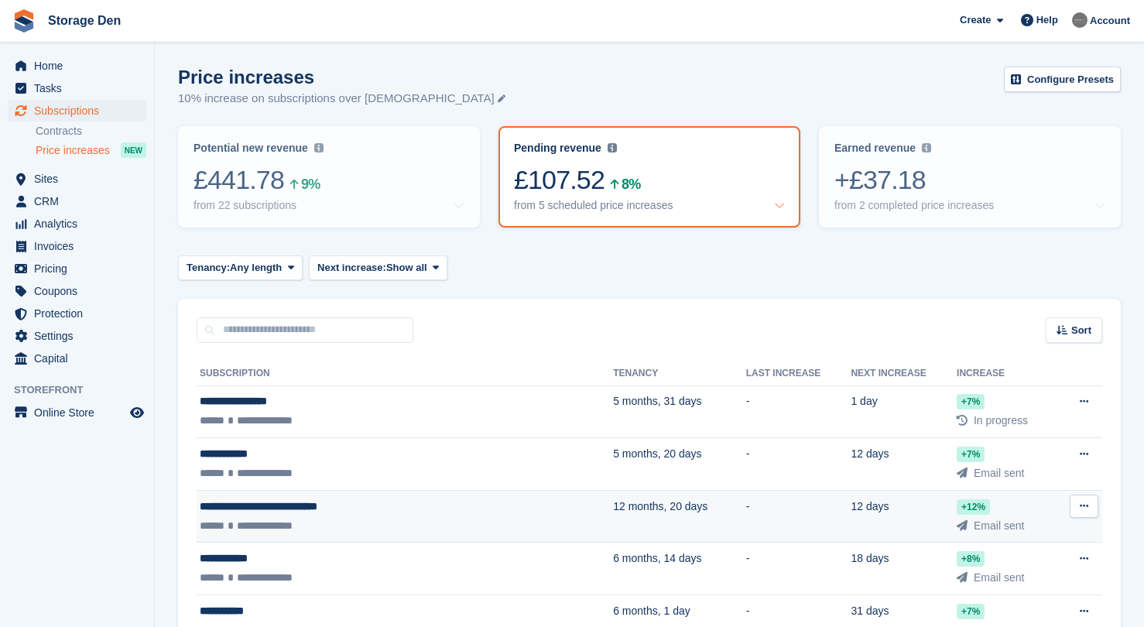
scroll to position [100, 0]
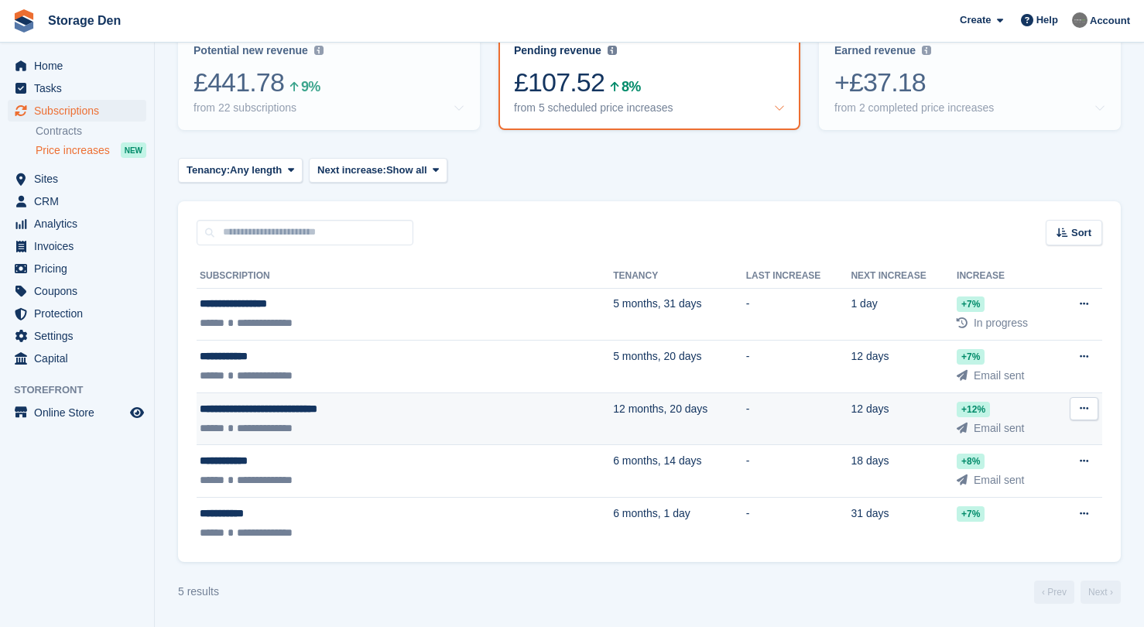
click at [430, 407] on div "**********" at bounding box center [346, 409] width 293 height 16
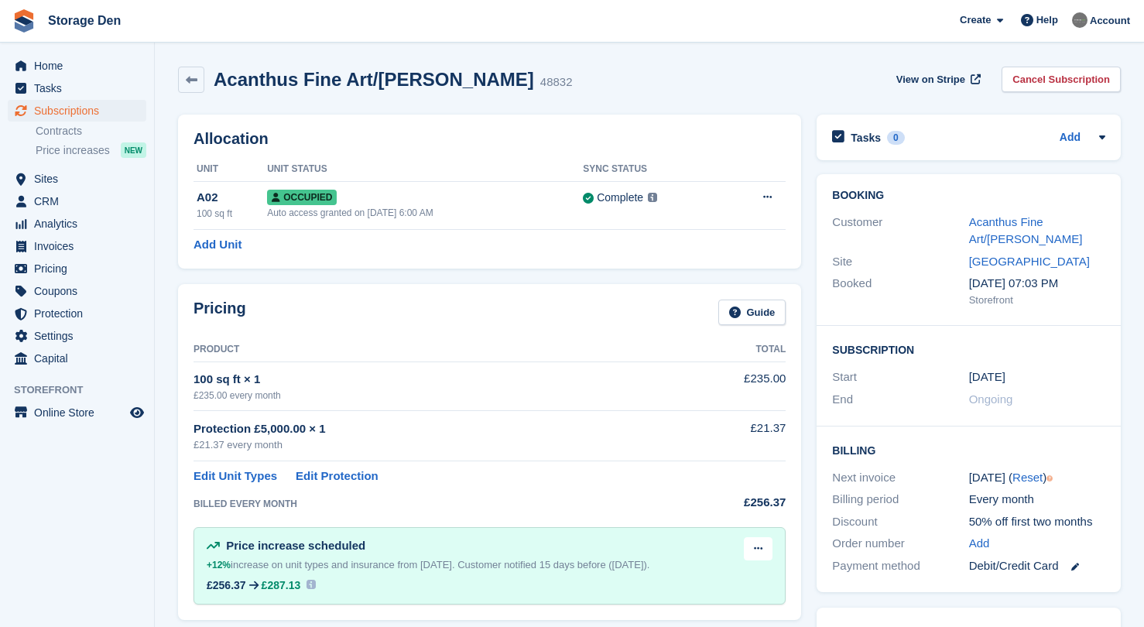
scroll to position [244, 0]
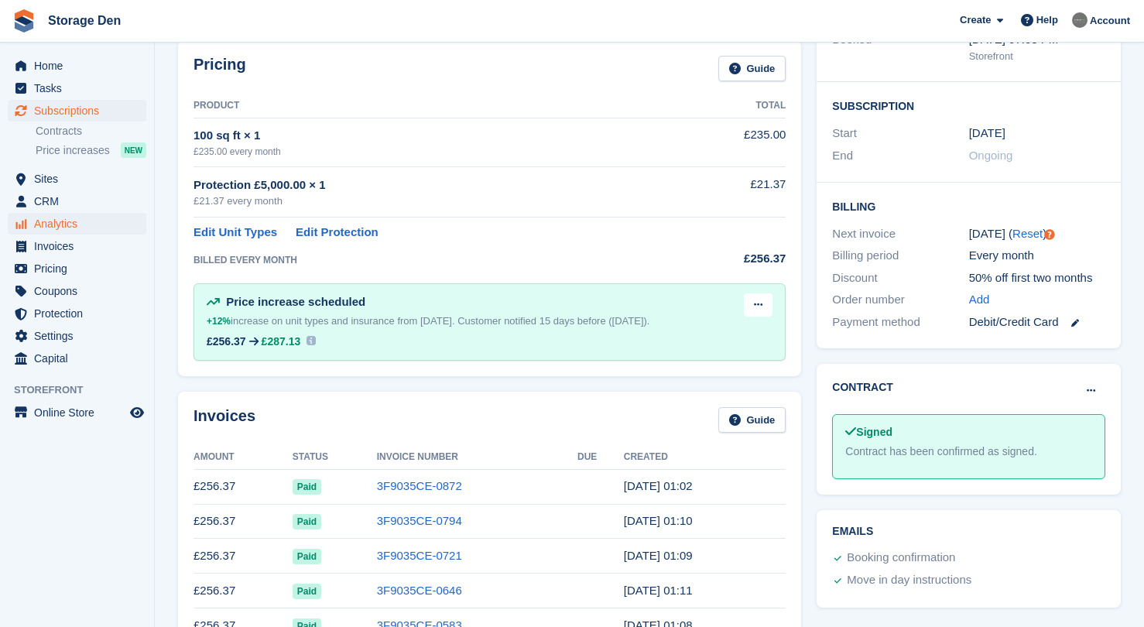
click at [115, 232] on span "Analytics" at bounding box center [80, 224] width 93 height 22
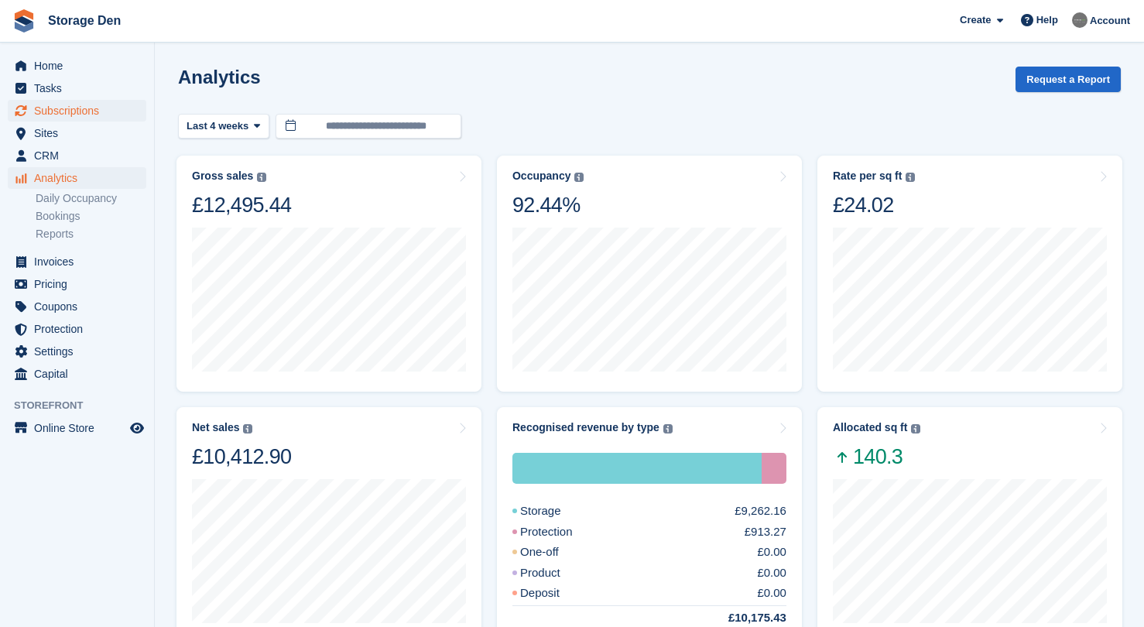
click at [88, 110] on span "Subscriptions" at bounding box center [80, 111] width 93 height 22
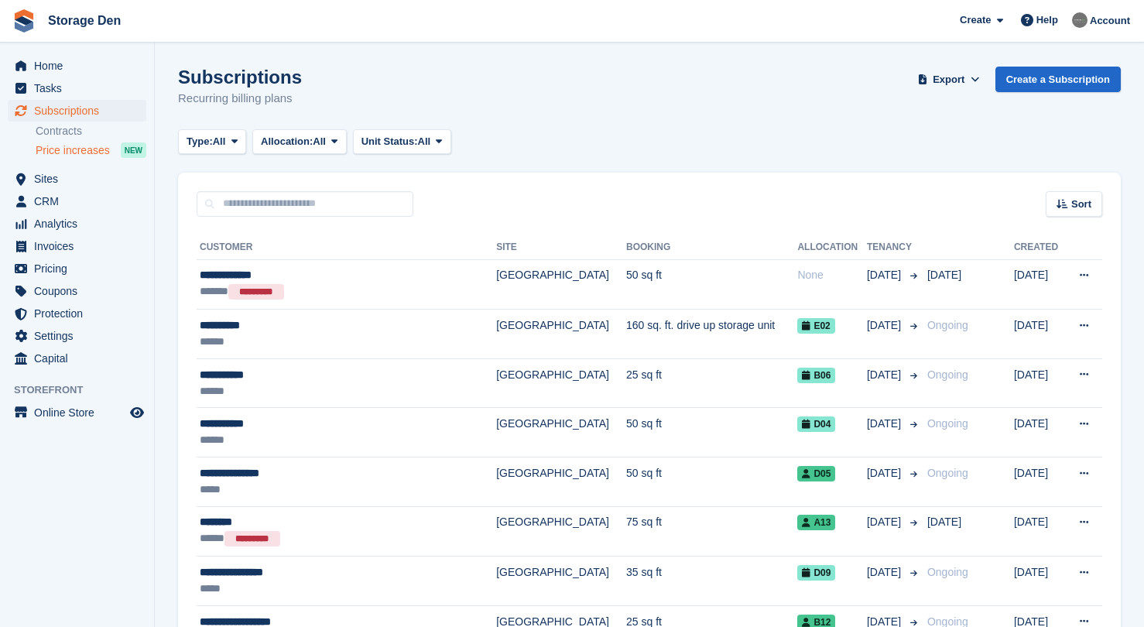
click at [93, 146] on span "Price increases" at bounding box center [73, 150] width 74 height 15
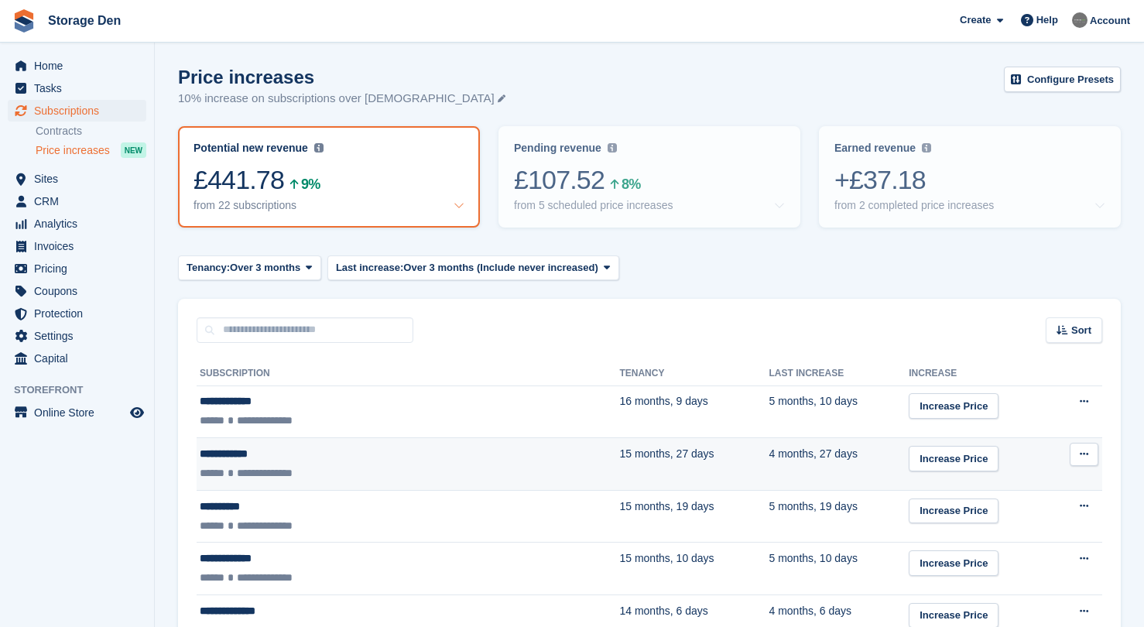
scroll to position [94, 0]
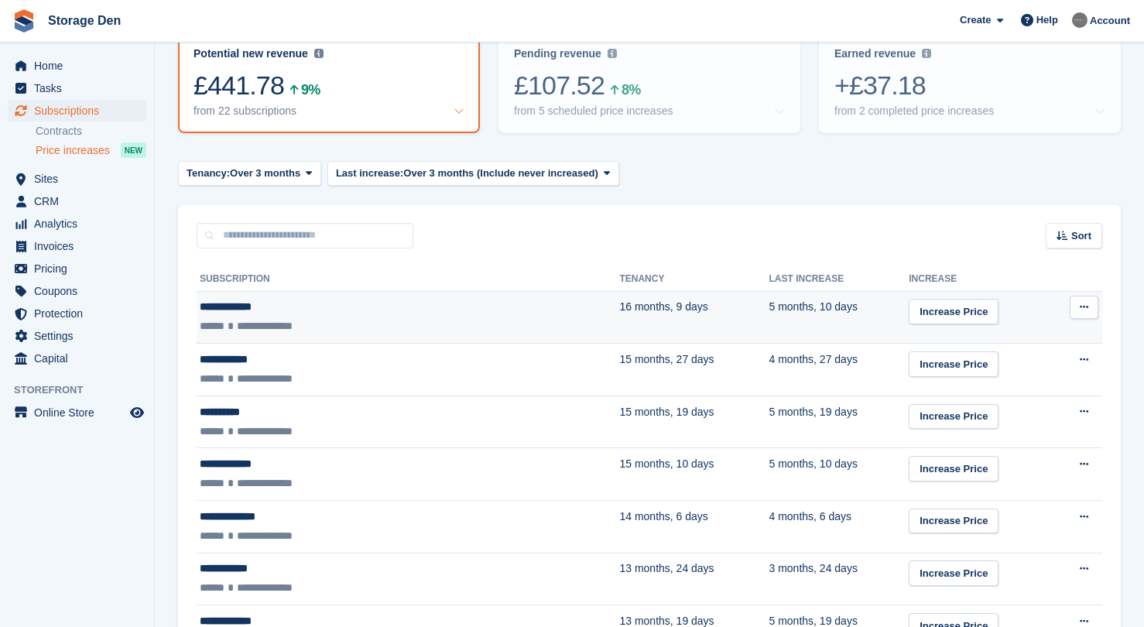
click at [379, 317] on td "**********" at bounding box center [408, 317] width 423 height 53
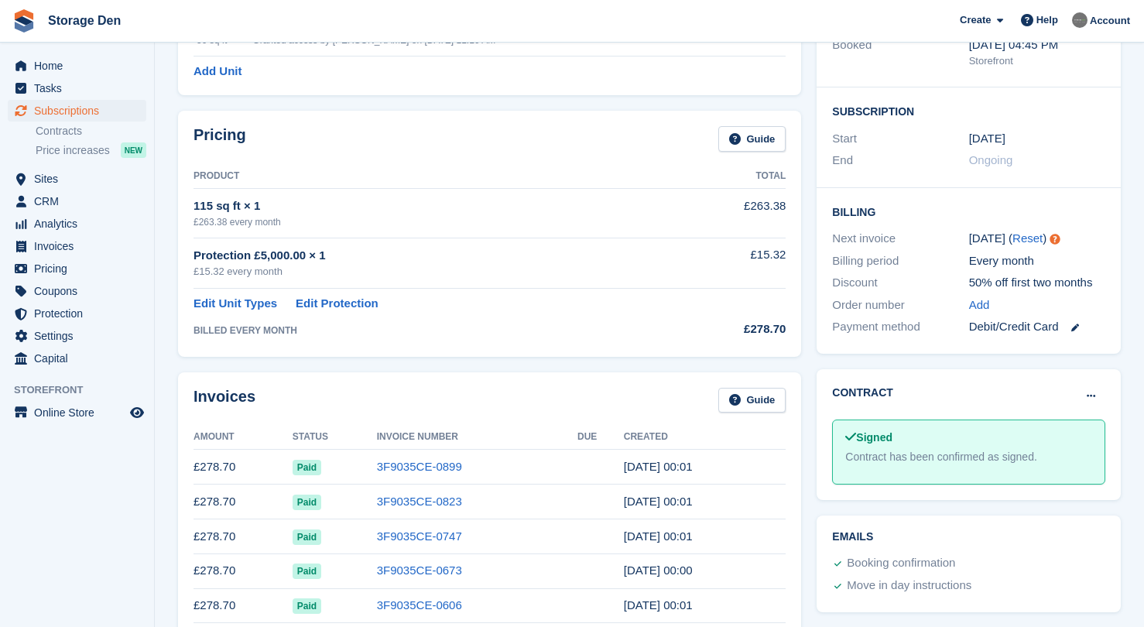
scroll to position [468, 0]
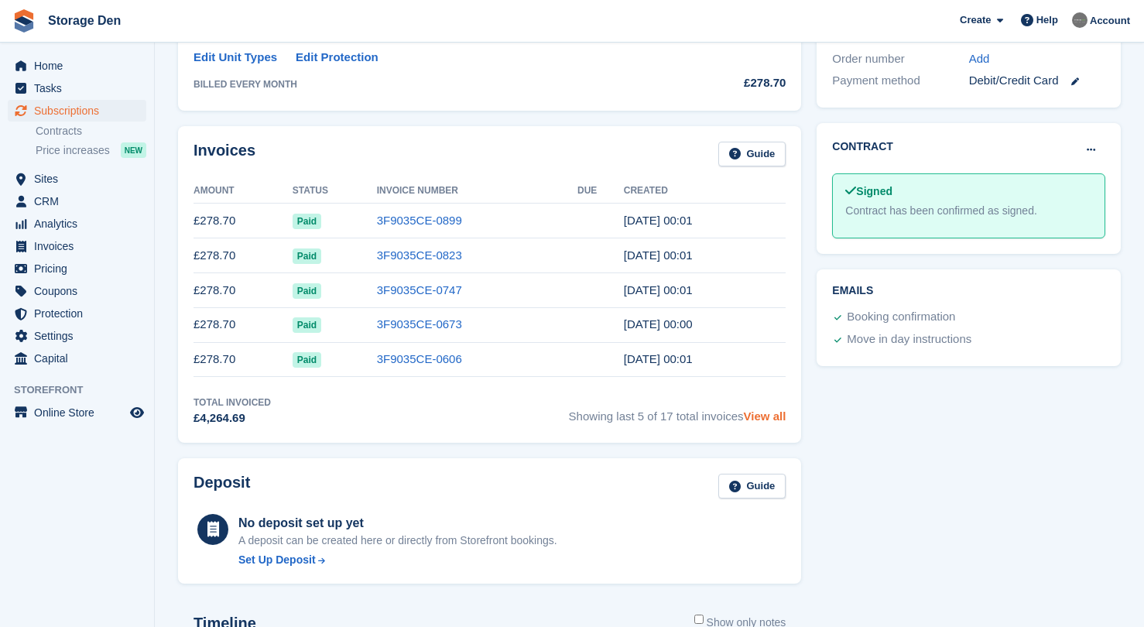
click at [776, 421] on link "View all" at bounding box center [765, 415] width 43 height 13
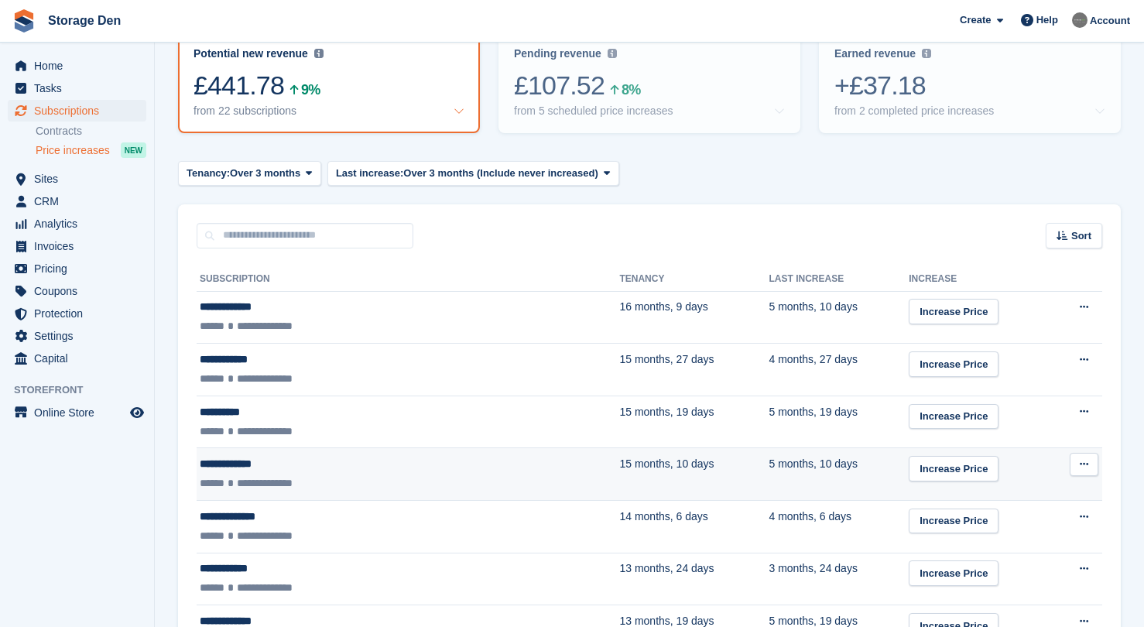
scroll to position [94, 0]
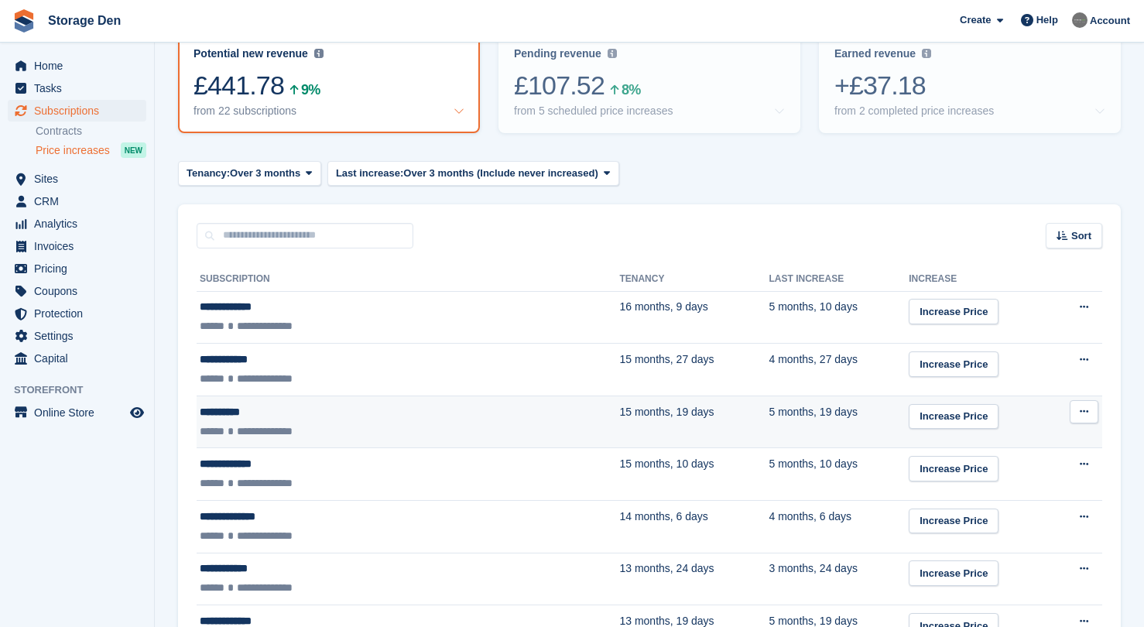
click at [402, 428] on div "**********" at bounding box center [332, 431] width 265 height 16
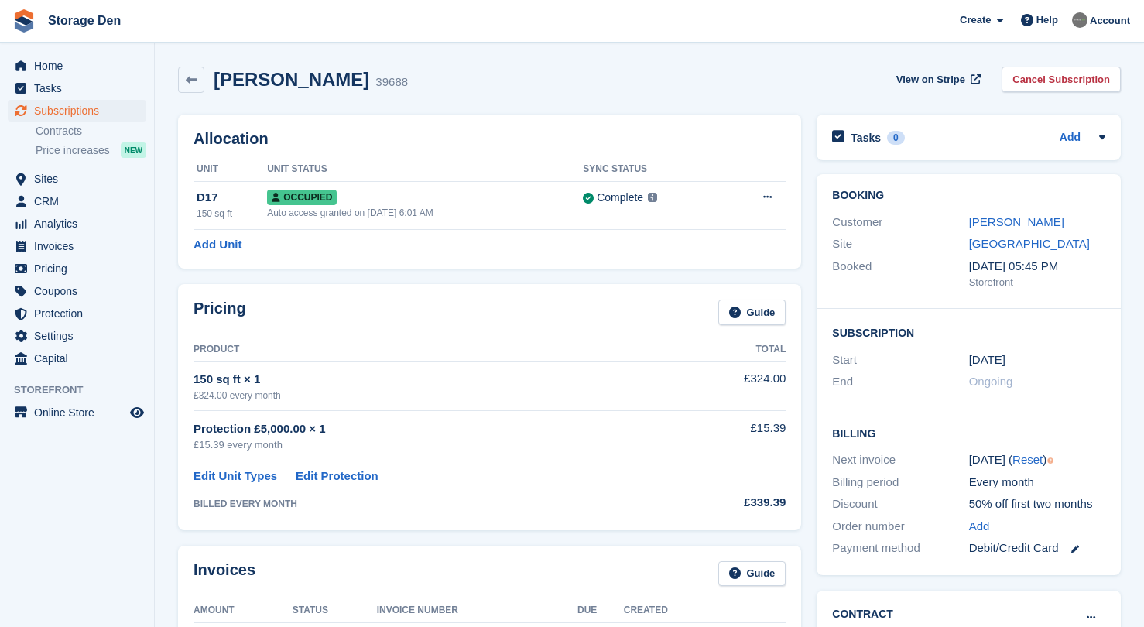
scroll to position [105, 0]
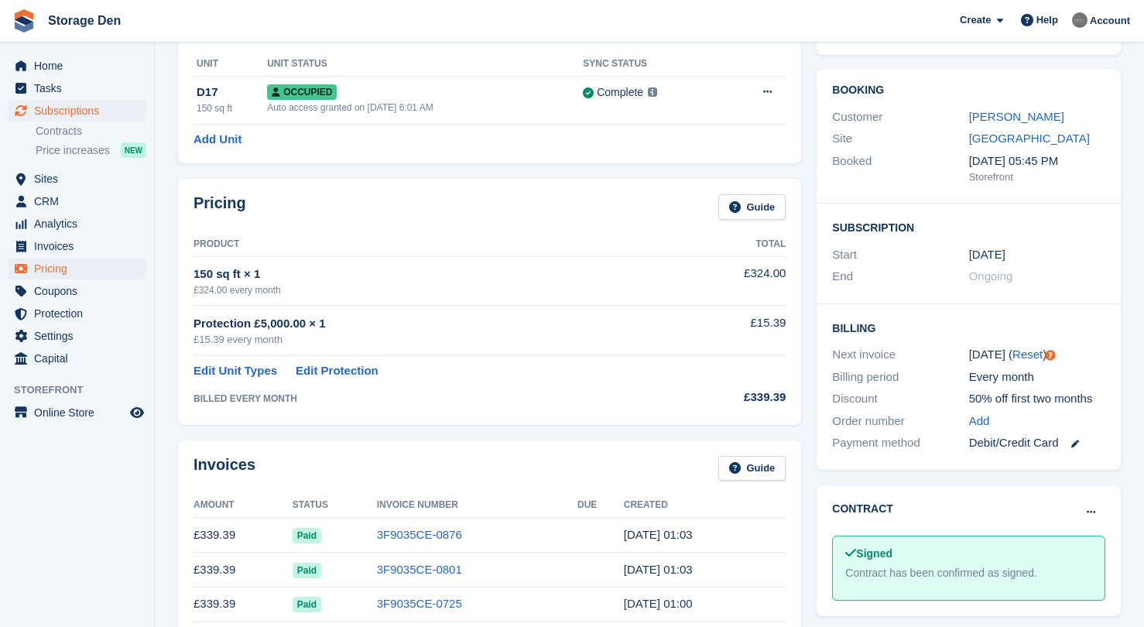
click at [78, 266] on span "Pricing" at bounding box center [80, 269] width 93 height 22
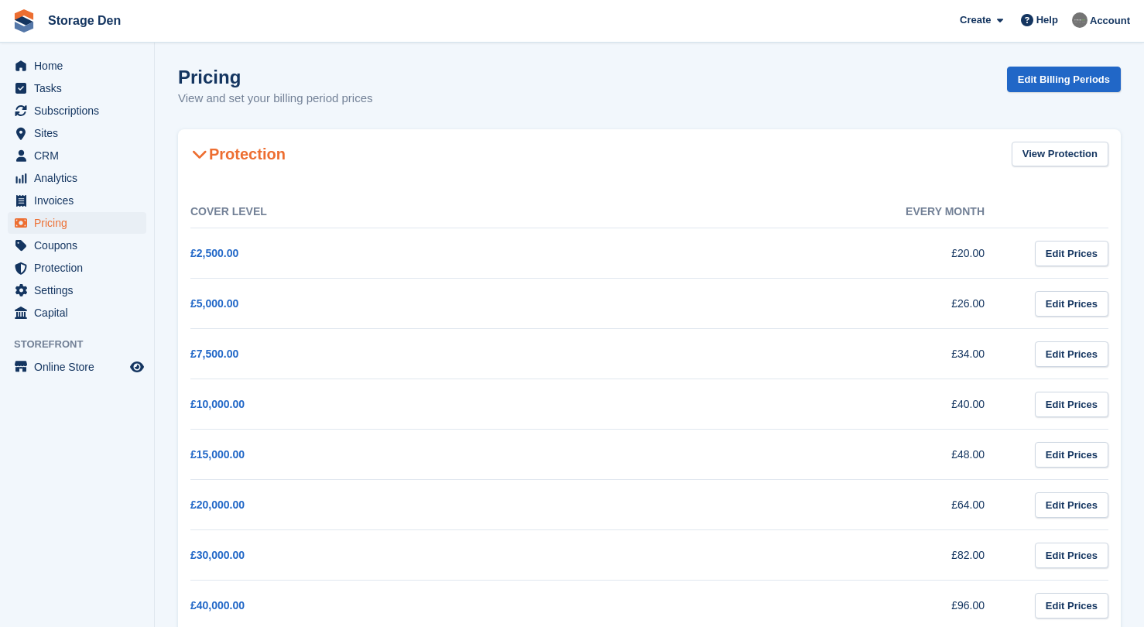
scroll to position [728, 0]
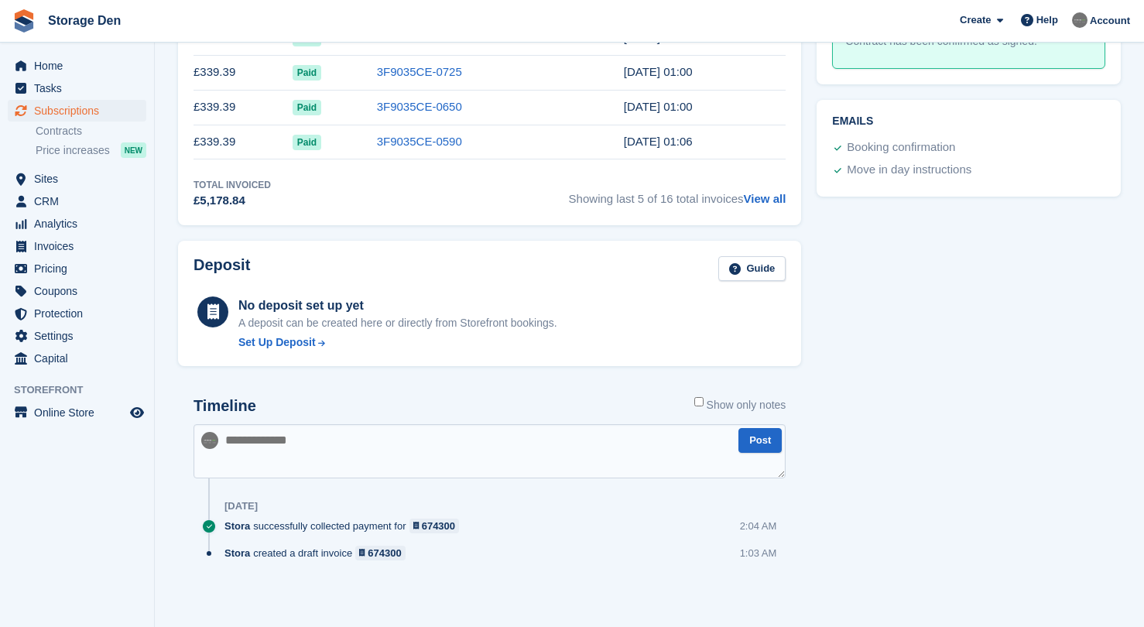
scroll to position [105, 0]
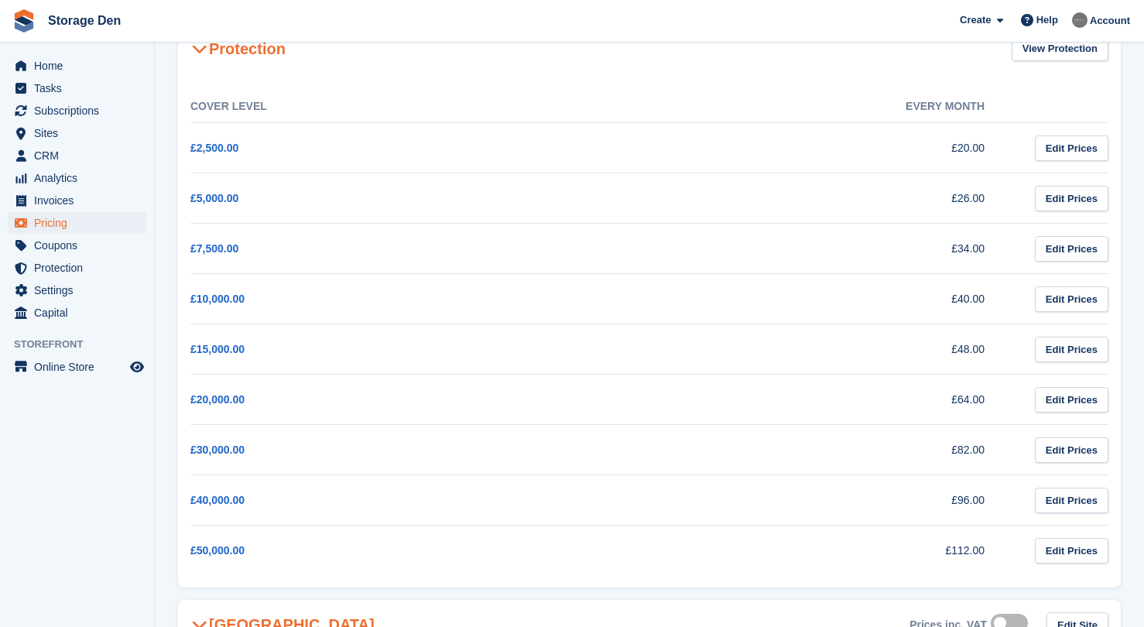
scroll to position [728, 0]
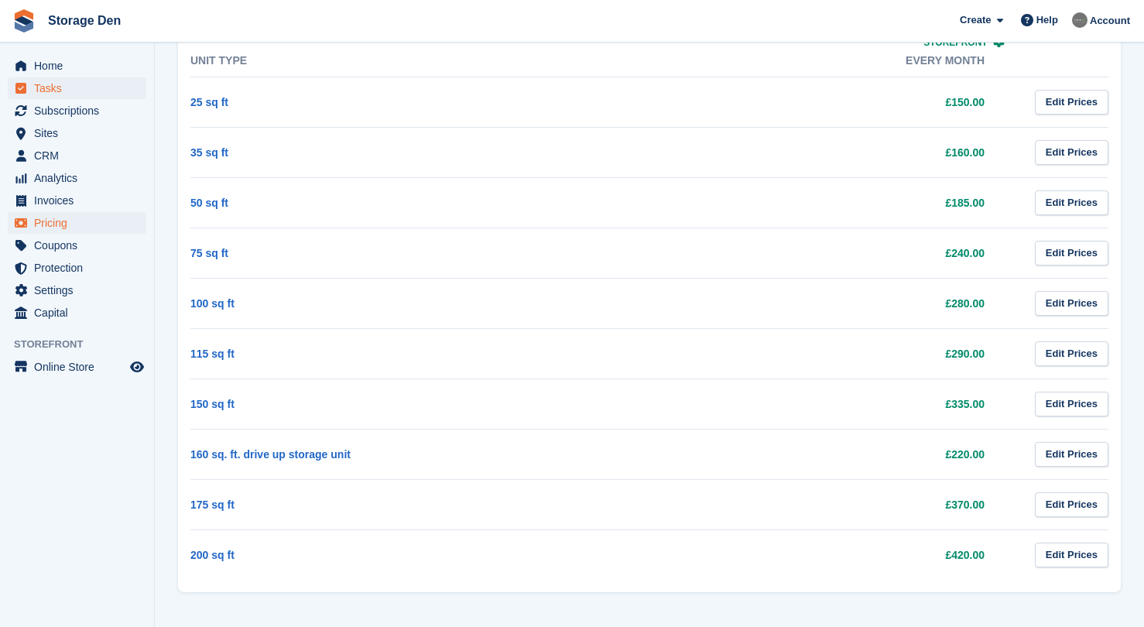
click at [108, 78] on span "Tasks" at bounding box center [80, 88] width 93 height 22
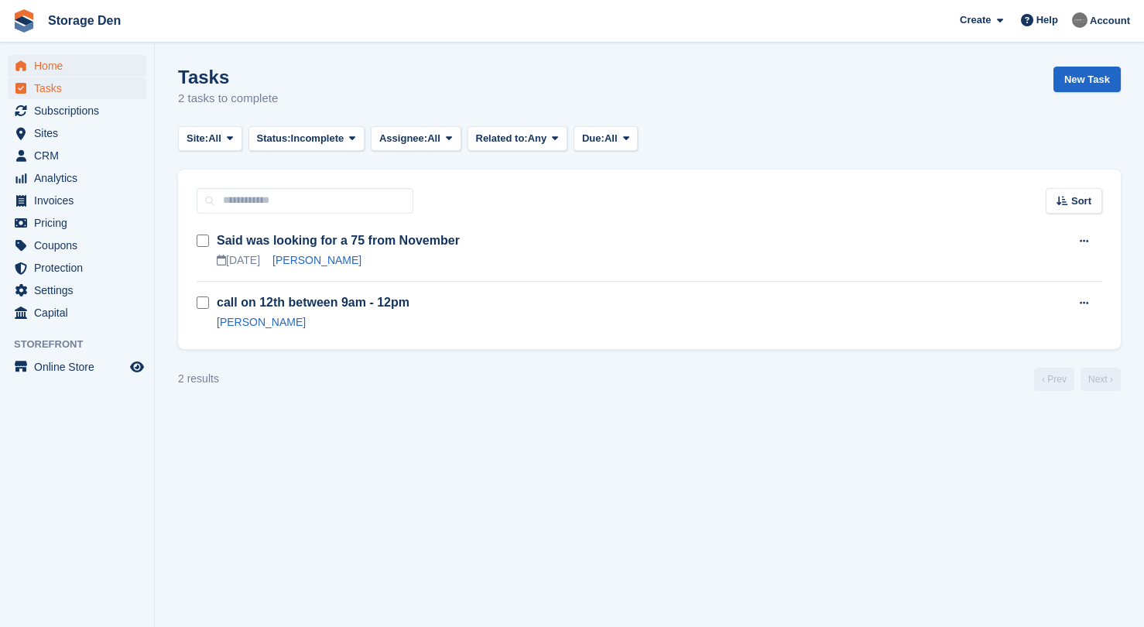
click at [122, 70] on span "Home" at bounding box center [80, 66] width 93 height 22
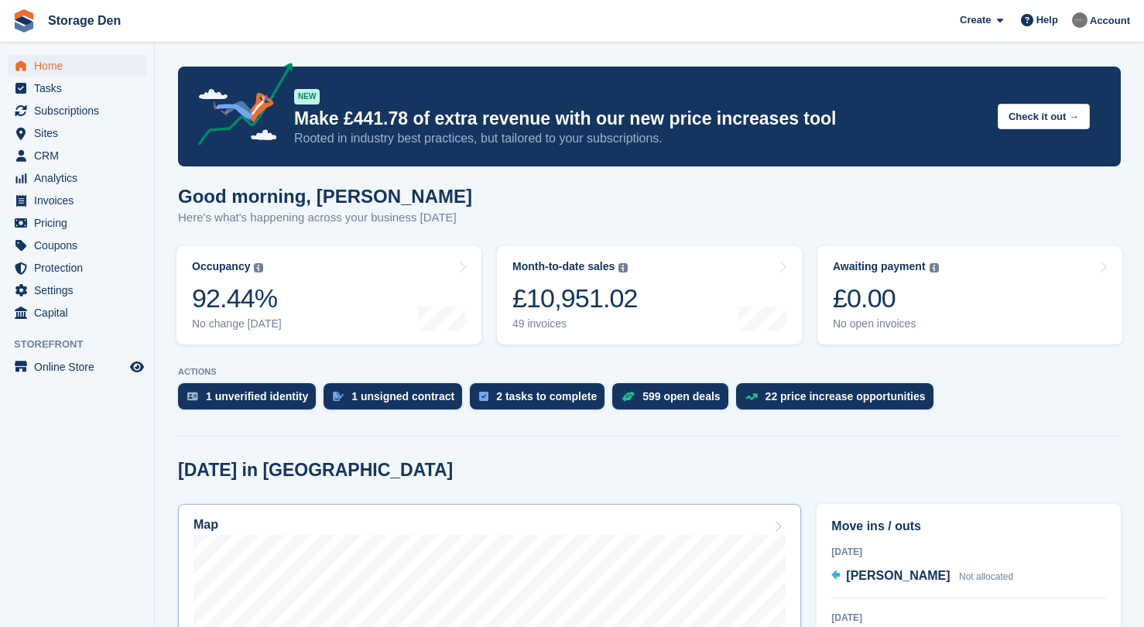
scroll to position [389, 0]
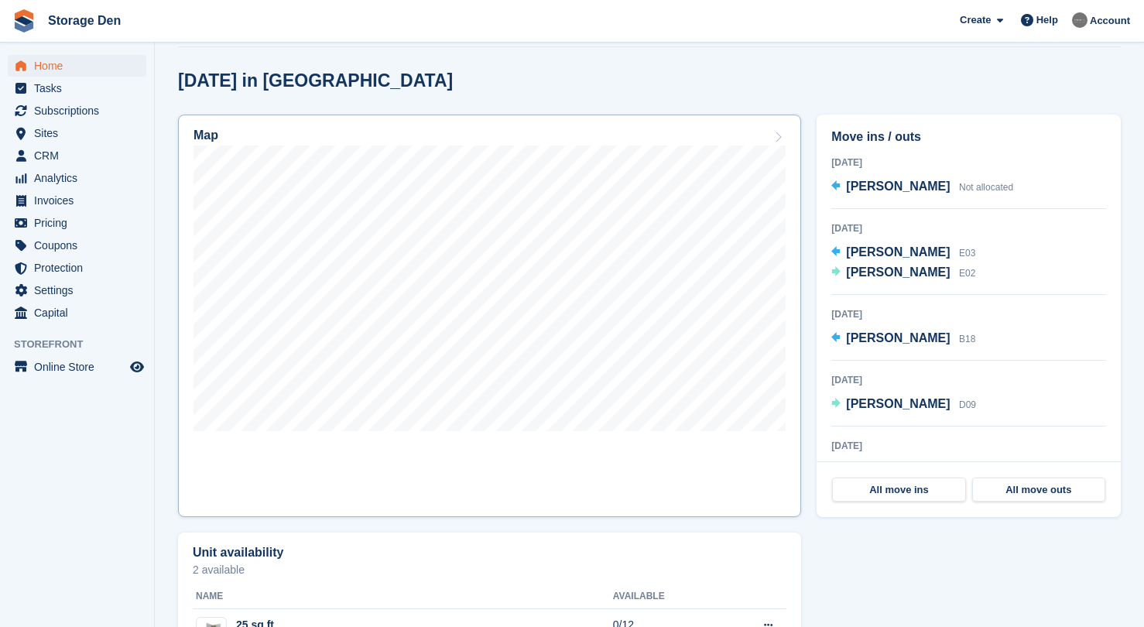
click at [458, 465] on link "Map" at bounding box center [489, 316] width 623 height 403
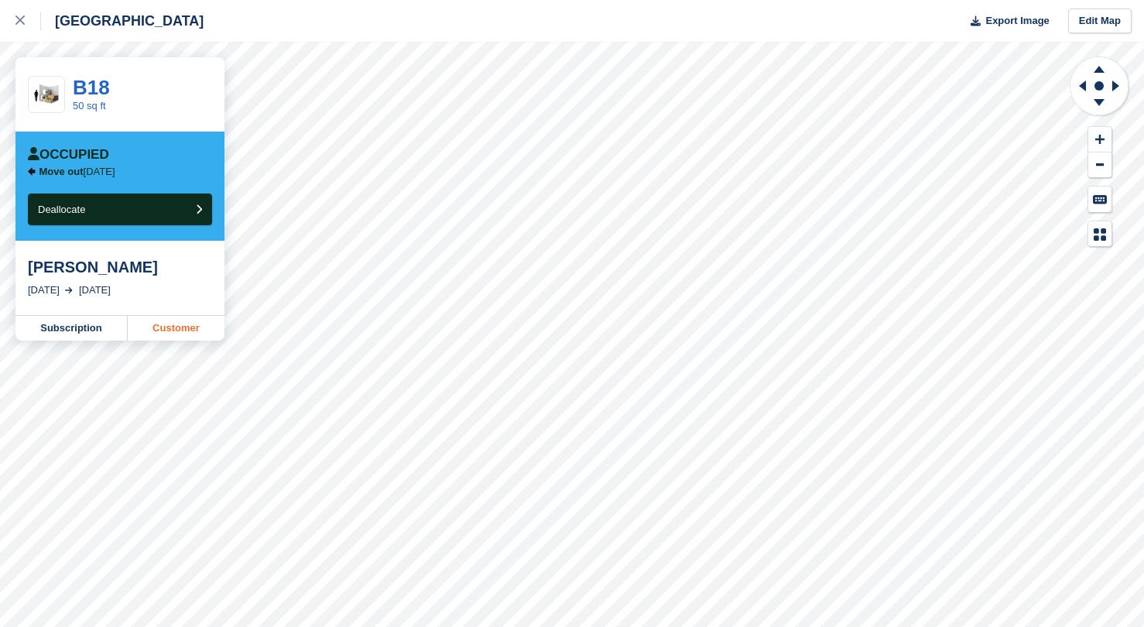
click at [163, 328] on link "Customer" at bounding box center [176, 328] width 97 height 25
click at [28, 28] on div at bounding box center [28, 21] width 26 height 19
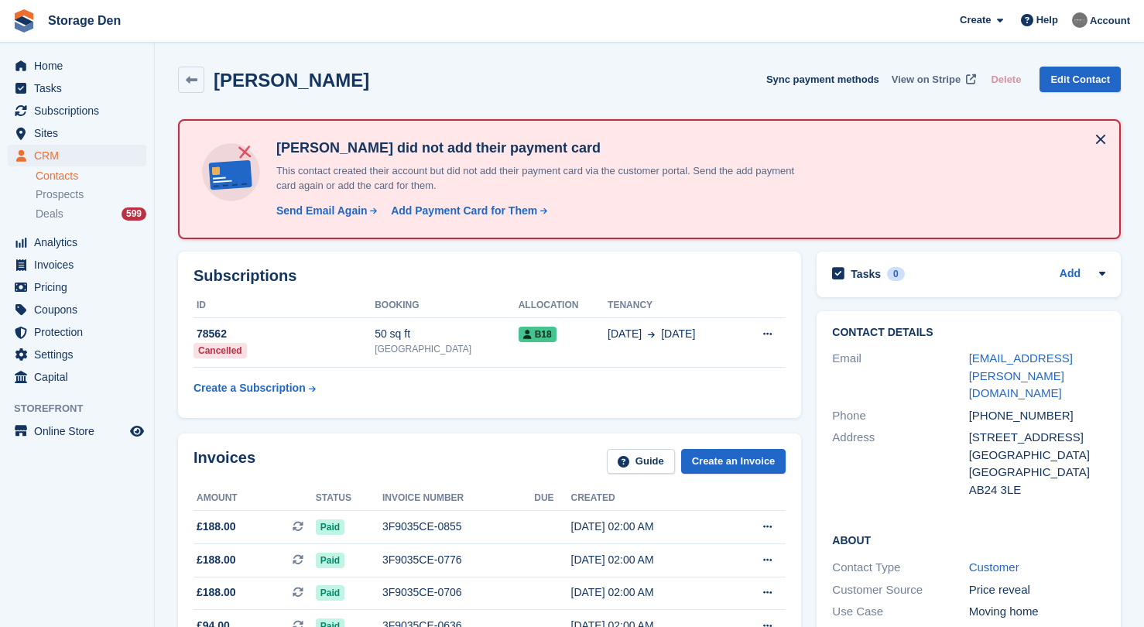
click at [930, 74] on span "View on Stripe" at bounding box center [926, 79] width 69 height 15
click at [732, 0] on span "Storage Den Create Subscription Invoice Contact Deal Discount Page Help Chat Su…" at bounding box center [572, 21] width 1144 height 42
click at [84, 63] on span "Home" at bounding box center [80, 66] width 93 height 22
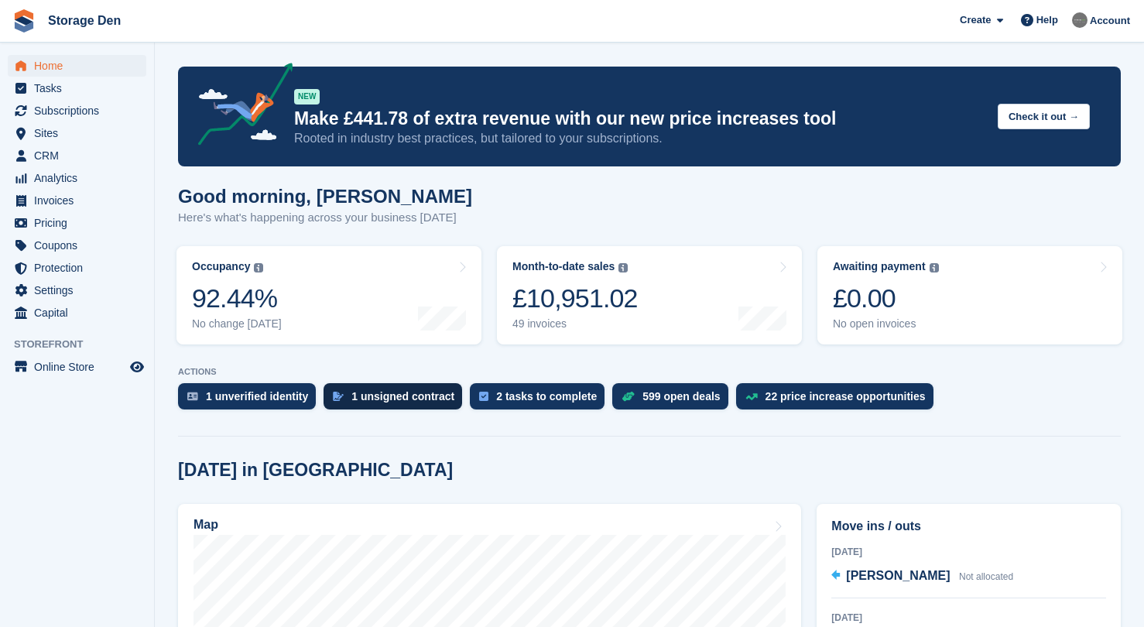
click at [363, 390] on div "1 unsigned contract" at bounding box center [393, 396] width 139 height 26
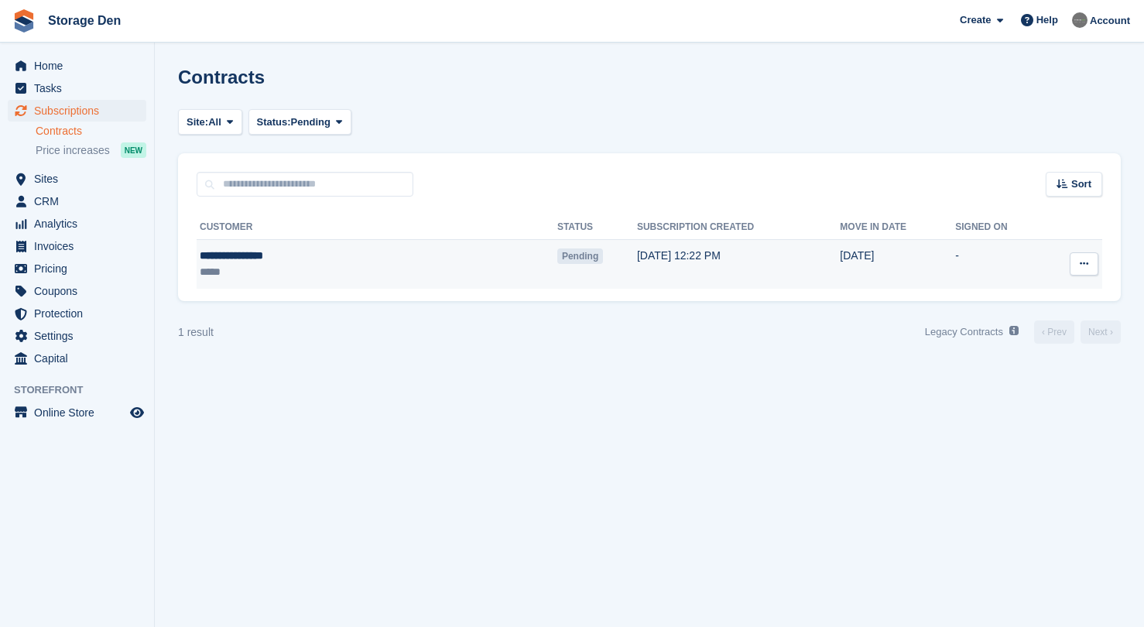
click at [308, 265] on div "*****" at bounding box center [302, 272] width 204 height 16
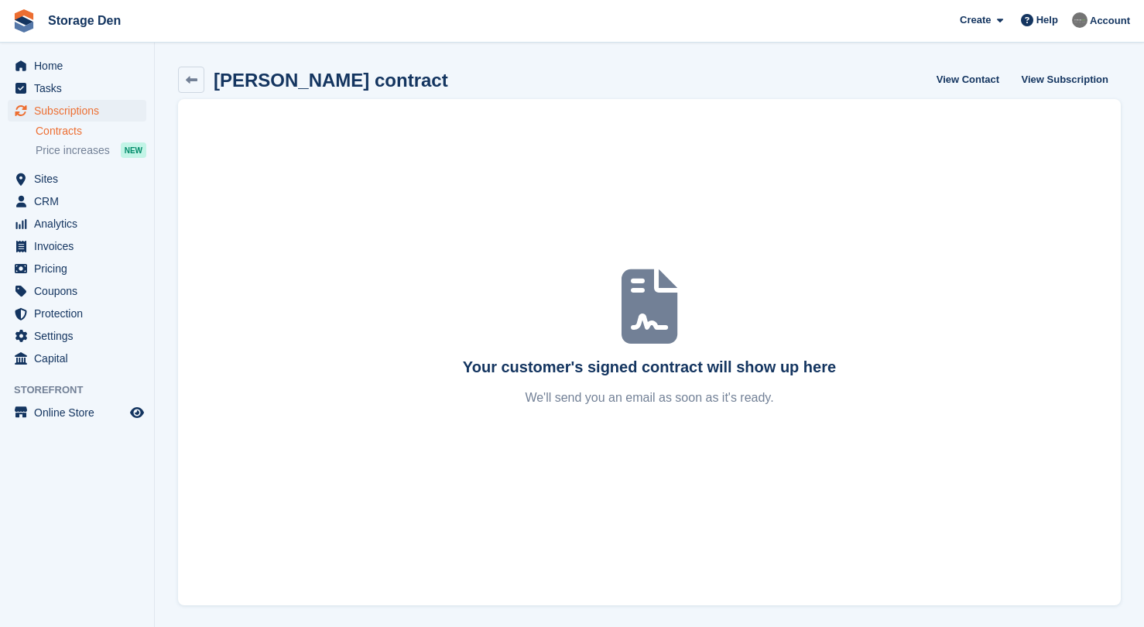
click at [101, 109] on span "Subscriptions" at bounding box center [80, 111] width 93 height 22
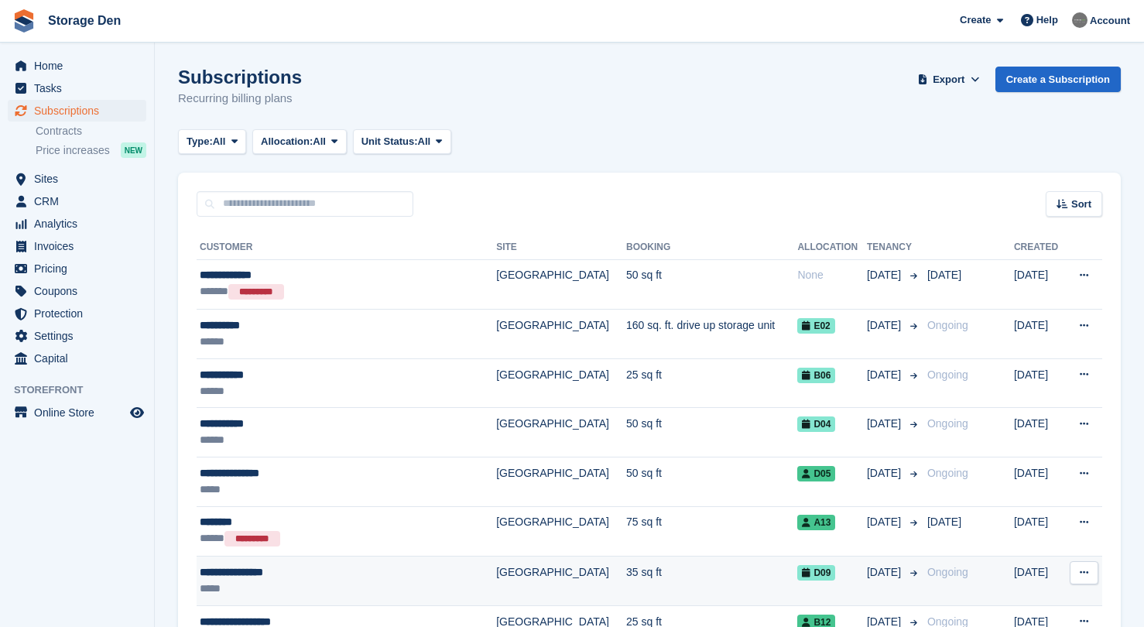
click at [354, 565] on div "**********" at bounding box center [328, 572] width 257 height 16
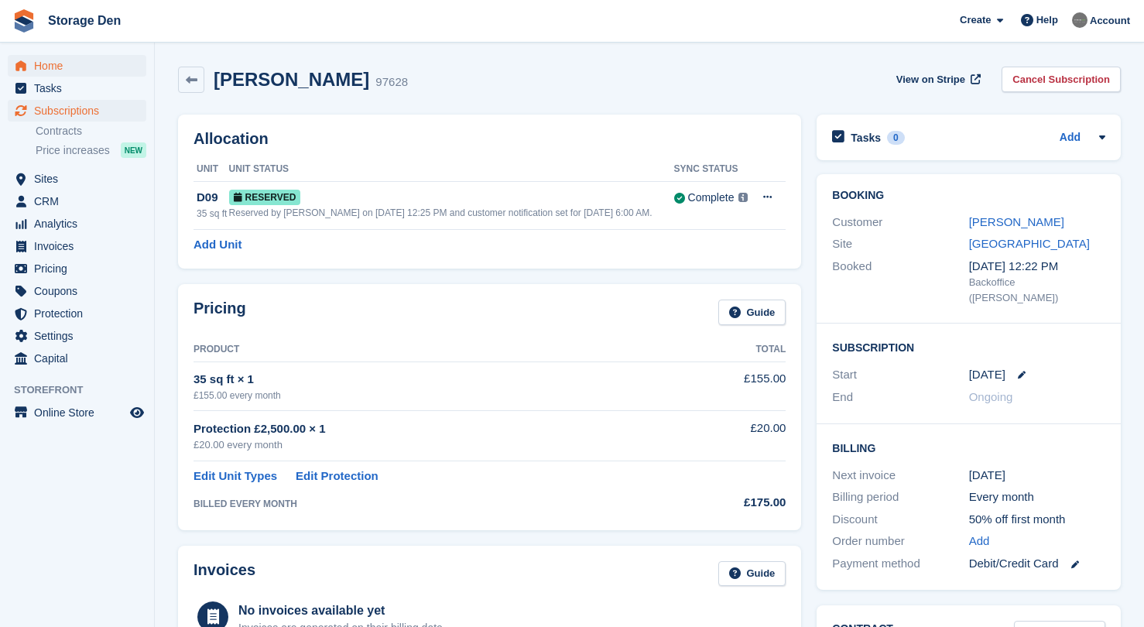
click at [113, 74] on span "Home" at bounding box center [80, 66] width 93 height 22
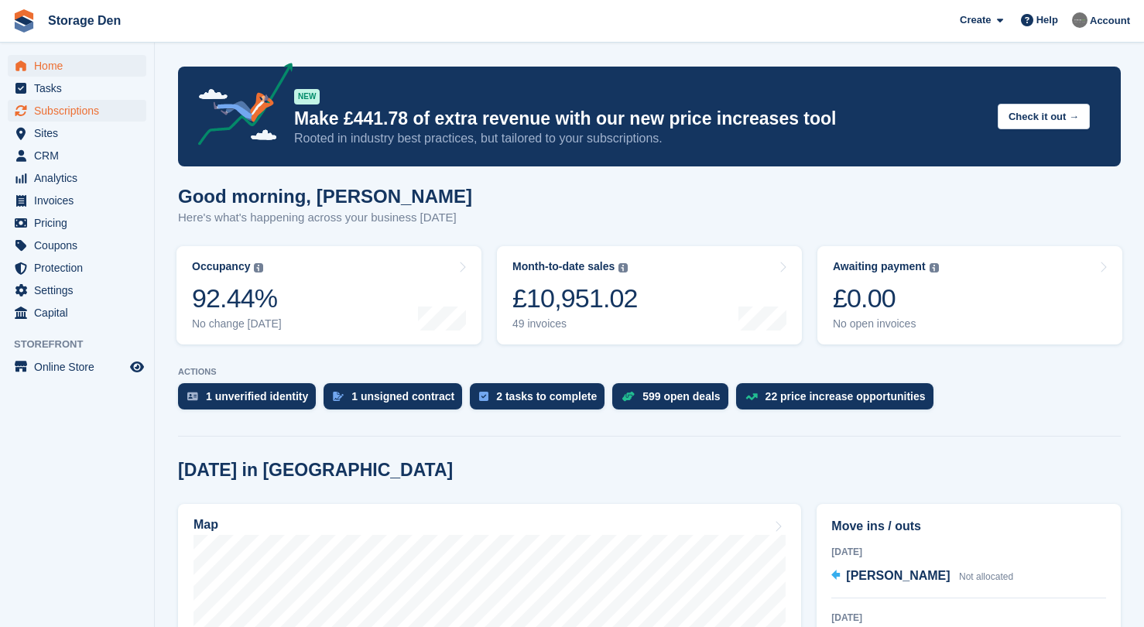
click at [115, 117] on span "Subscriptions" at bounding box center [80, 111] width 93 height 22
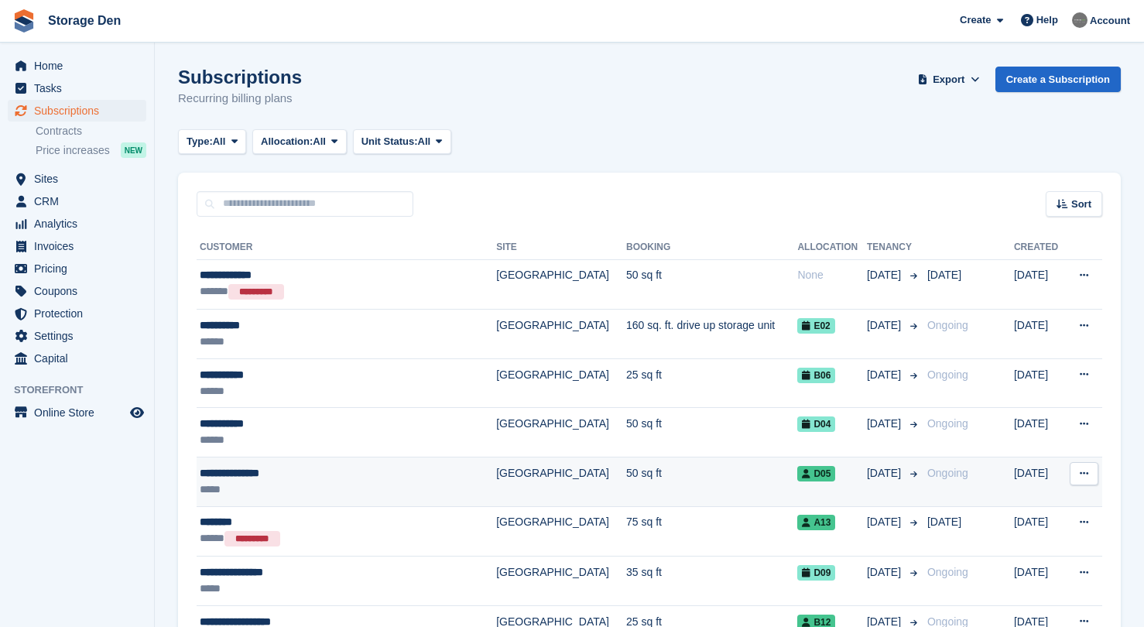
scroll to position [111, 0]
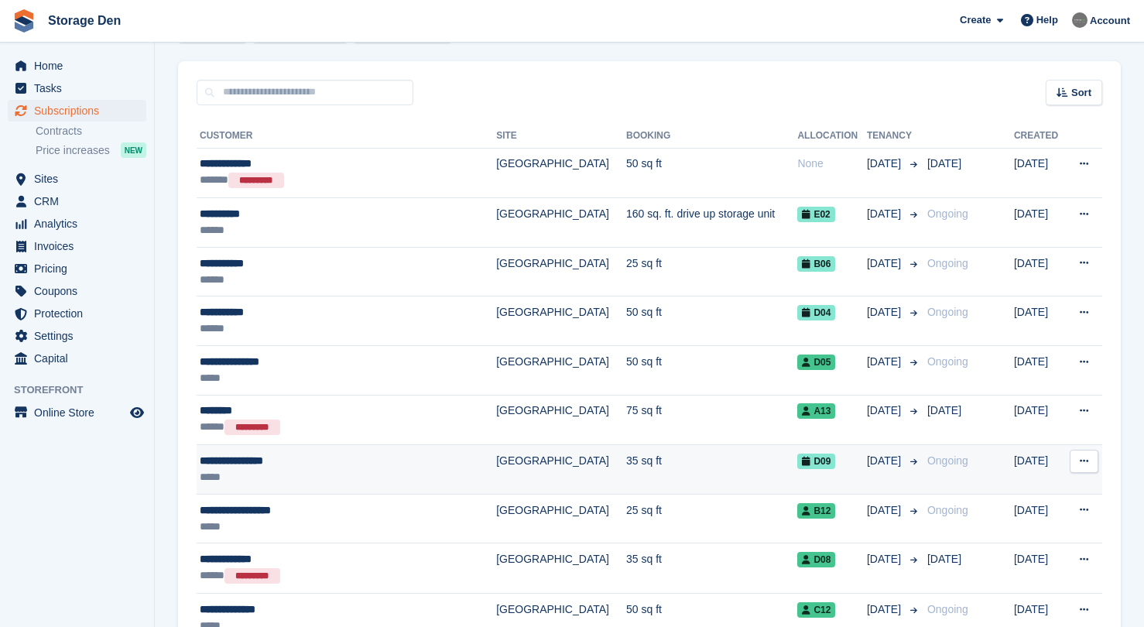
click at [359, 466] on div "**********" at bounding box center [328, 461] width 257 height 16
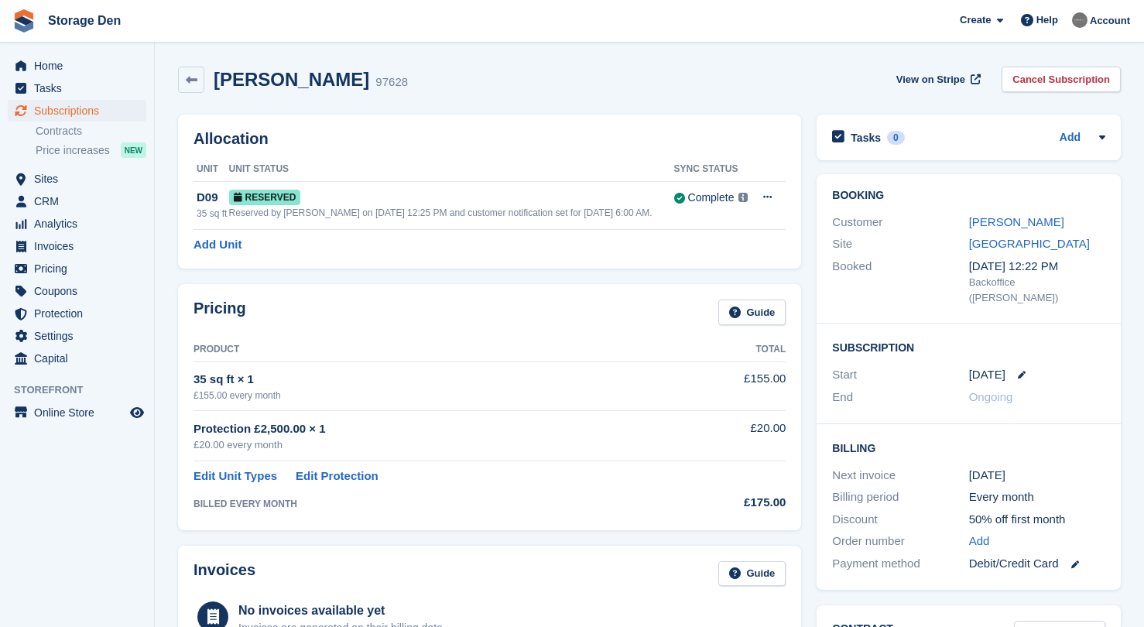
scroll to position [107, 0]
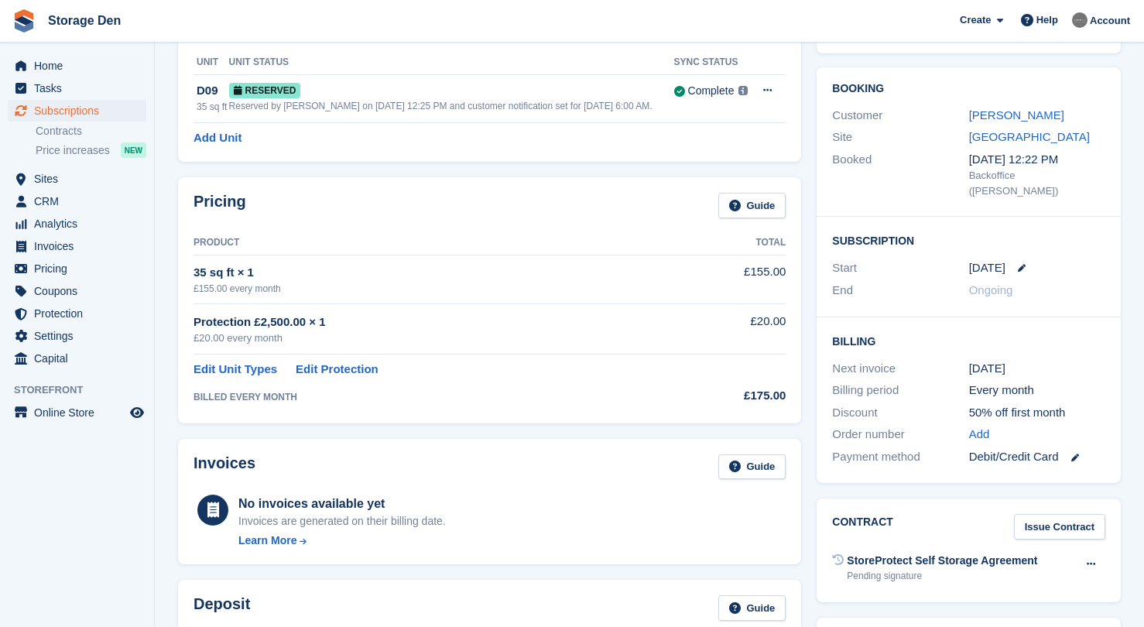
click at [1002, 126] on div "Site [GEOGRAPHIC_DATA]" at bounding box center [968, 137] width 273 height 22
click at [1016, 122] on div "[PERSON_NAME]" at bounding box center [1037, 116] width 136 height 18
click at [1023, 125] on div "Customer [PERSON_NAME]" at bounding box center [968, 116] width 273 height 22
click at [1034, 121] on link "[PERSON_NAME]" at bounding box center [1016, 114] width 95 height 13
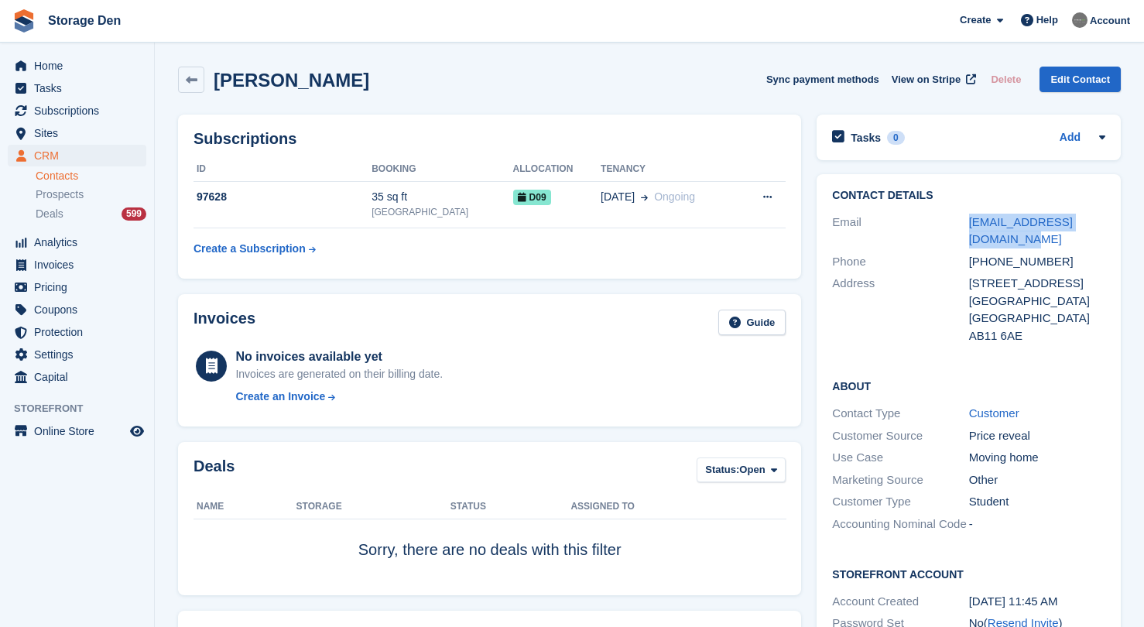
drag, startPoint x: 999, startPoint y: 235, endPoint x: 957, endPoint y: 223, distance: 43.6
click at [957, 223] on div "Email kniaziukzuzanna@gmail.com" at bounding box center [968, 230] width 273 height 39
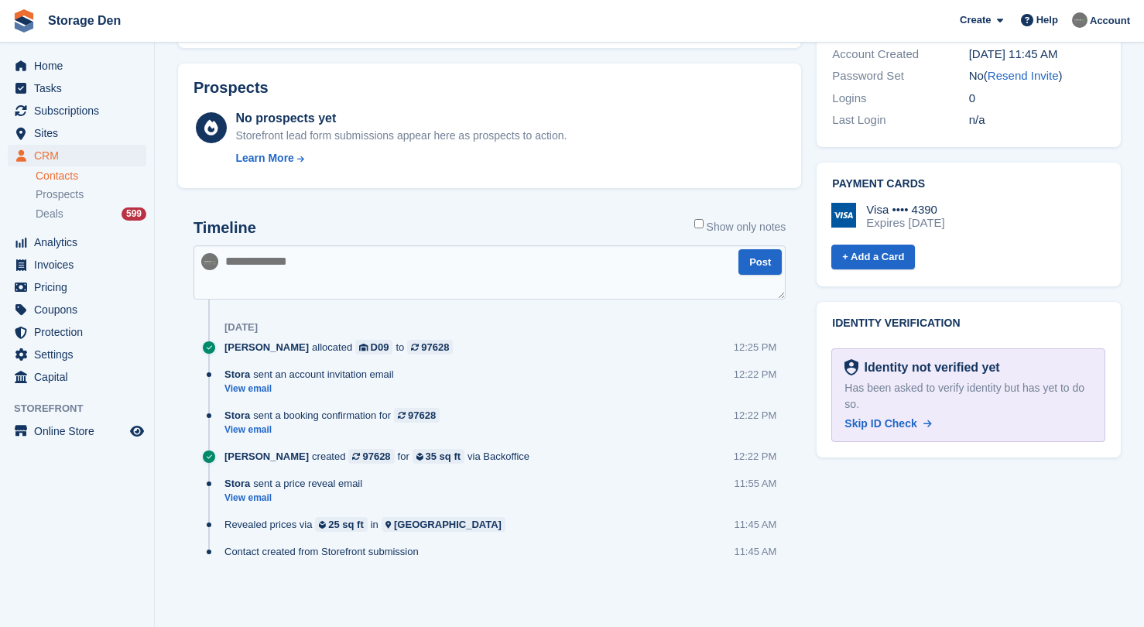
scroll to position [547, 0]
click at [440, 253] on textarea at bounding box center [490, 273] width 592 height 54
type textarea "*"
type textarea "**********"
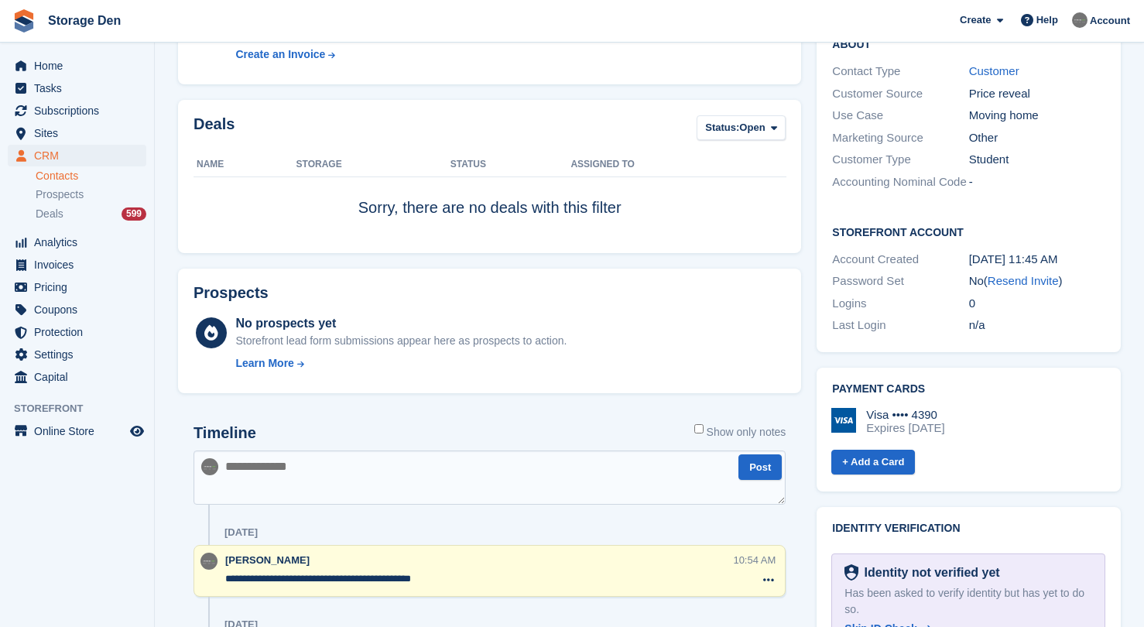
scroll to position [166, 0]
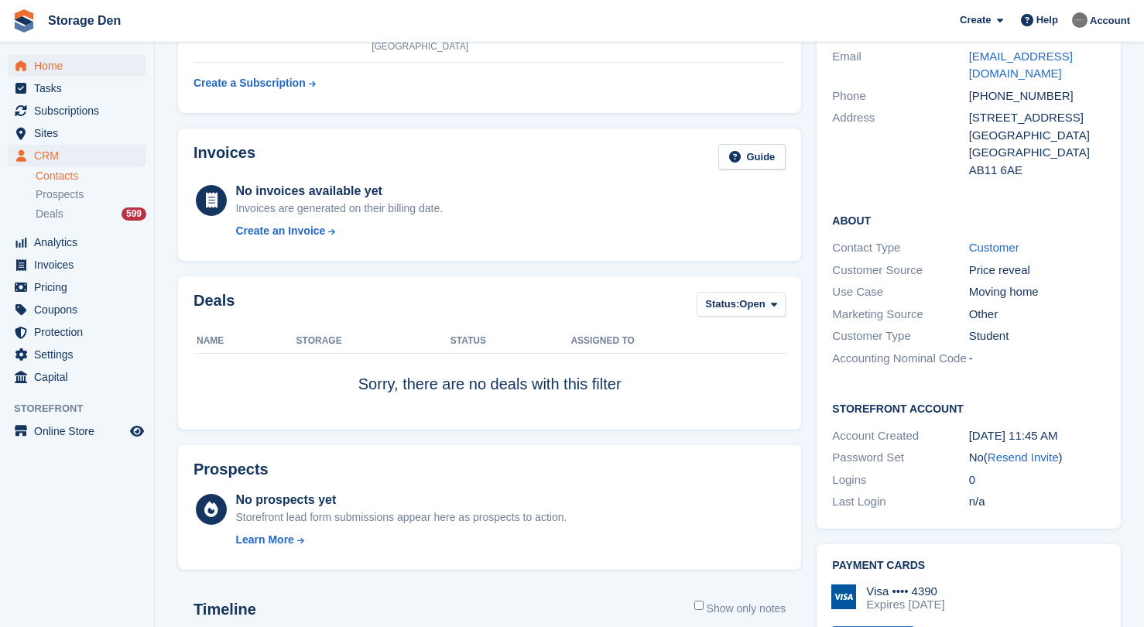
click at [95, 69] on span "Home" at bounding box center [80, 66] width 93 height 22
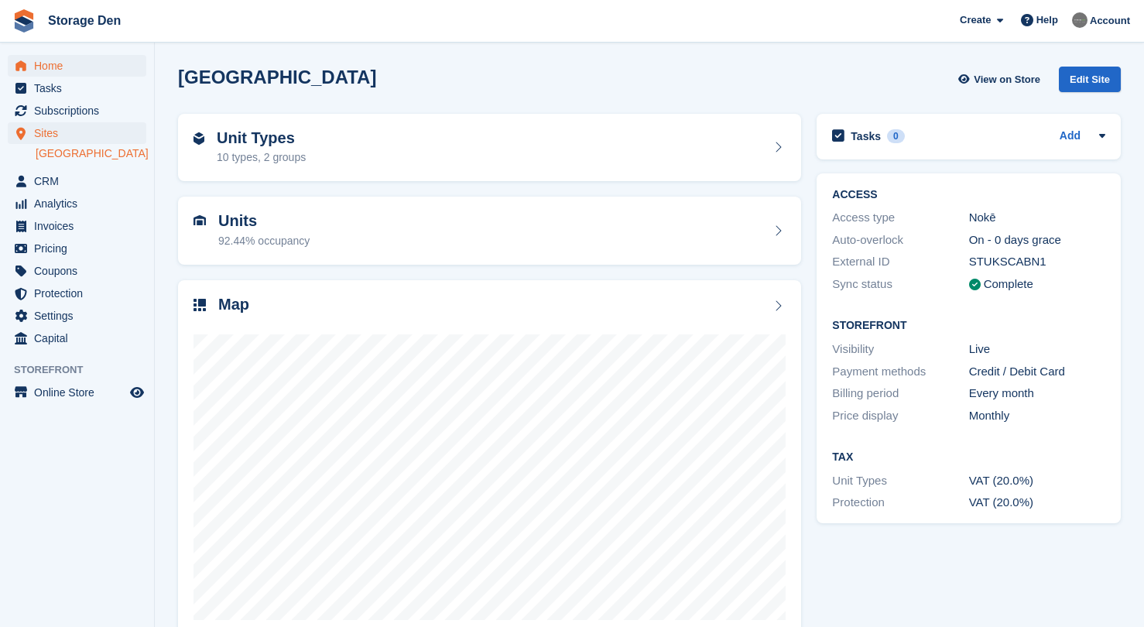
click at [94, 64] on span "Home" at bounding box center [80, 66] width 93 height 22
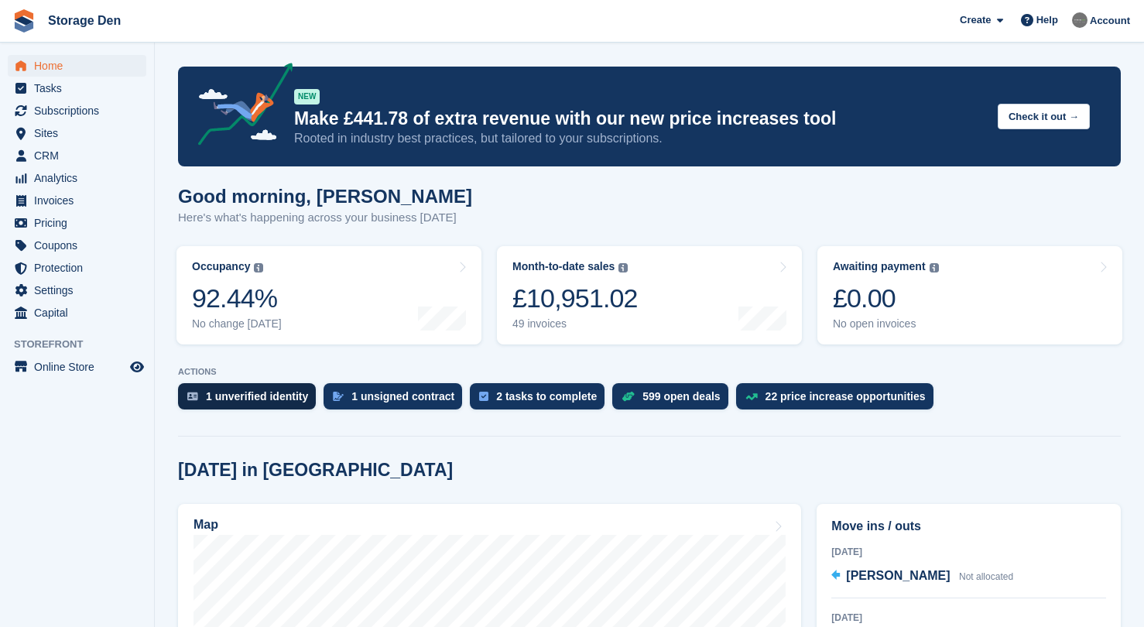
click at [270, 396] on div "1 unverified identity" at bounding box center [257, 396] width 102 height 12
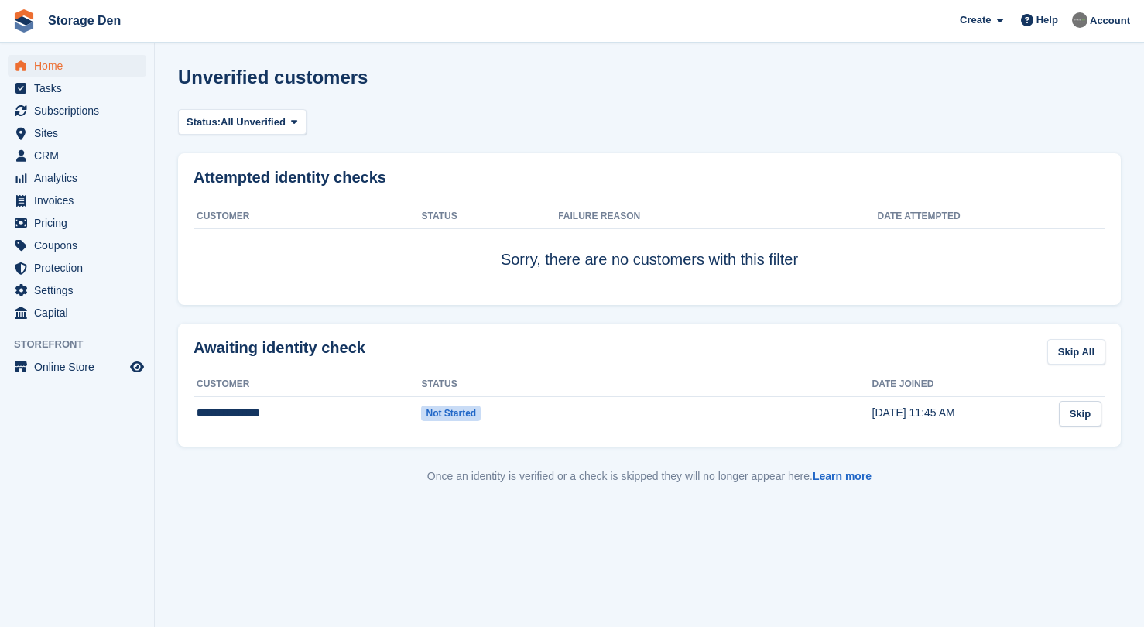
click at [56, 57] on span "Home" at bounding box center [80, 66] width 93 height 22
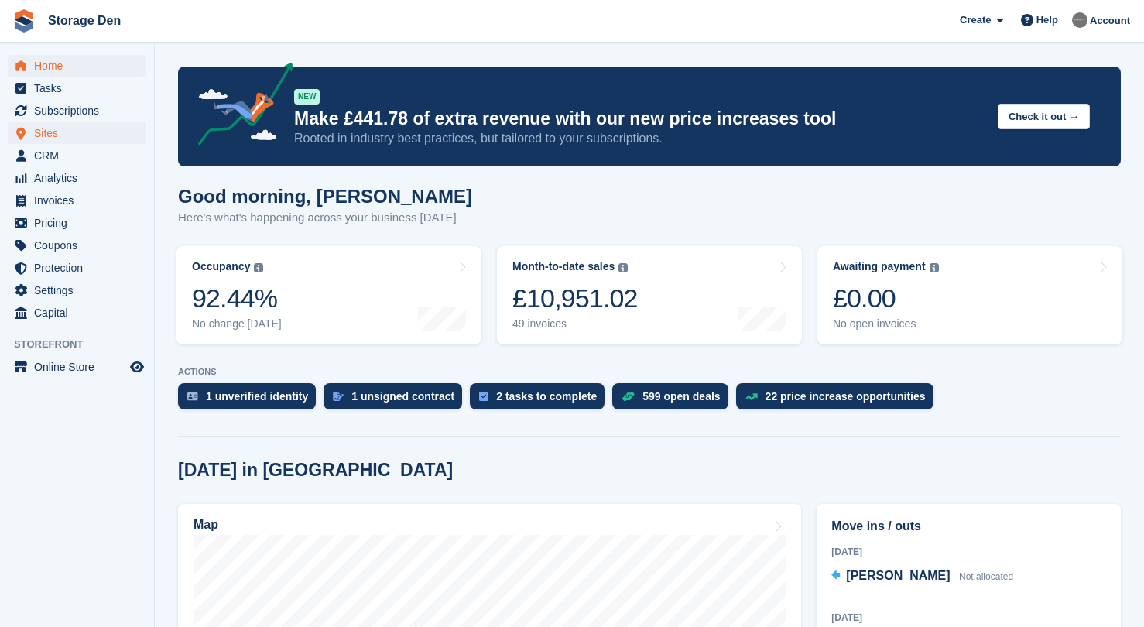
click at [83, 130] on span "Sites" at bounding box center [80, 133] width 93 height 22
click at [79, 168] on span "Analytics" at bounding box center [80, 178] width 93 height 22
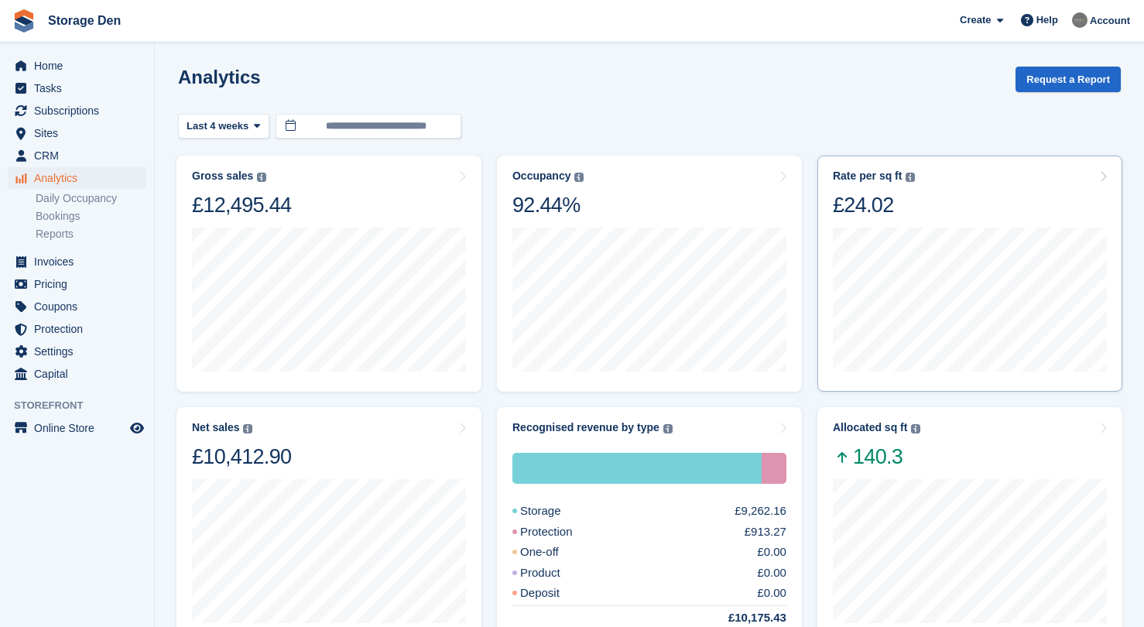
click at [973, 209] on div "Rate per sq ft Annualized storage revenue (after discounts, excluding tax) divi…" at bounding box center [970, 194] width 274 height 49
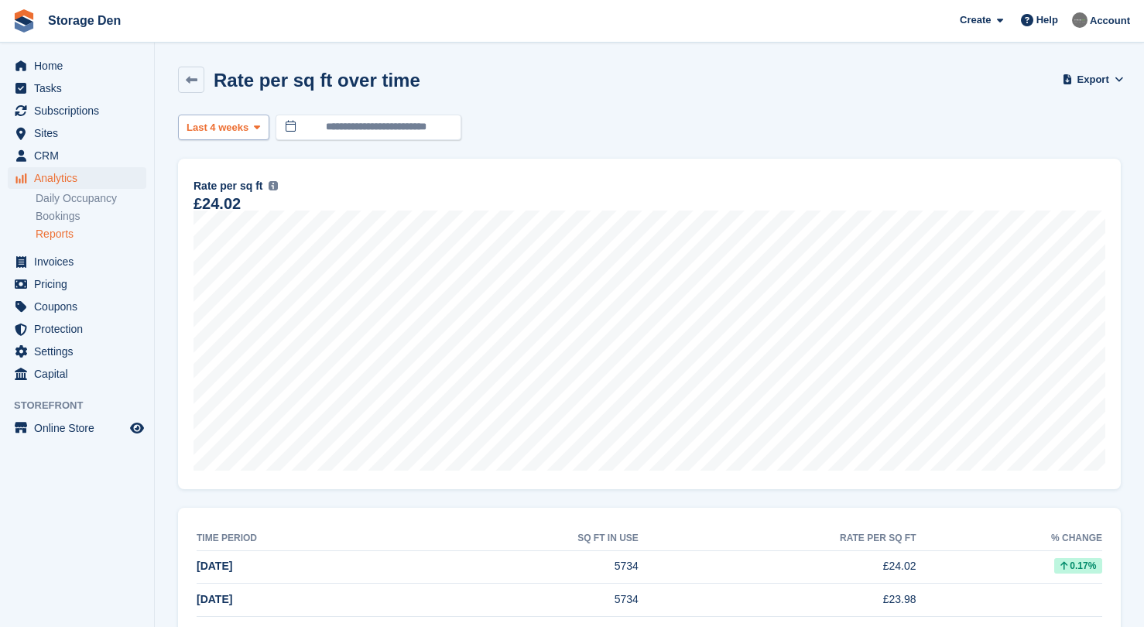
click at [253, 131] on span at bounding box center [257, 127] width 12 height 12
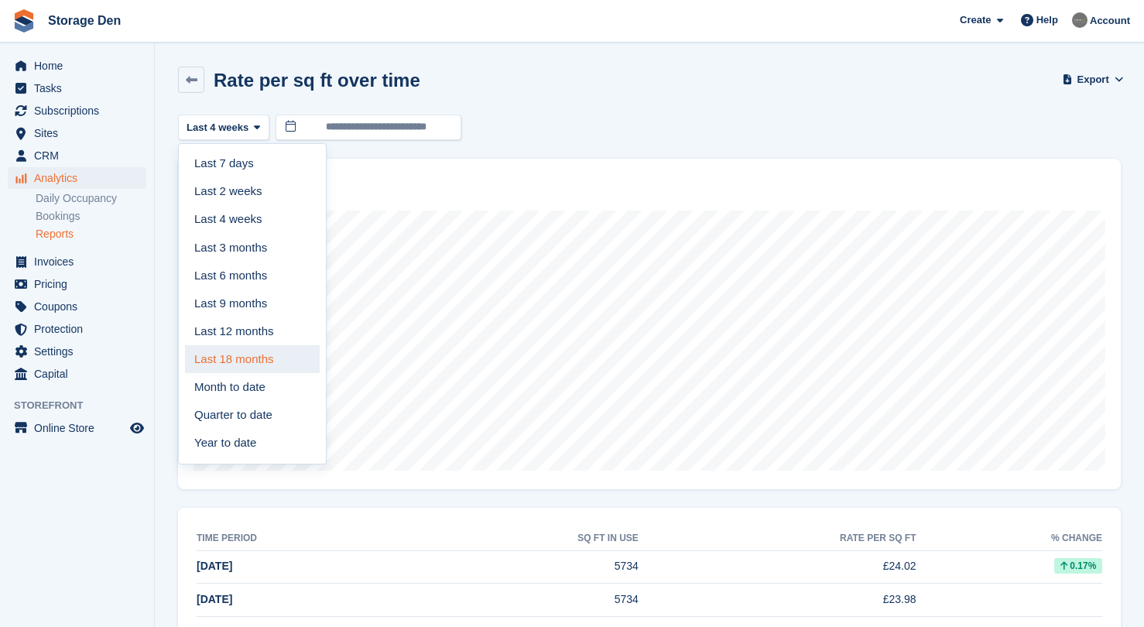
click at [248, 347] on link "Last 18 months" at bounding box center [252, 359] width 135 height 28
